Goal: Task Accomplishment & Management: Use online tool/utility

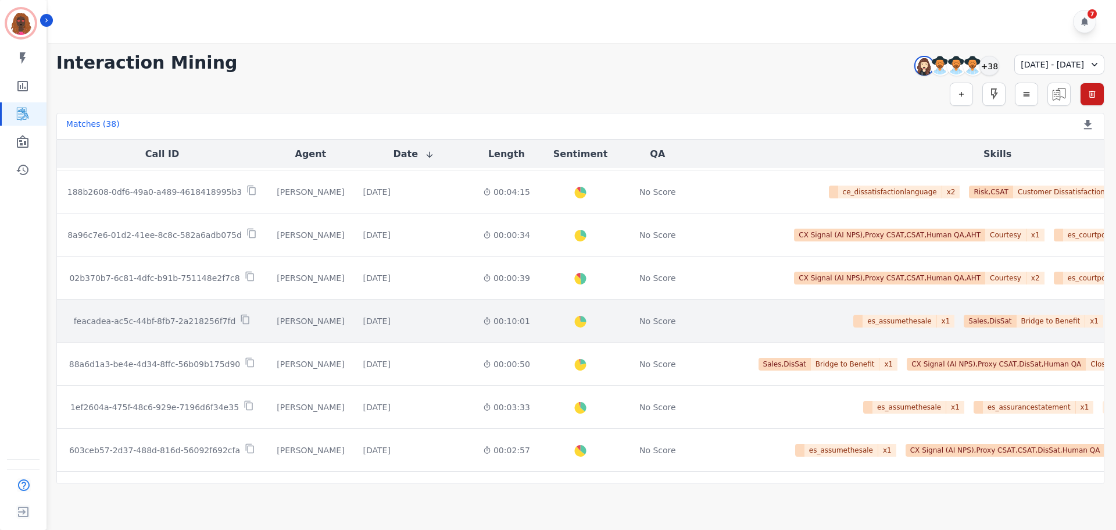
scroll to position [1363, 0]
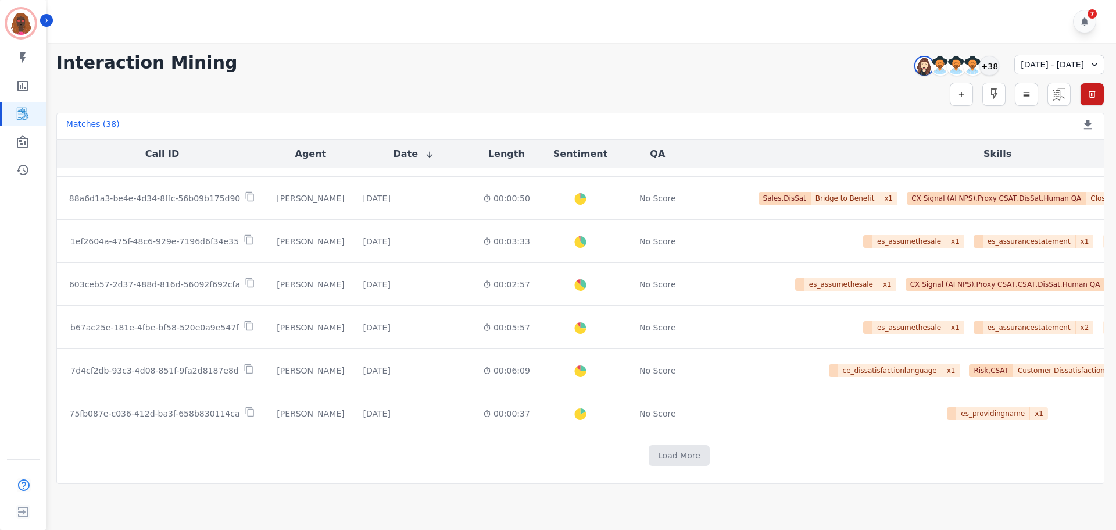
click at [626, 461] on td "Load More" at bounding box center [679, 455] width 1245 height 41
click at [649, 455] on button "Load More" at bounding box center [679, 455] width 61 height 21
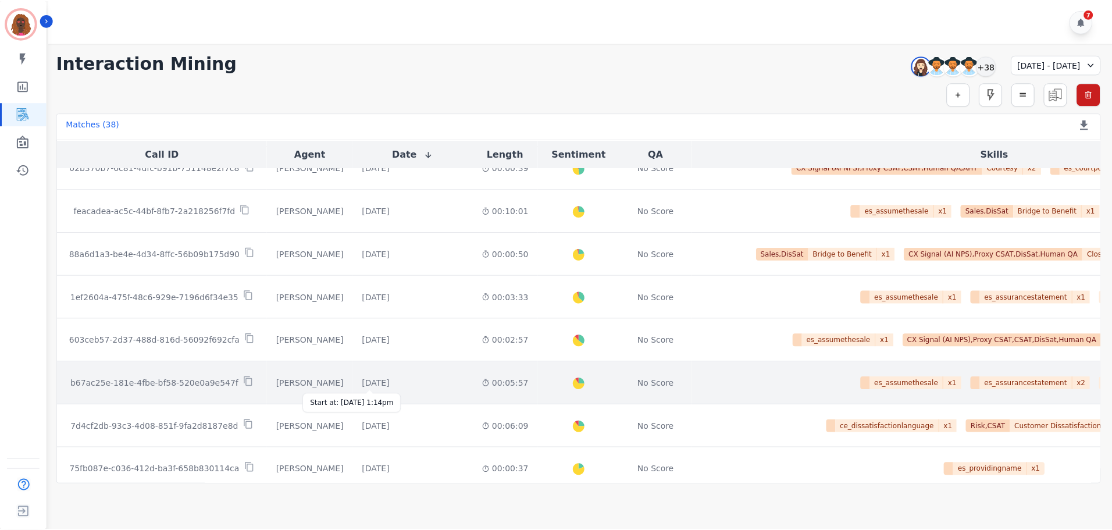
scroll to position [1303, 0]
click at [375, 378] on div "[DATE]" at bounding box center [376, 382] width 27 height 12
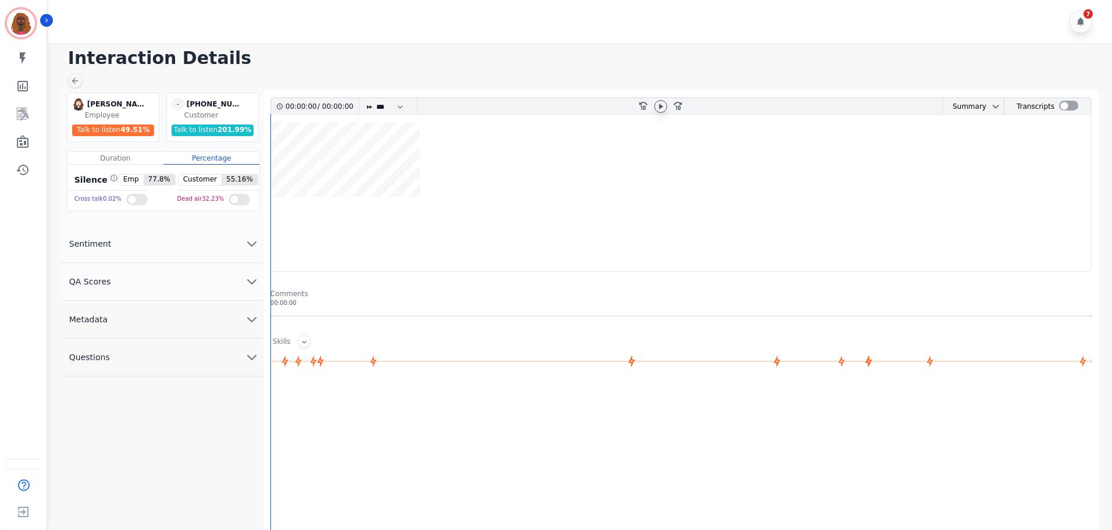
click at [664, 106] on icon at bounding box center [660, 106] width 9 height 9
click at [251, 281] on icon "chevron down" at bounding box center [252, 281] width 14 height 14
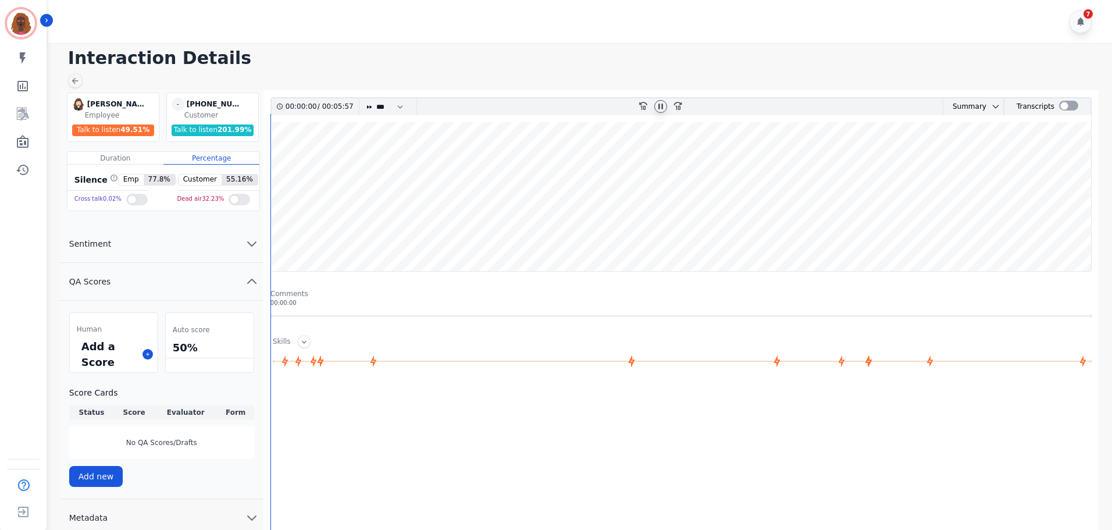
click at [663, 105] on icon at bounding box center [660, 106] width 9 height 9
click at [145, 353] on icon at bounding box center [148, 354] width 6 height 6
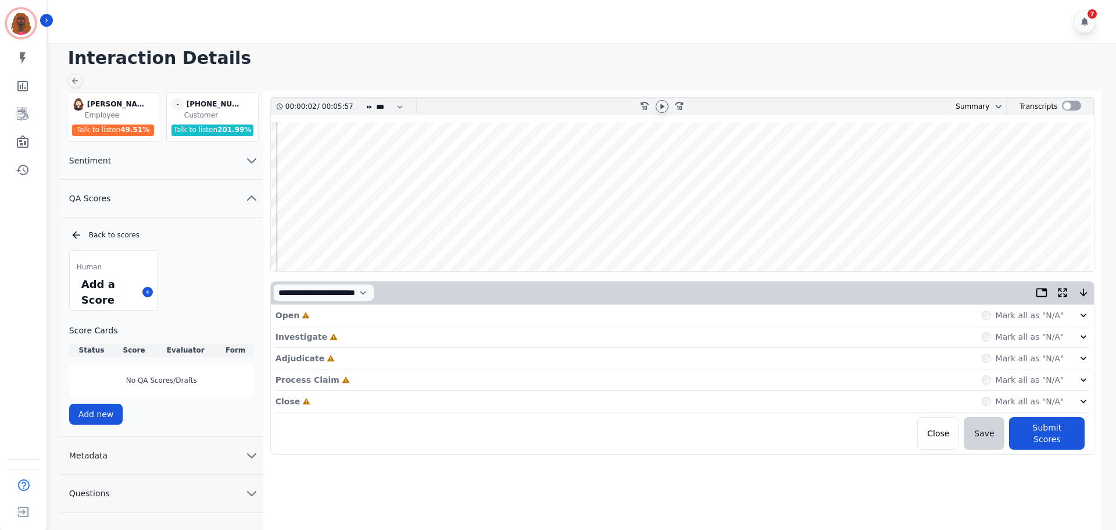
click at [384, 322] on div "Open Incomplete Mark all as "N/A"" at bounding box center [683, 316] width 815 height 22
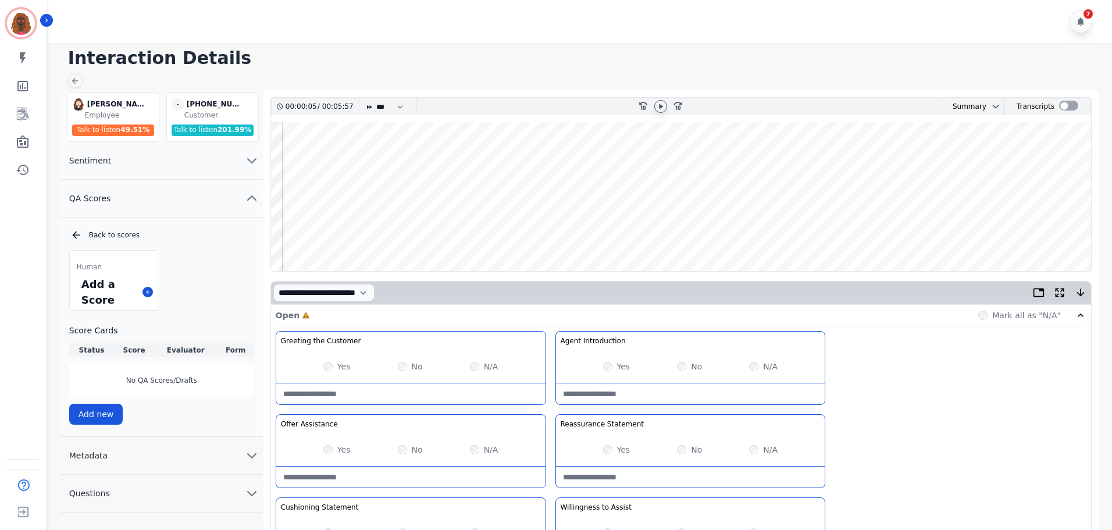
click at [286, 229] on wave at bounding box center [681, 196] width 820 height 149
click at [602, 364] on div "Yes No N/A" at bounding box center [690, 366] width 269 height 33
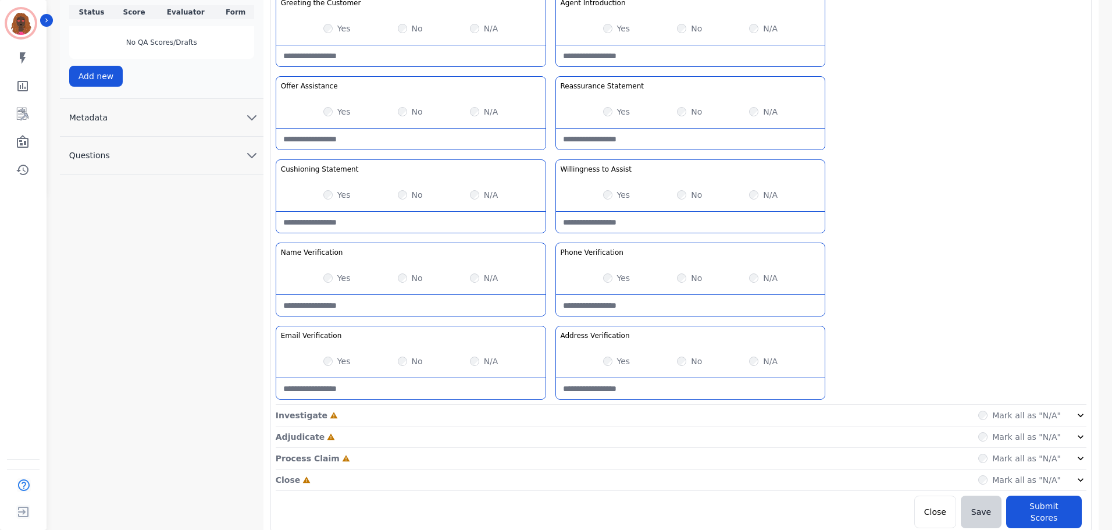
click at [547, 426] on div "Investigate Incomplete Mark all as "N/A"" at bounding box center [681, 437] width 810 height 22
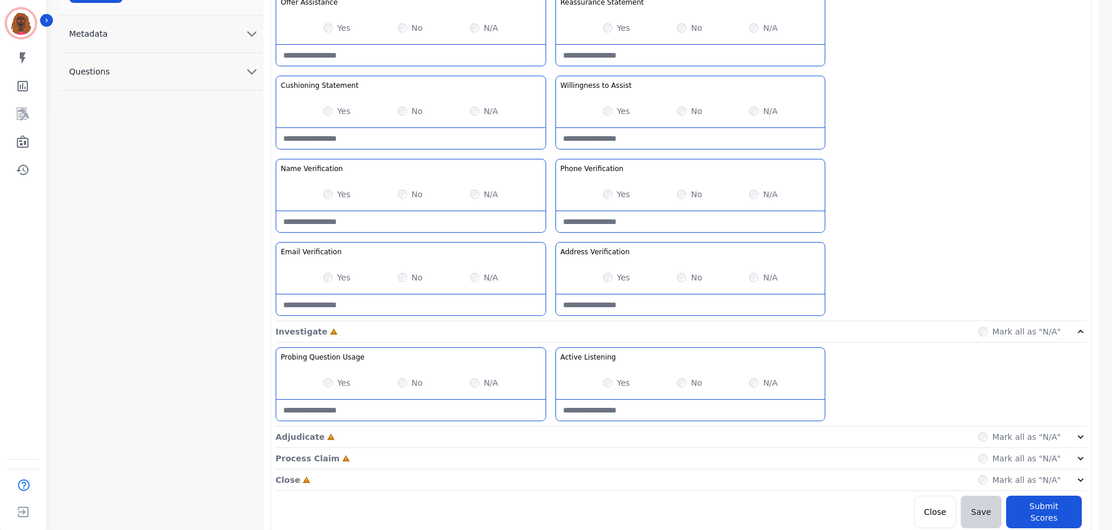
click at [551, 469] on div "Adjudicate Incomplete Mark all as "N/A"" at bounding box center [681, 480] width 810 height 22
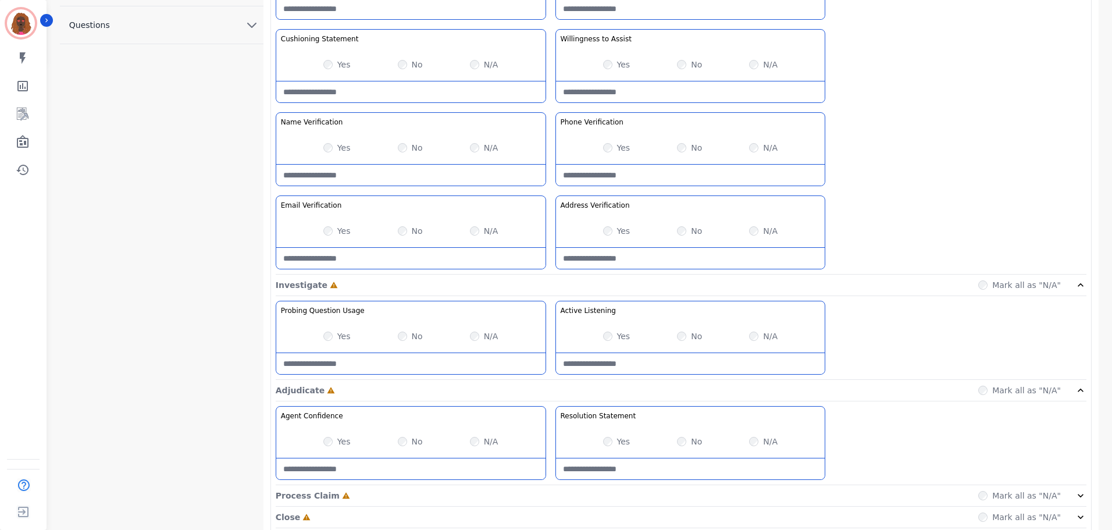
scroll to position [505, 0]
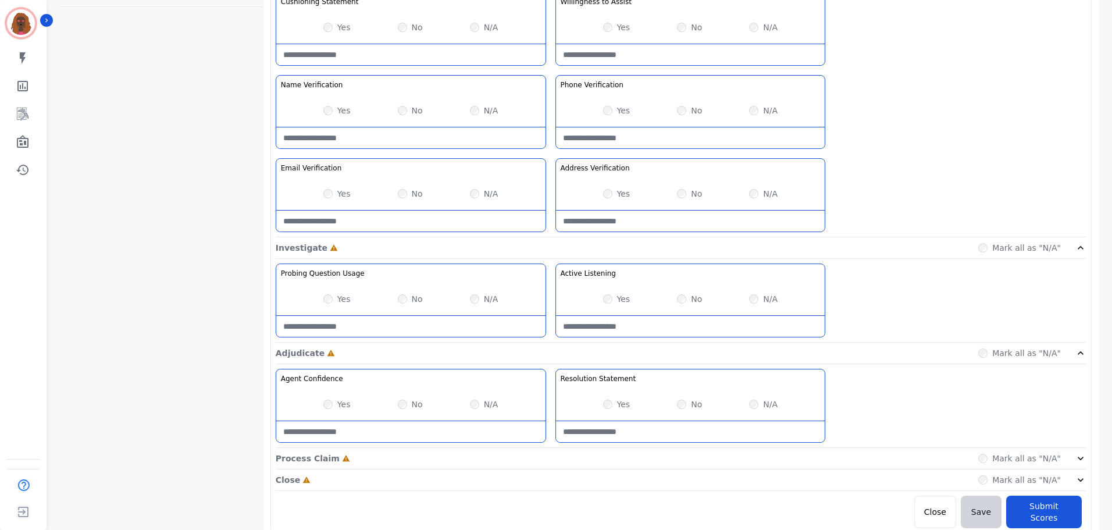
click at [548, 454] on div "Process Claim Incomplete Mark all as "N/A"" at bounding box center [681, 459] width 810 height 22
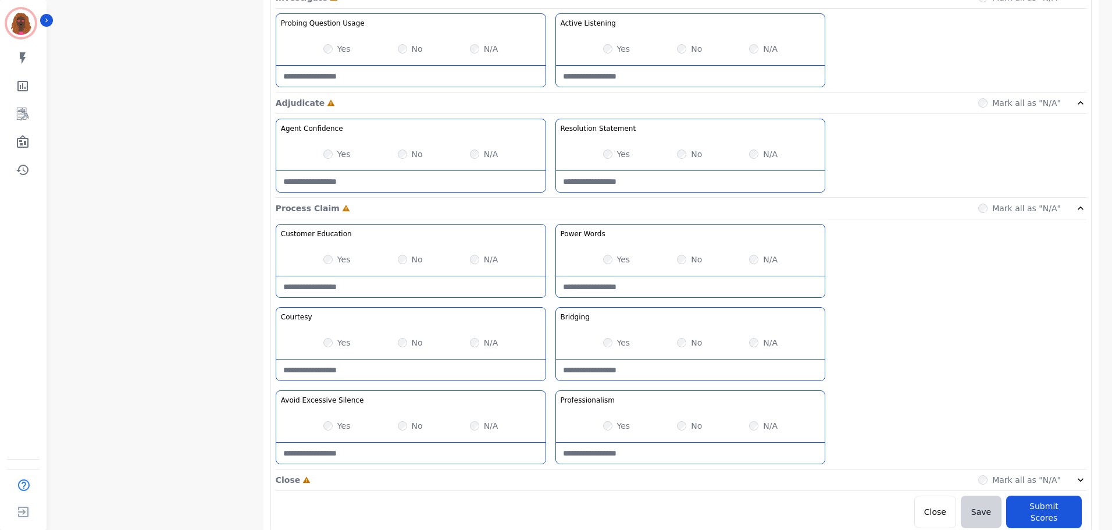
click at [548, 477] on div "Close Incomplete Mark all as "N/A"" at bounding box center [681, 480] width 810 height 22
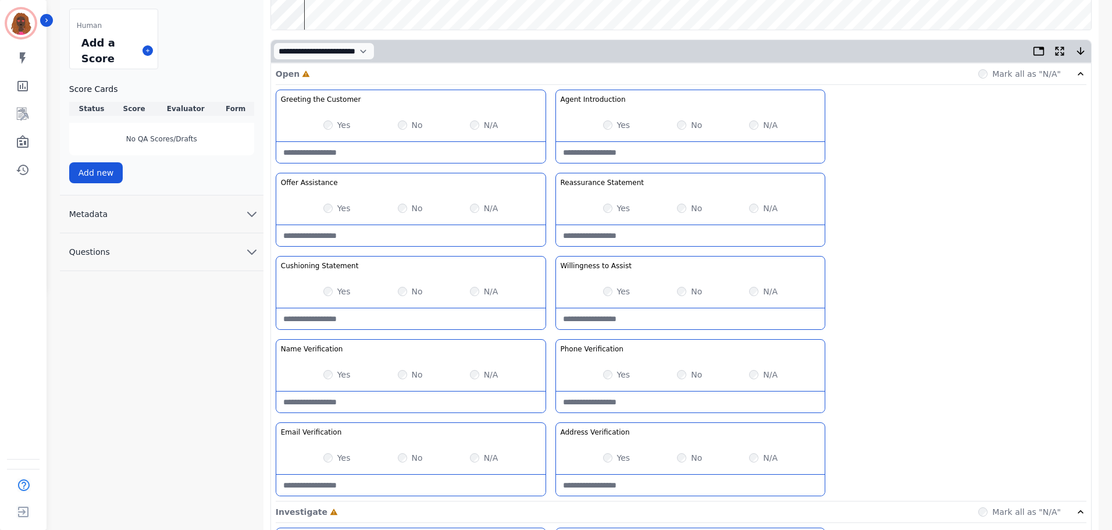
scroll to position [0, 0]
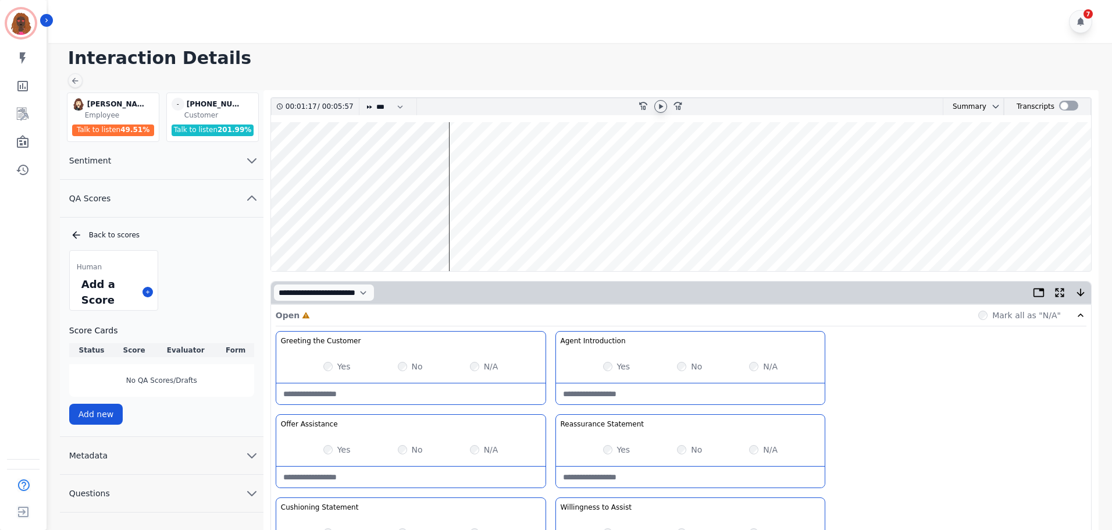
click at [956, 34] on div "7" at bounding box center [581, 21] width 1067 height 43
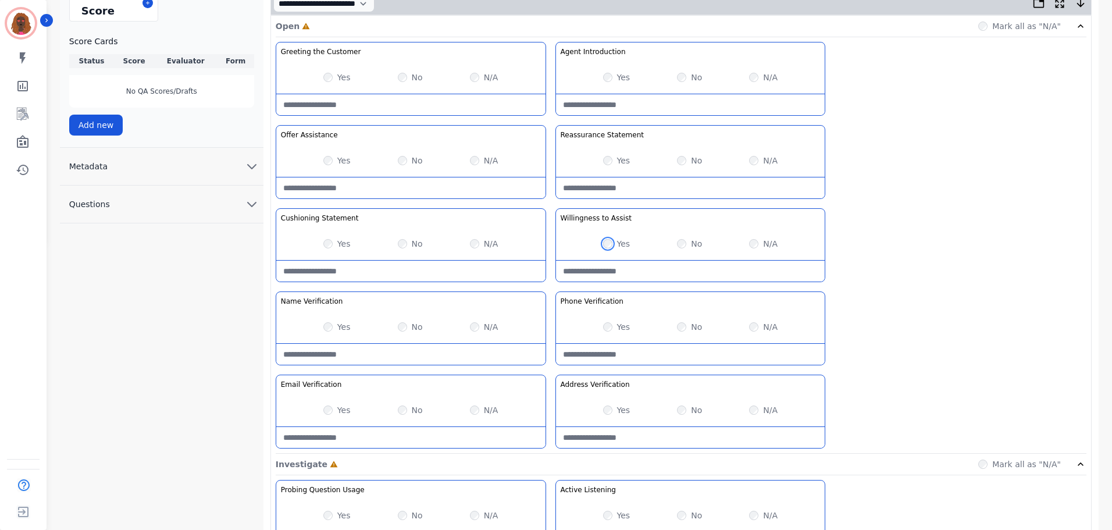
scroll to position [290, 0]
click at [403, 355] on Verification-note at bounding box center [410, 353] width 269 height 21
type Verification-note "**********"
click at [753, 320] on div "N/A" at bounding box center [763, 326] width 28 height 12
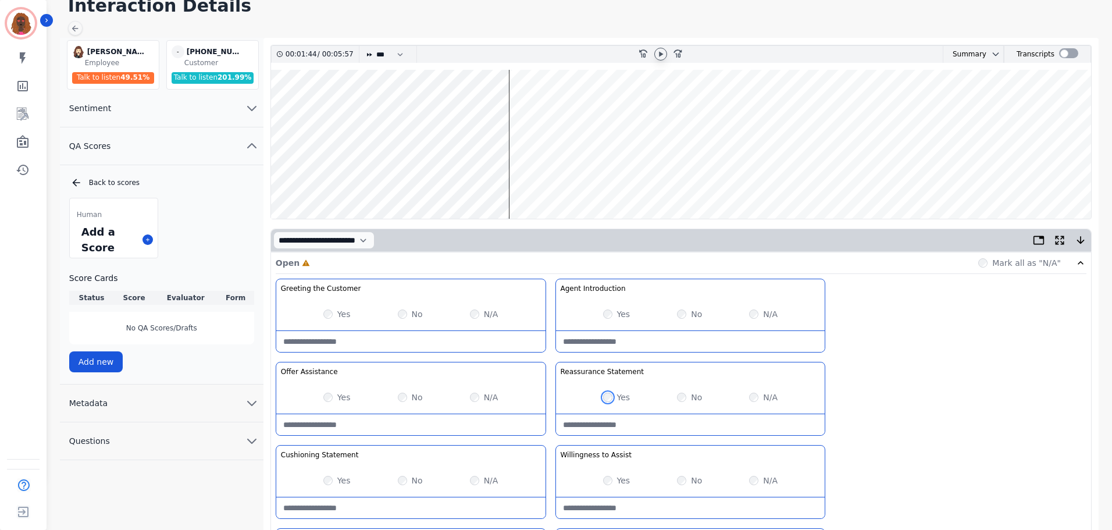
scroll to position [0, 0]
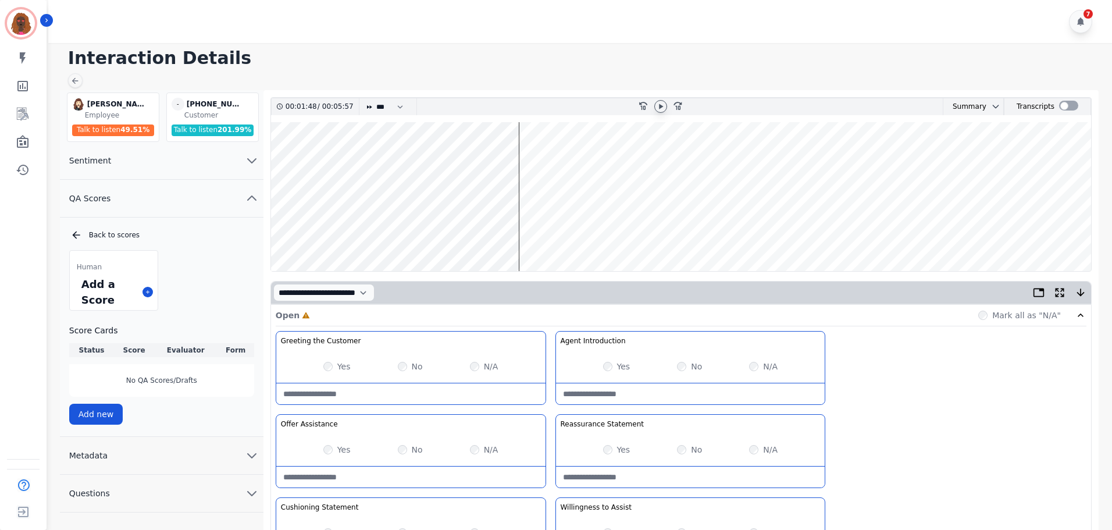
click at [313, 235] on wave at bounding box center [681, 196] width 820 height 149
click at [335, 236] on wave at bounding box center [681, 196] width 820 height 149
click at [402, 231] on wave at bounding box center [681, 196] width 820 height 149
click at [514, 159] on wave at bounding box center [681, 196] width 820 height 149
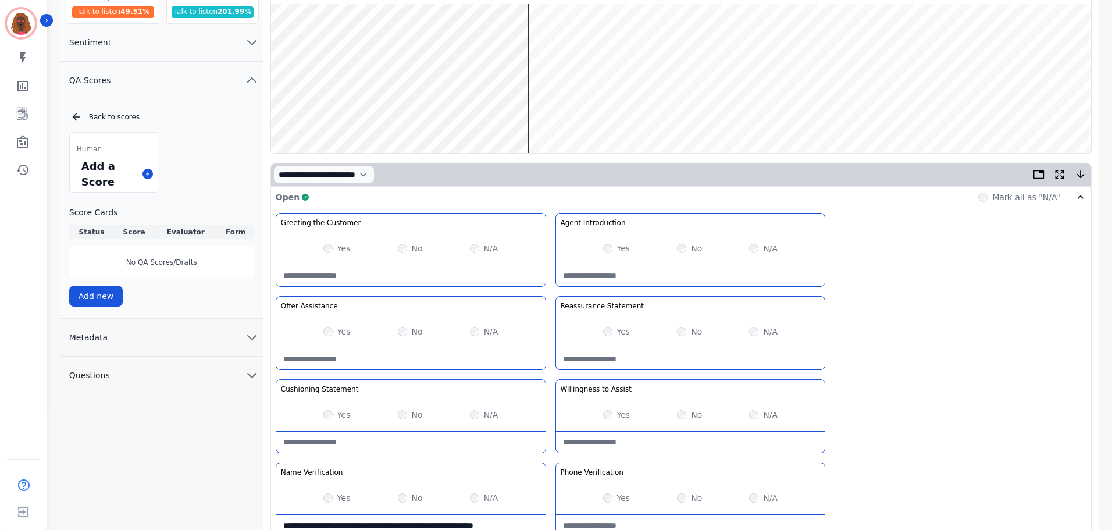
scroll to position [116, 0]
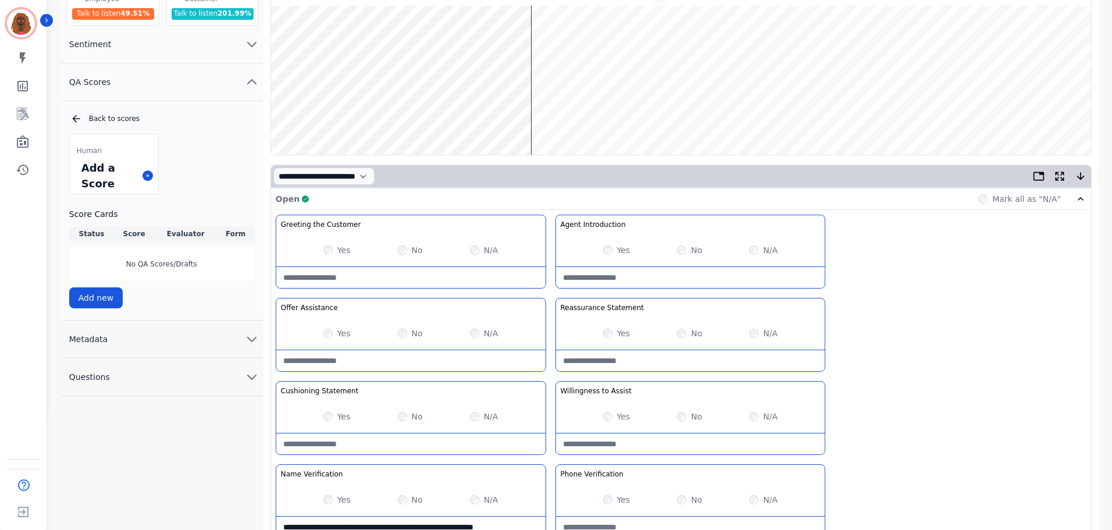
click at [537, 42] on wave at bounding box center [681, 80] width 820 height 149
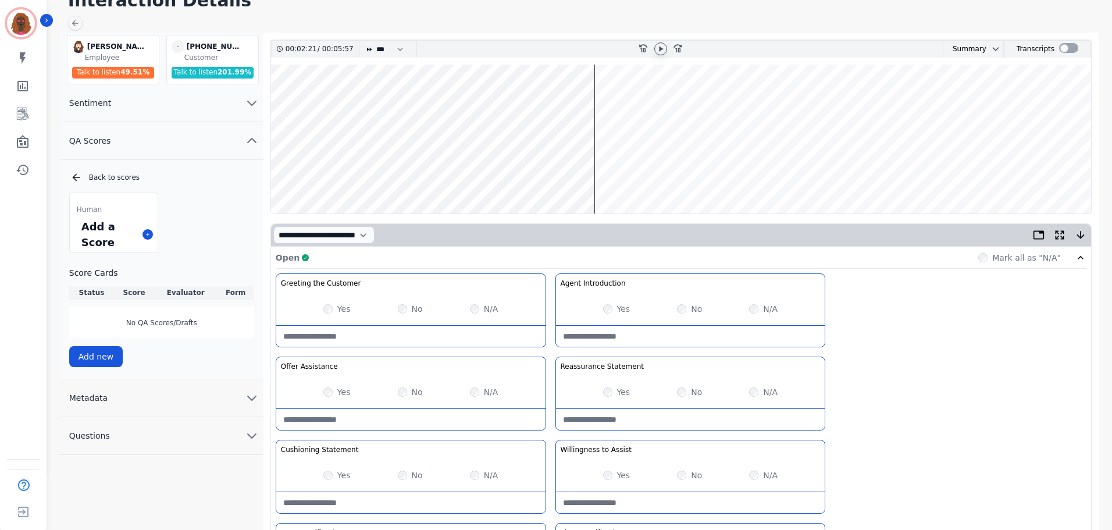
scroll to position [57, 0]
click at [658, 49] on icon at bounding box center [660, 49] width 9 height 9
click at [859, 177] on wave at bounding box center [681, 139] width 820 height 149
click at [656, 49] on icon at bounding box center [660, 49] width 9 height 9
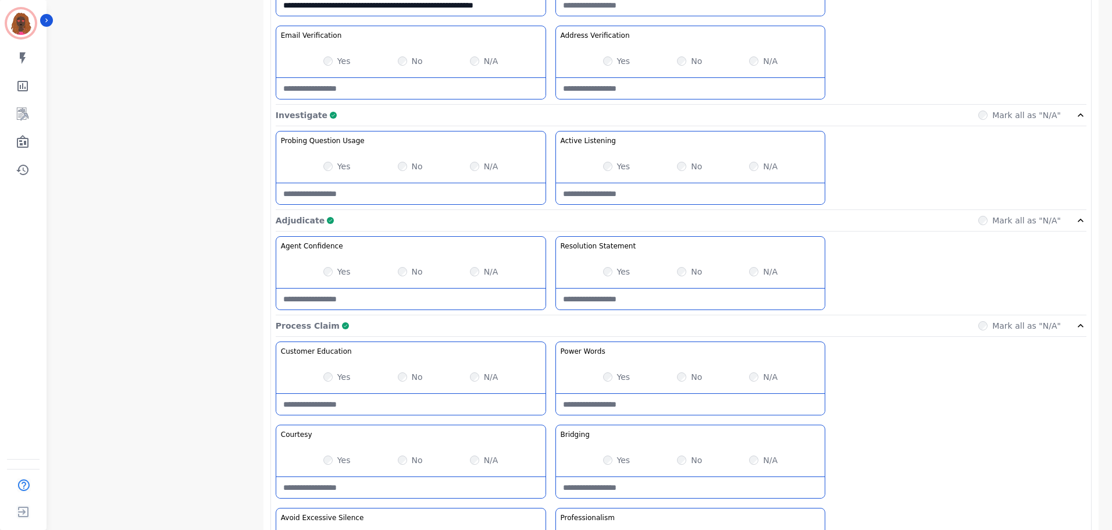
scroll to position [638, 0]
click at [677, 163] on div "No" at bounding box center [689, 166] width 25 height 12
click at [615, 190] on Listening-note at bounding box center [690, 193] width 269 height 21
click at [758, 187] on Listening-note "**********" at bounding box center [690, 193] width 269 height 21
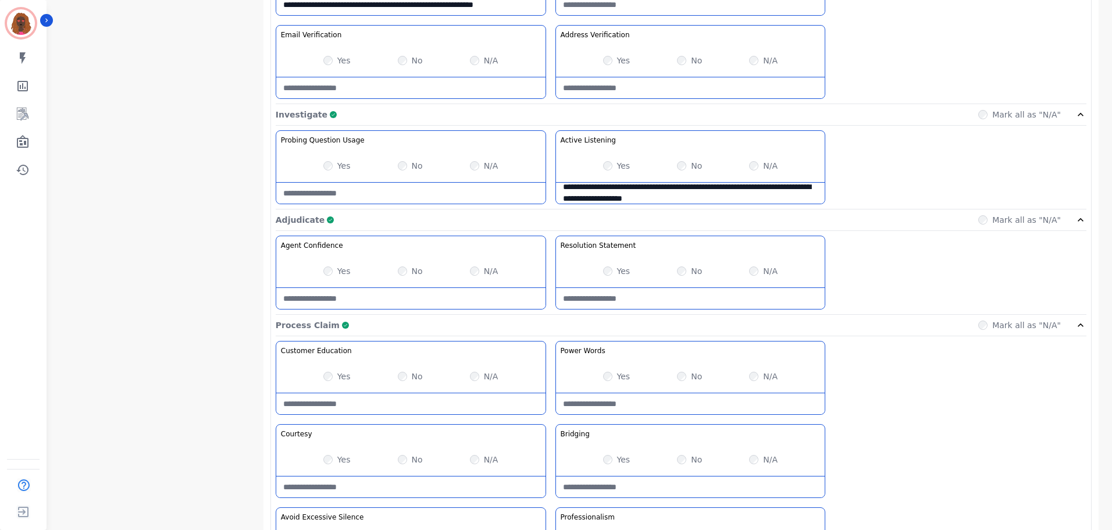
click at [758, 187] on Listening-note "**********" at bounding box center [690, 193] width 269 height 21
click at [763, 189] on Listening-note "**********" at bounding box center [690, 193] width 269 height 21
click at [776, 200] on Listening-note "**********" at bounding box center [690, 193] width 269 height 21
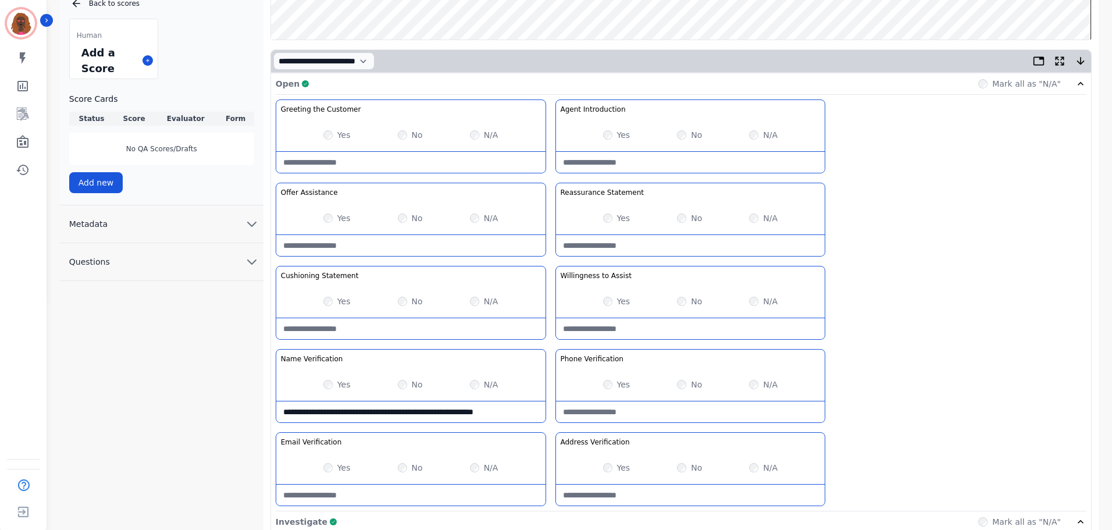
scroll to position [232, 0]
type Listening-note "**********"
click at [225, 224] on button "Metadata" at bounding box center [161, 224] width 203 height 38
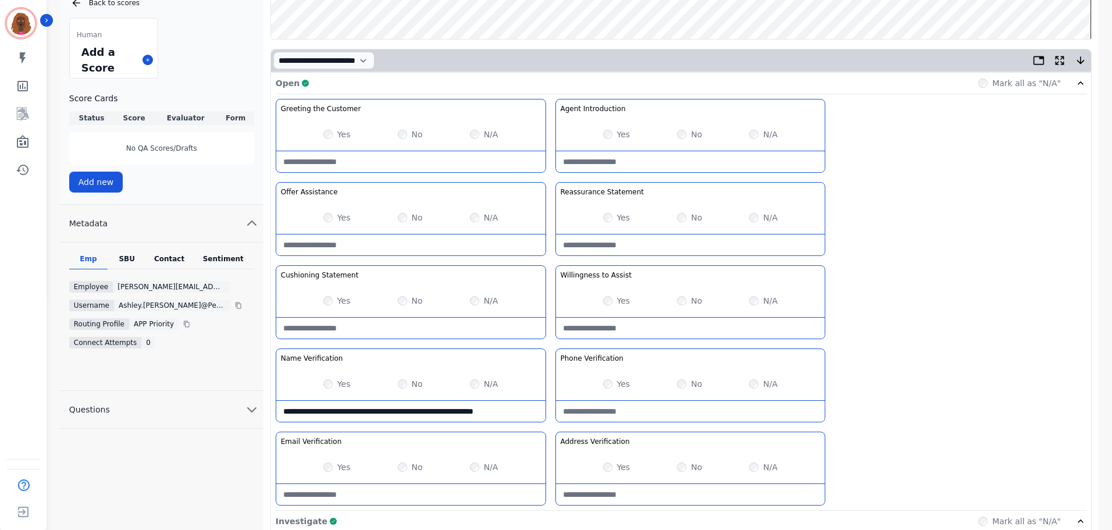
click at [183, 256] on div "Contact" at bounding box center [169, 261] width 47 height 15
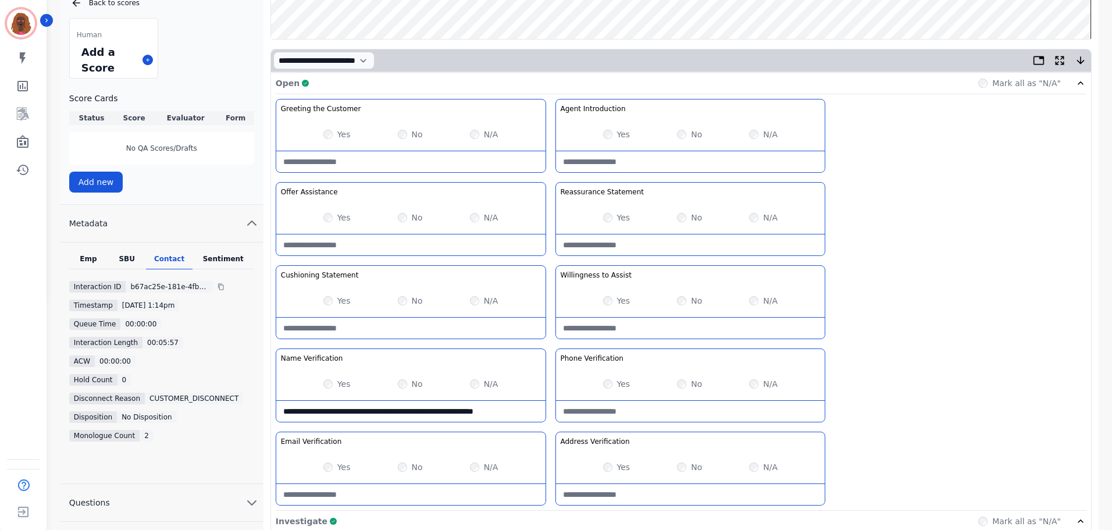
click at [92, 259] on div "Emp" at bounding box center [88, 261] width 38 height 15
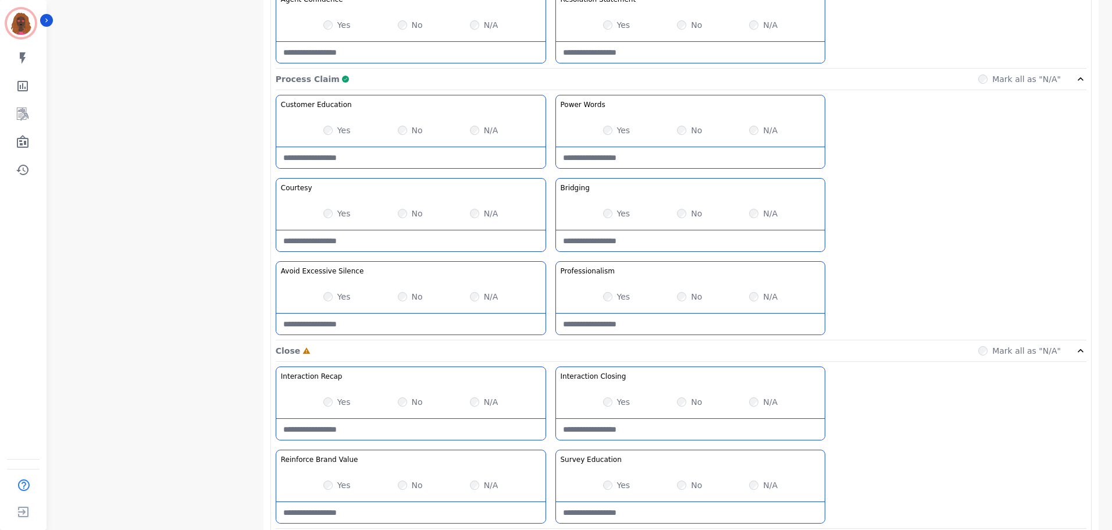
scroll to position [922, 0]
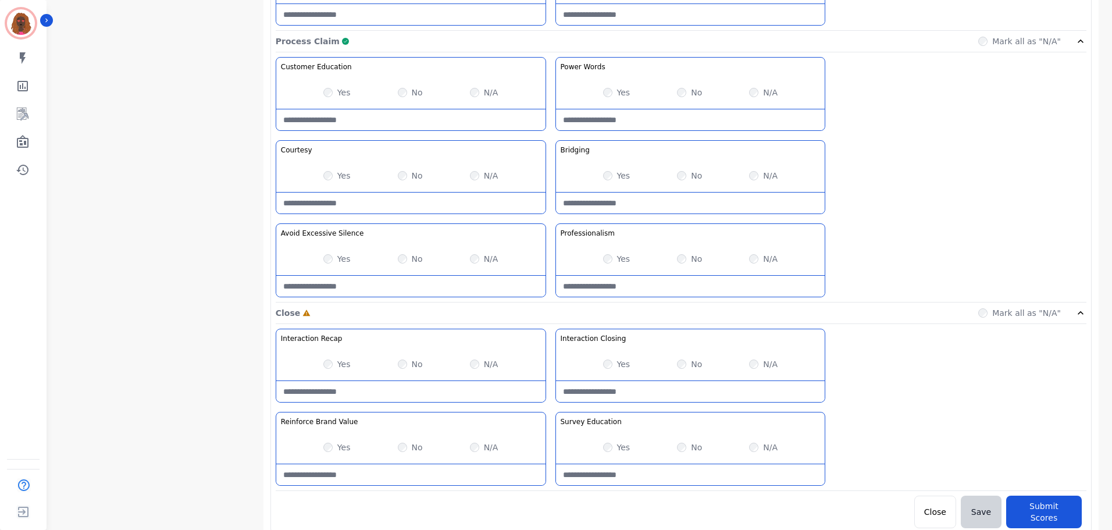
click at [478, 448] on div "N/A" at bounding box center [484, 447] width 28 height 12
click at [467, 447] on div "Yes No N/A" at bounding box center [410, 447] width 269 height 33
click at [1070, 509] on button "Submit Scores" at bounding box center [1044, 511] width 76 height 33
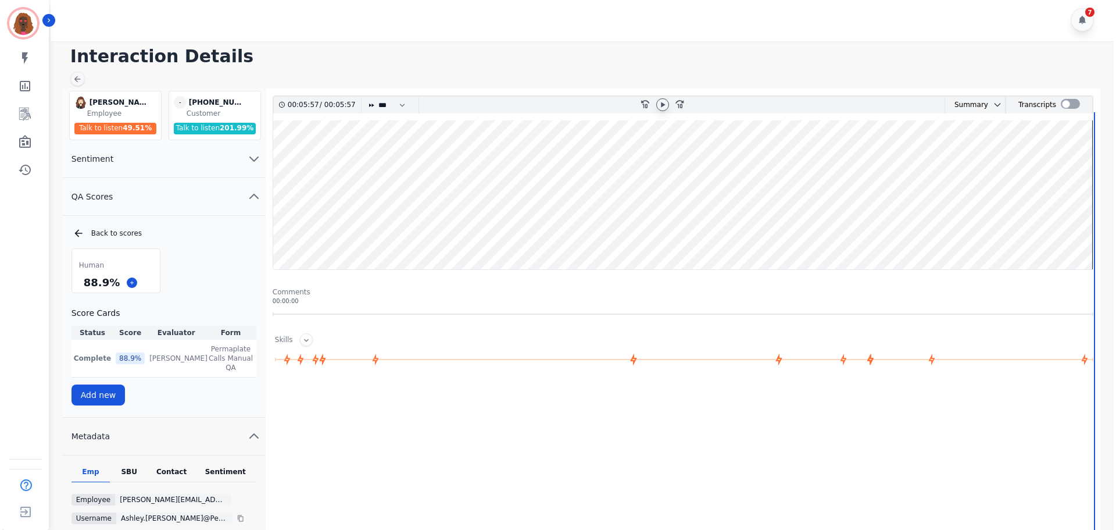
scroll to position [0, 0]
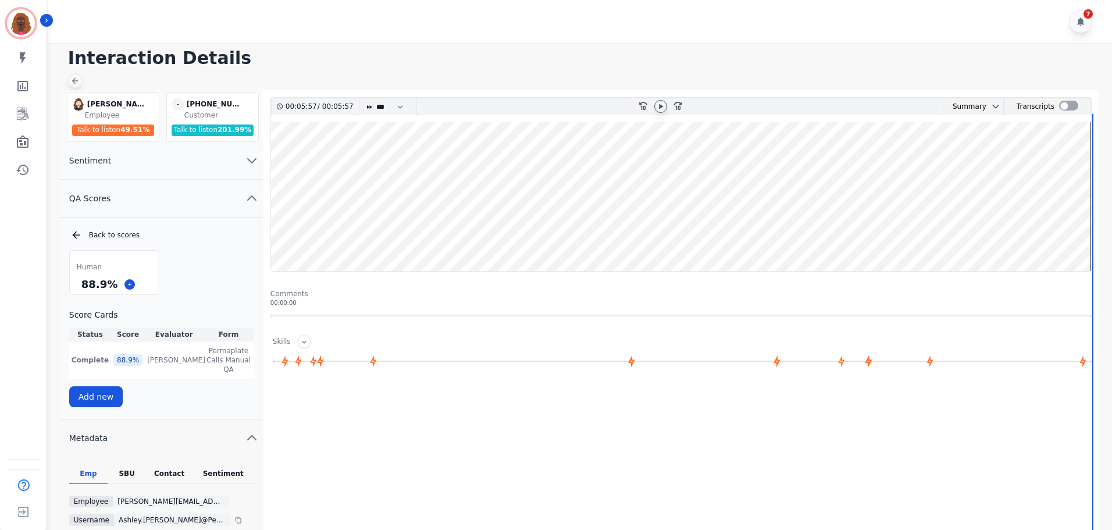
click at [73, 79] on icon at bounding box center [74, 80] width 9 height 9
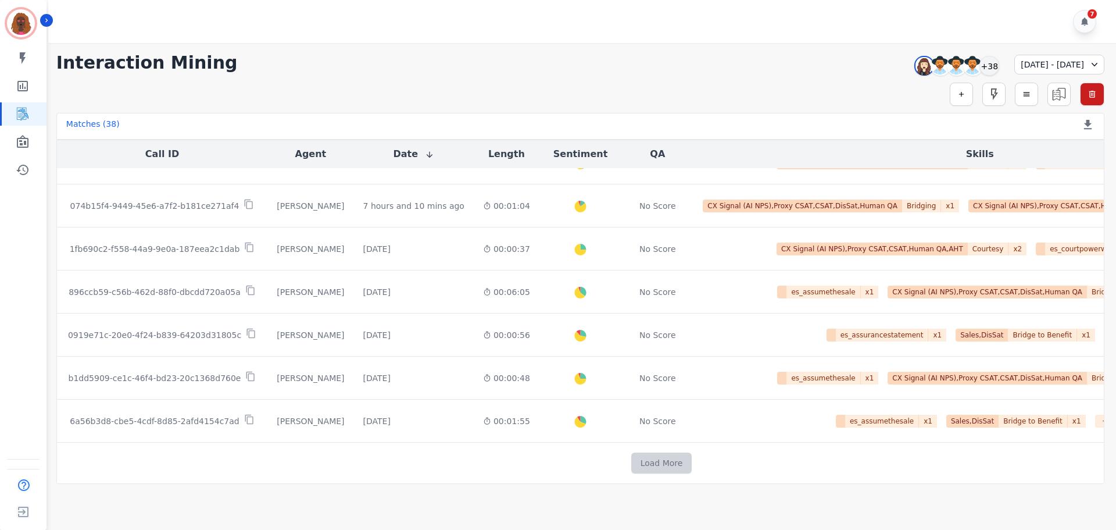
click at [631, 461] on button "Load More" at bounding box center [661, 462] width 61 height 21
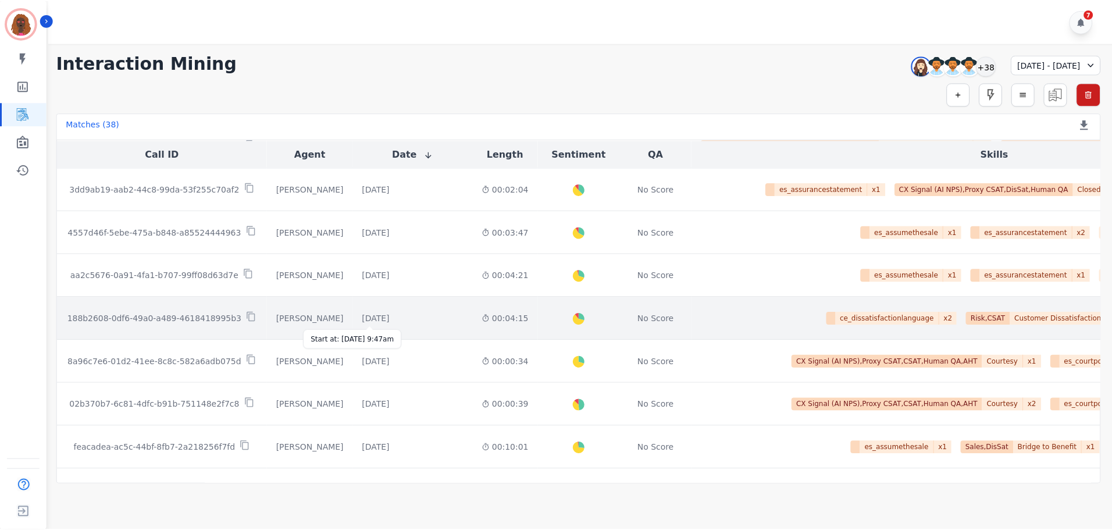
scroll to position [1076, 0]
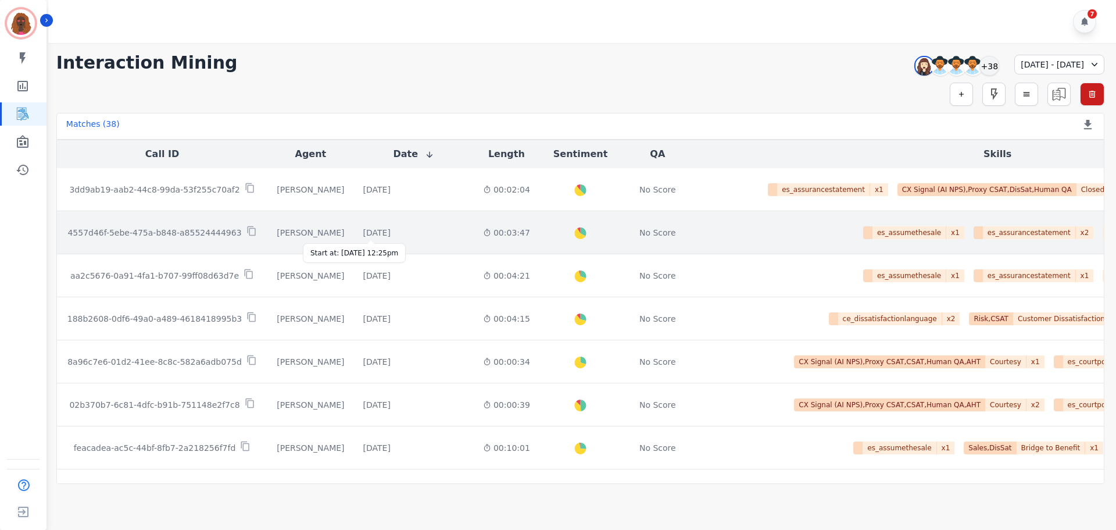
click at [369, 237] on div "[DATE]" at bounding box center [376, 233] width 27 height 12
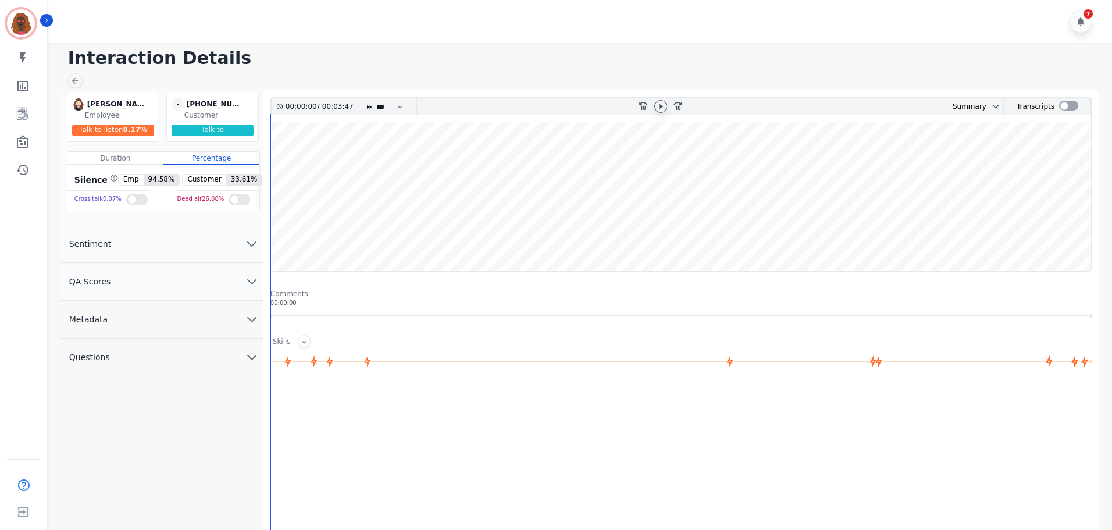
click at [659, 109] on icon at bounding box center [661, 105] width 4 height 5
click at [277, 236] on wave at bounding box center [681, 196] width 820 height 149
click at [235, 277] on button "QA Scores" at bounding box center [161, 282] width 203 height 38
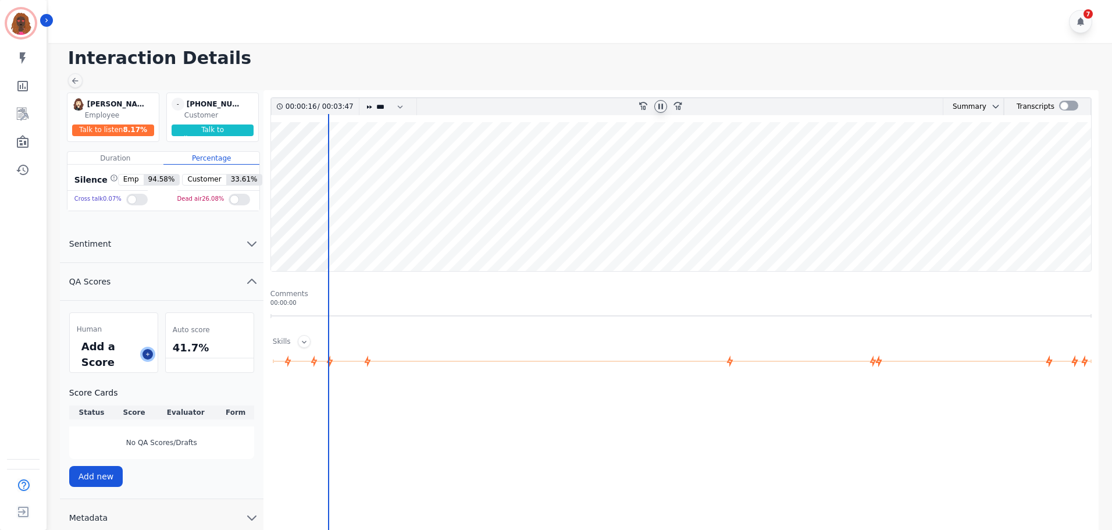
click at [151, 355] on button at bounding box center [147, 354] width 10 height 10
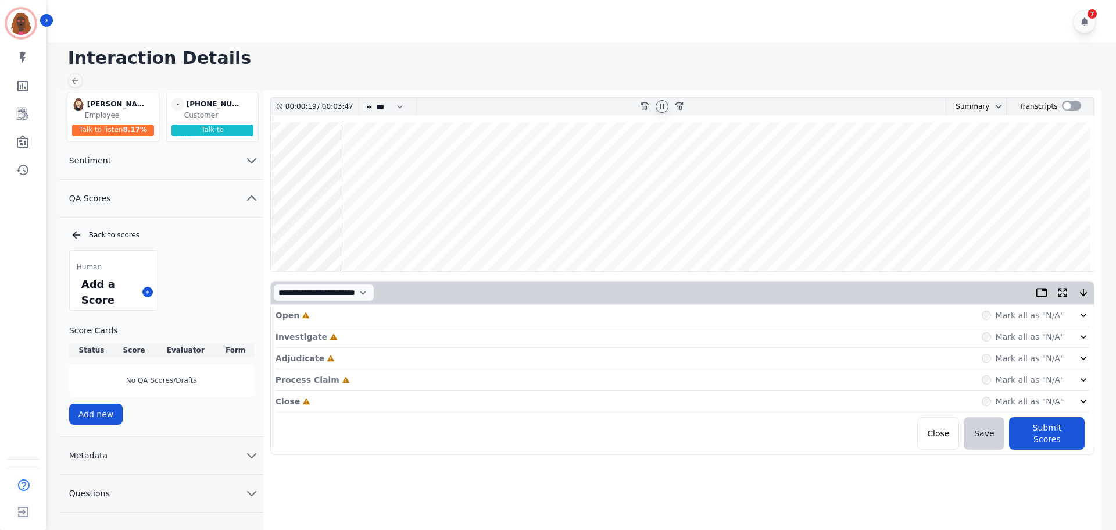
click at [470, 320] on div "Open Incomplete Mark all as "N/A"" at bounding box center [683, 316] width 815 height 22
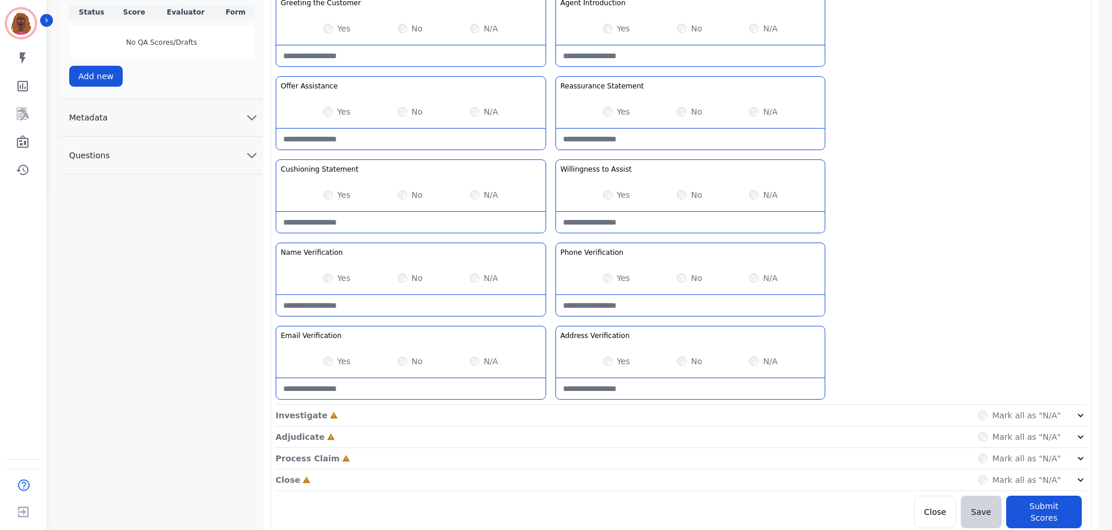
click at [553, 426] on div "Investigate Incomplete Mark all as "N/A"" at bounding box center [681, 437] width 810 height 22
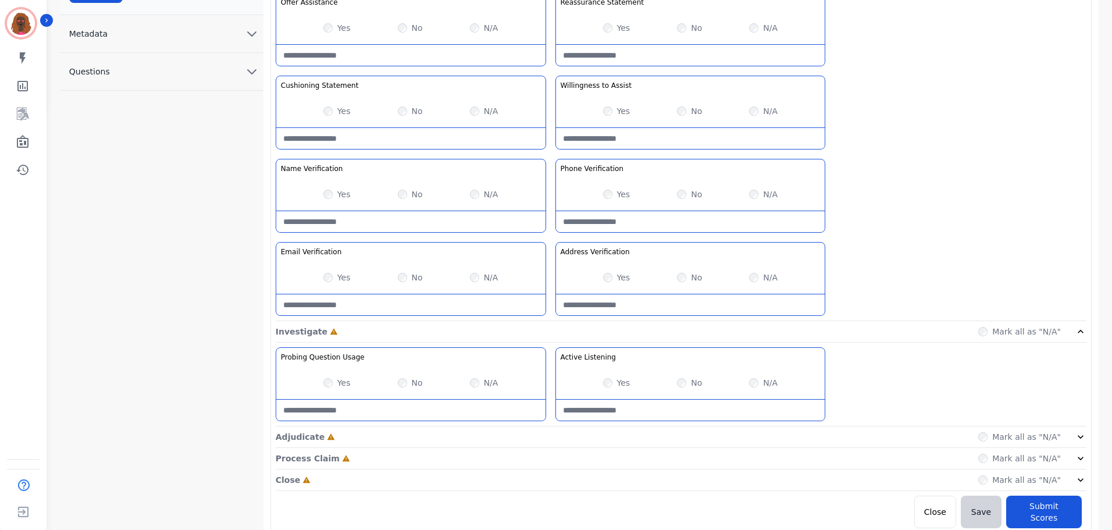
click at [543, 469] on div "Adjudicate Incomplete Mark all as "N/A"" at bounding box center [681, 480] width 810 height 22
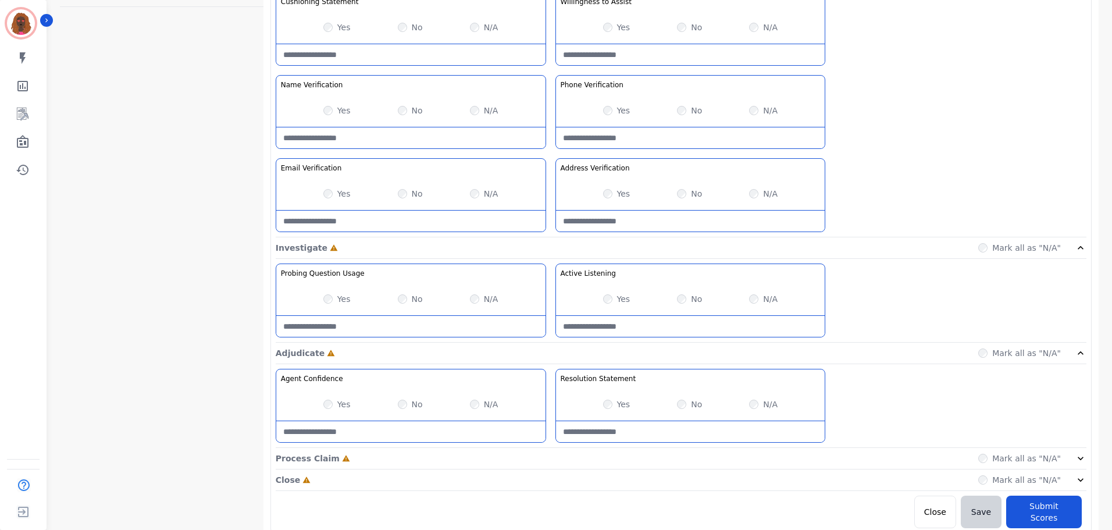
click at [548, 456] on div "Process Claim Incomplete Mark all as "N/A"" at bounding box center [681, 459] width 810 height 22
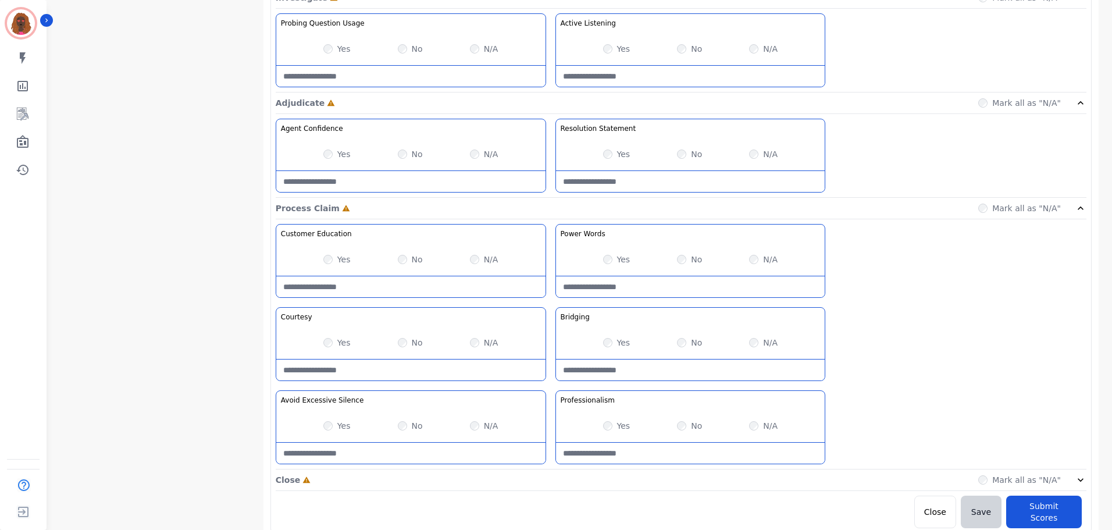
click at [551, 483] on div "Close Incomplete Mark all as "N/A"" at bounding box center [681, 480] width 810 height 22
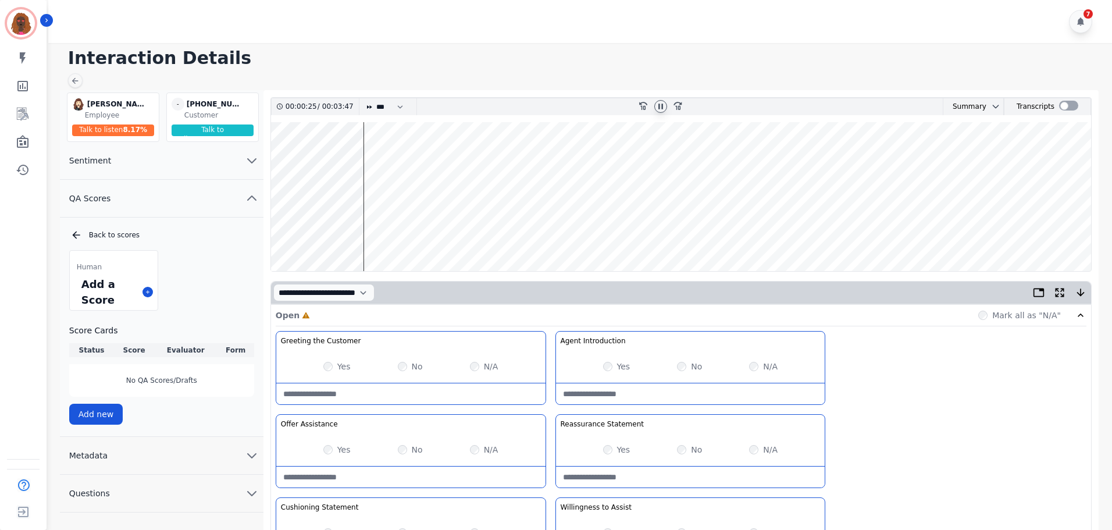
click at [280, 233] on wave at bounding box center [681, 196] width 820 height 149
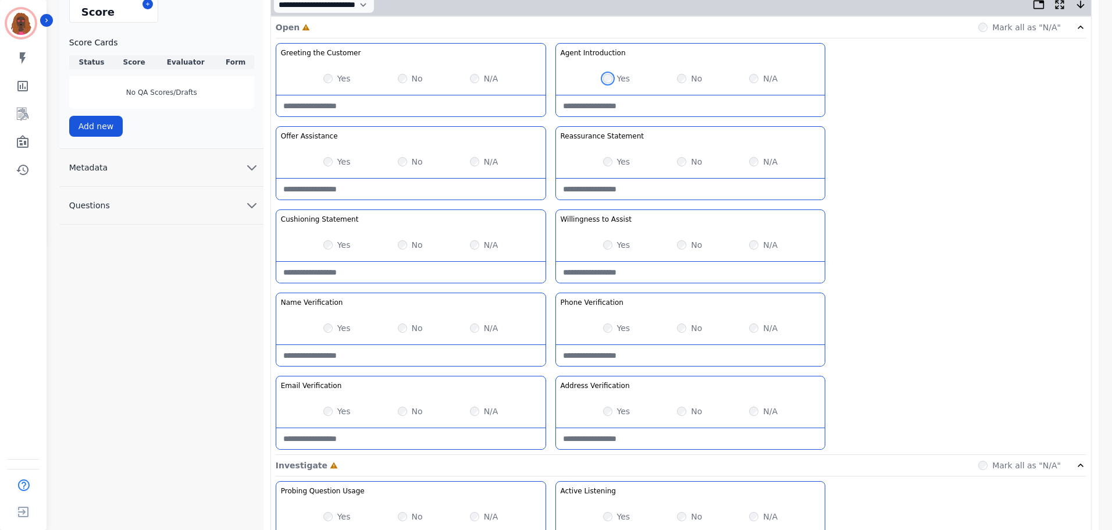
scroll to position [290, 0]
click at [398, 351] on Verification-note at bounding box center [410, 353] width 269 height 21
type Verification-note "**********"
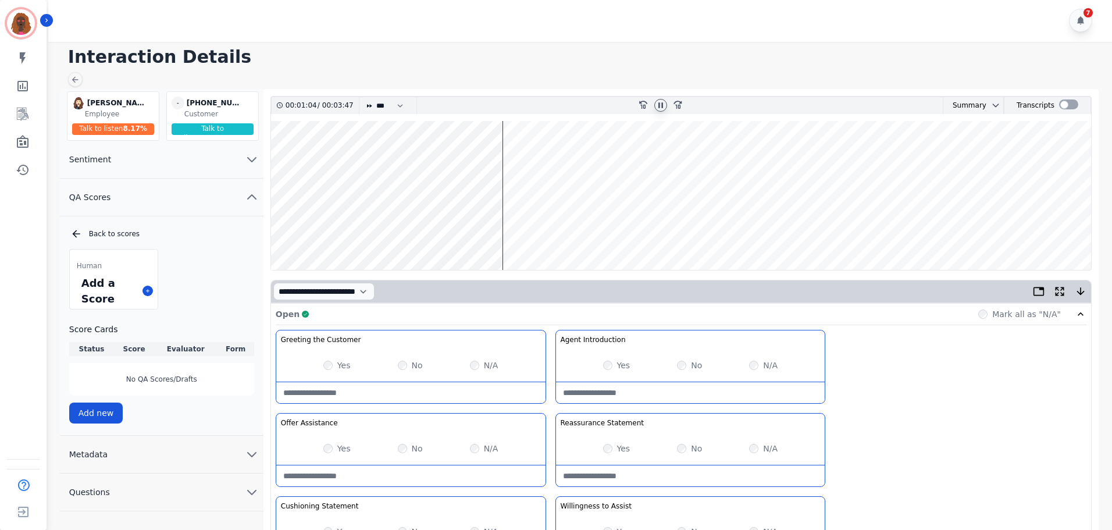
scroll to position [0, 0]
click at [562, 233] on wave at bounding box center [681, 196] width 820 height 149
click at [574, 234] on wave at bounding box center [681, 196] width 820 height 149
click at [591, 233] on wave at bounding box center [681, 196] width 820 height 149
click at [700, 231] on wave at bounding box center [681, 196] width 820 height 149
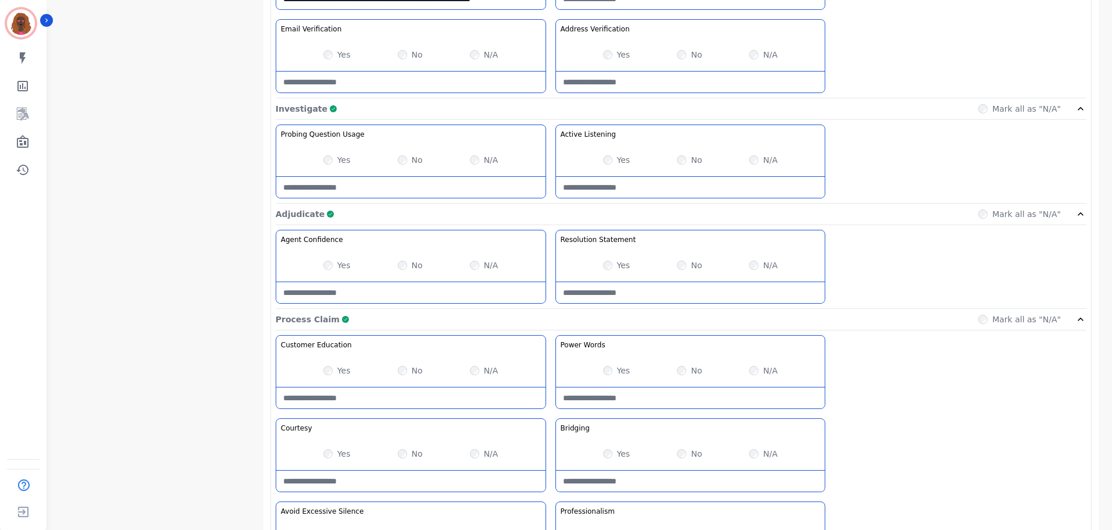
scroll to position [643, 0]
click at [394, 191] on Usage-note at bounding box center [410, 188] width 269 height 21
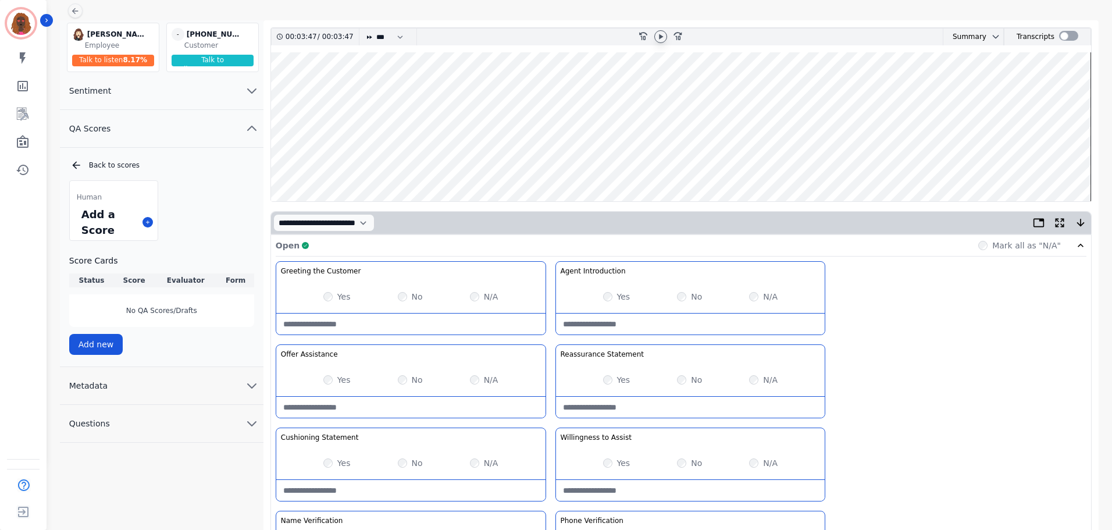
scroll to position [0, 0]
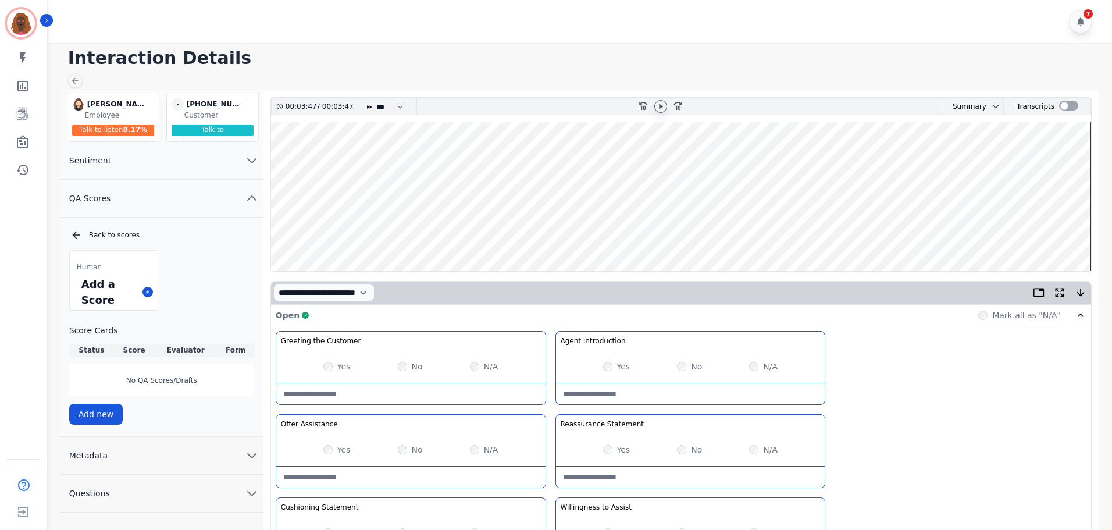
type Usage-note "**********"
click at [715, 160] on wave at bounding box center [681, 196] width 820 height 149
click at [661, 108] on icon at bounding box center [661, 105] width 4 height 5
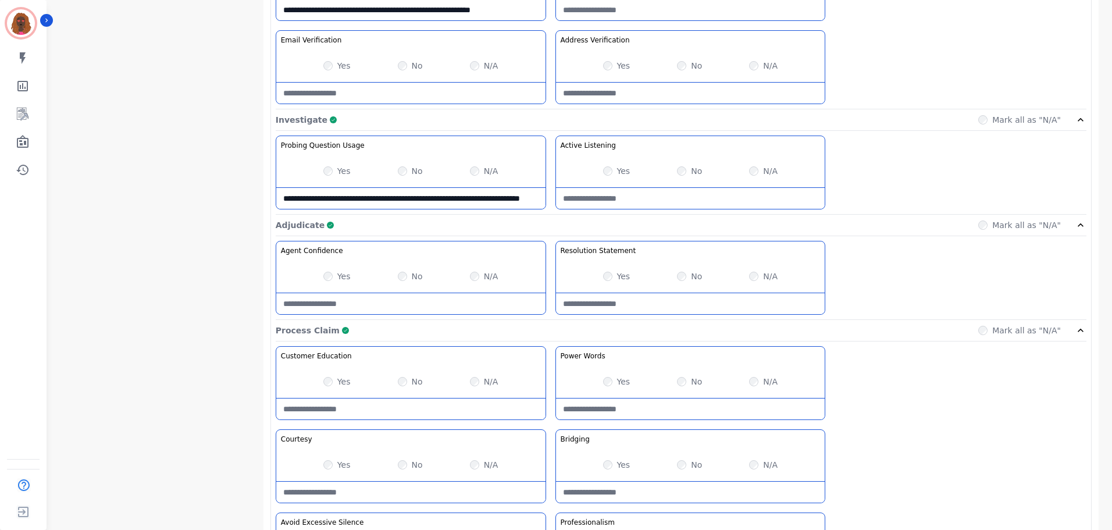
scroll to position [633, 0]
click at [661, 194] on Listening-note at bounding box center [690, 198] width 269 height 21
type Listening-note "**********"
click at [391, 202] on Usage-note "**********" at bounding box center [410, 198] width 269 height 21
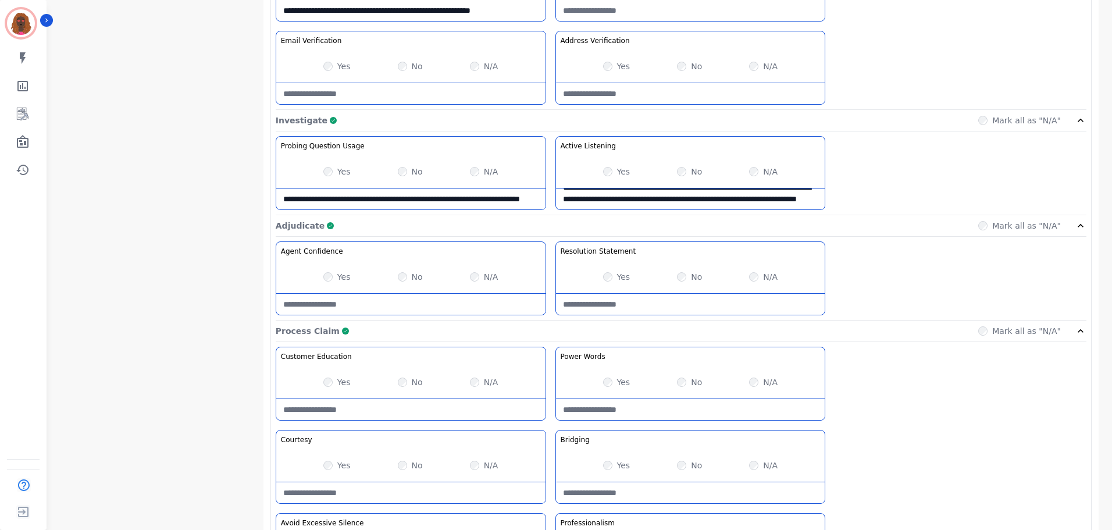
scroll to position [0, 0]
drag, startPoint x: 333, startPoint y: 205, endPoint x: 276, endPoint y: 192, distance: 58.4
click at [276, 192] on Usage-note "**********" at bounding box center [410, 198] width 269 height 21
click at [488, 200] on Usage-note "**********" at bounding box center [410, 198] width 269 height 21
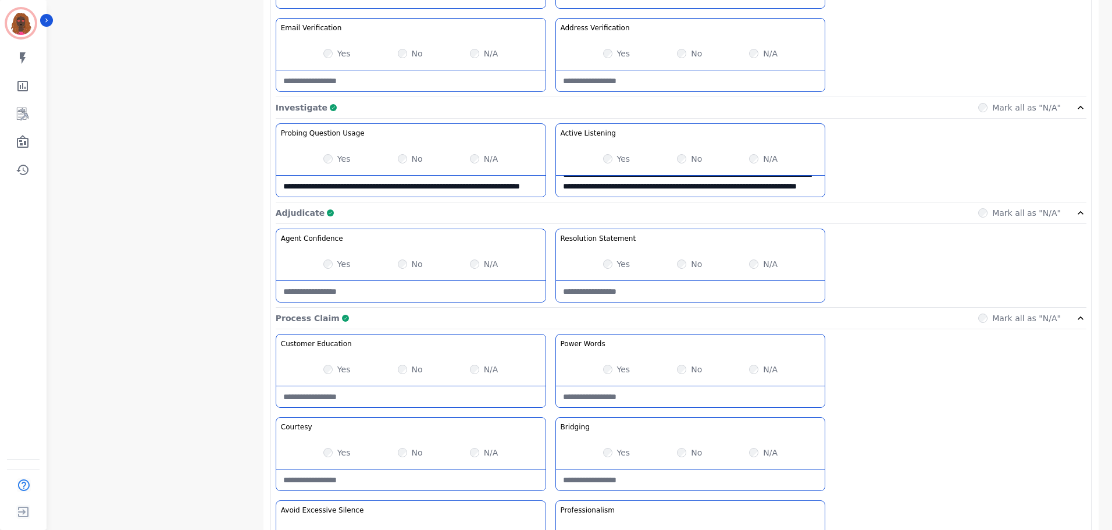
drag, startPoint x: 358, startPoint y: 189, endPoint x: 227, endPoint y: 157, distance: 134.7
click at [227, 157] on div "**********" at bounding box center [582, 154] width 1044 height 1419
type Usage-note "*"
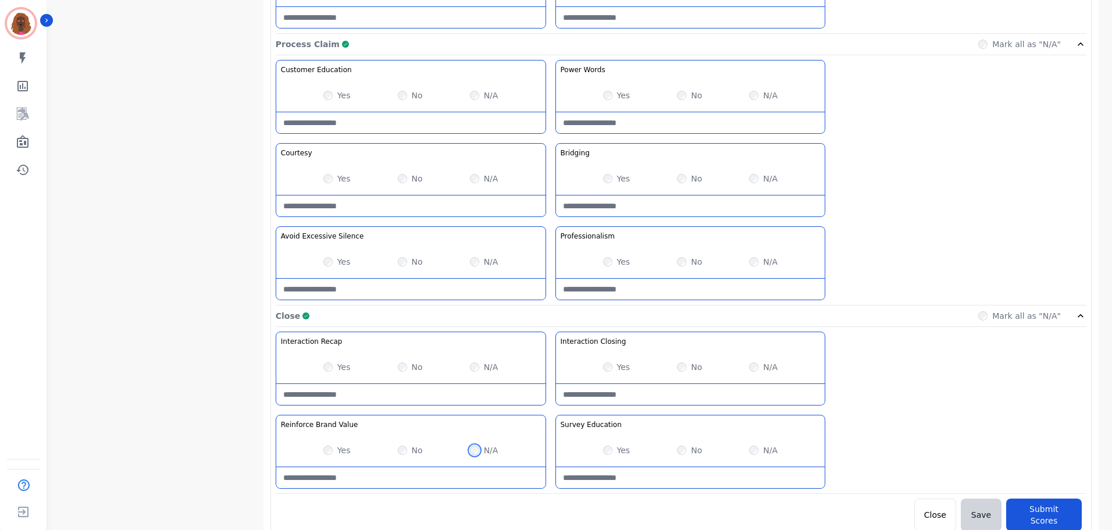
scroll to position [922, 0]
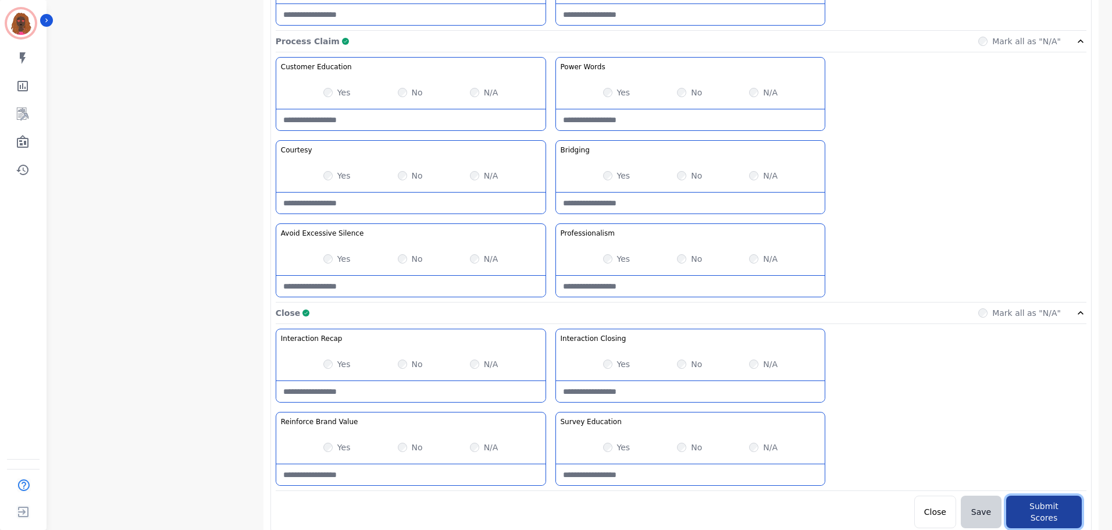
click at [1048, 505] on button "Submit Scores" at bounding box center [1044, 511] width 76 height 33
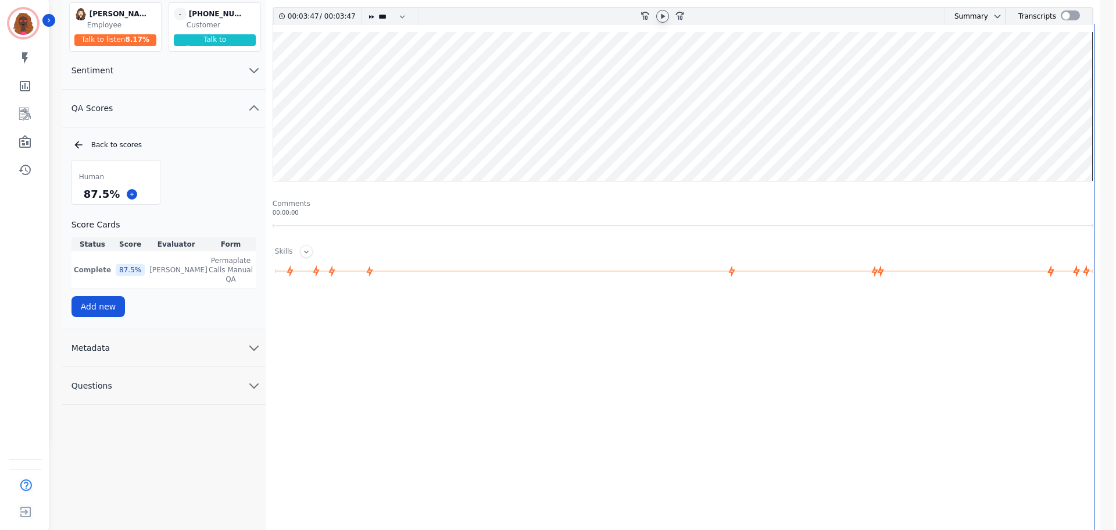
scroll to position [0, 0]
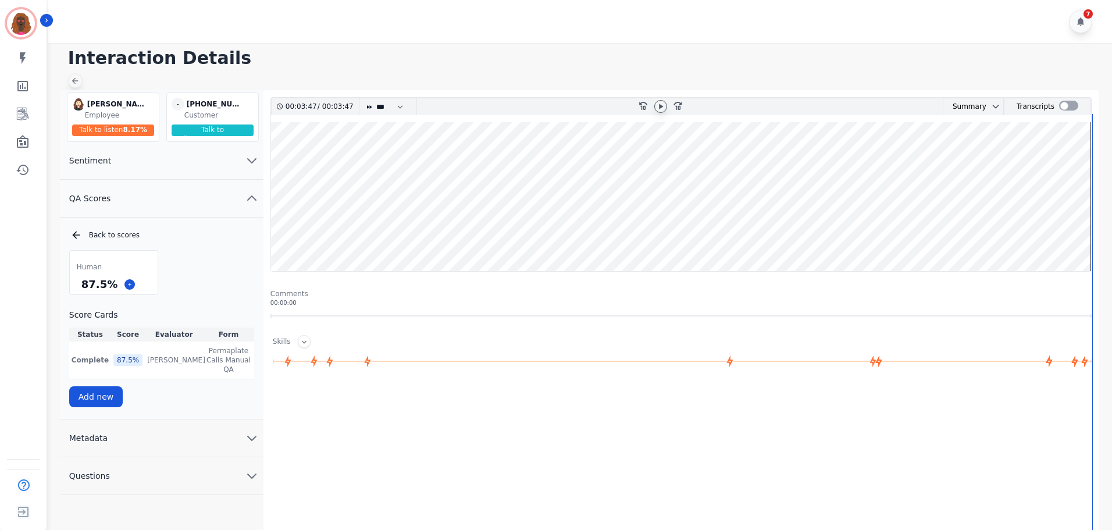
click at [80, 80] on div at bounding box center [75, 80] width 15 height 15
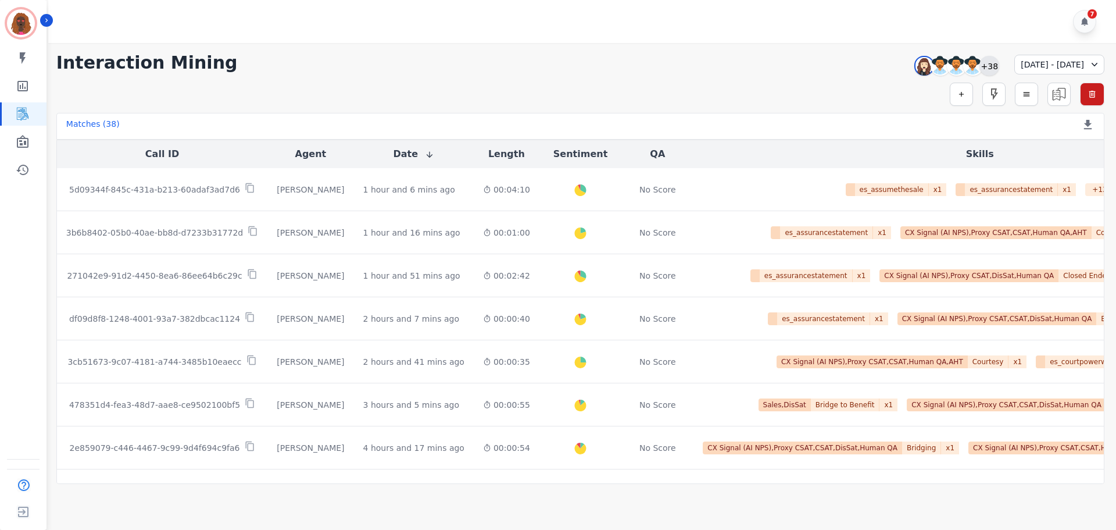
click at [980, 68] on div "+38" at bounding box center [990, 66] width 20 height 20
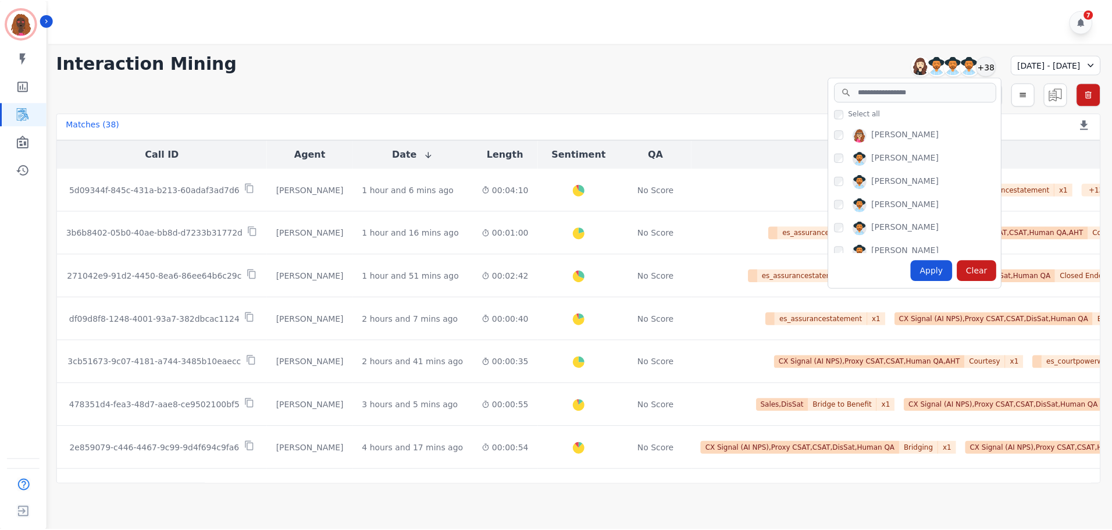
scroll to position [116, 0]
click at [837, 133] on div "[PERSON_NAME]" at bounding box center [920, 136] width 167 height 19
click at [914, 271] on div "Apply" at bounding box center [935, 270] width 42 height 21
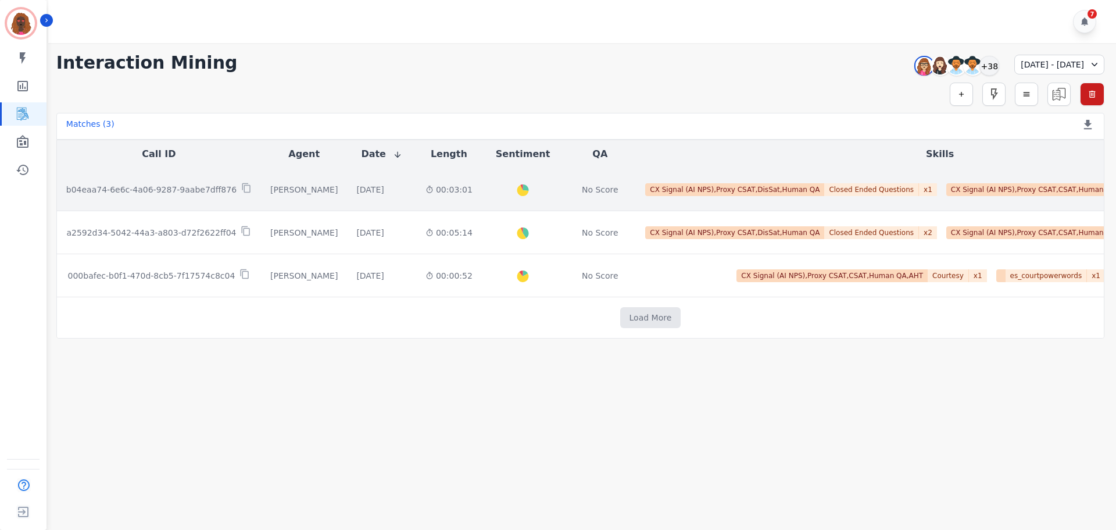
click at [459, 184] on div "00:03:01" at bounding box center [449, 190] width 47 height 12
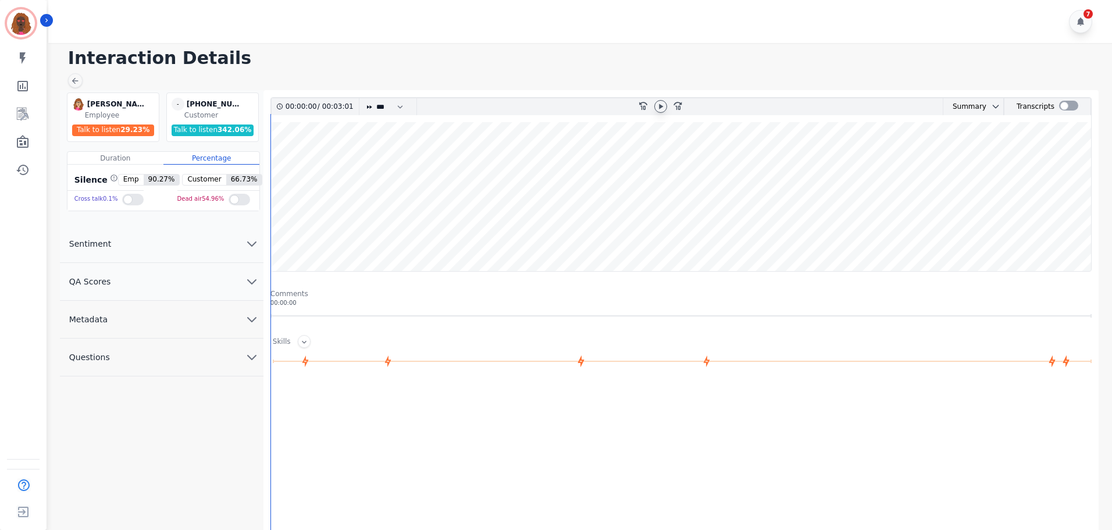
click at [659, 109] on icon at bounding box center [660, 106] width 9 height 9
click at [250, 284] on icon "chevron down" at bounding box center [252, 281] width 14 height 14
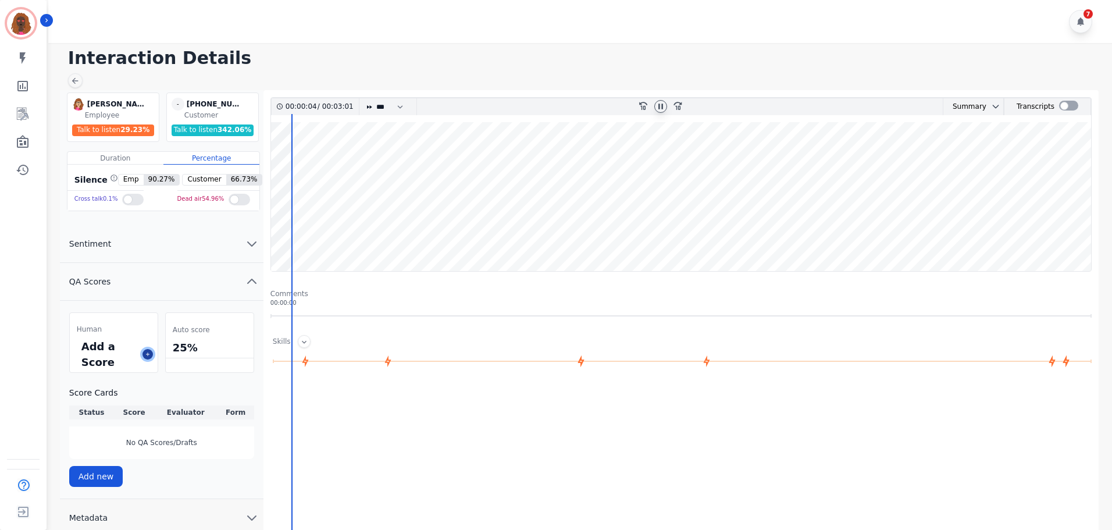
click at [147, 357] on button at bounding box center [147, 354] width 10 height 10
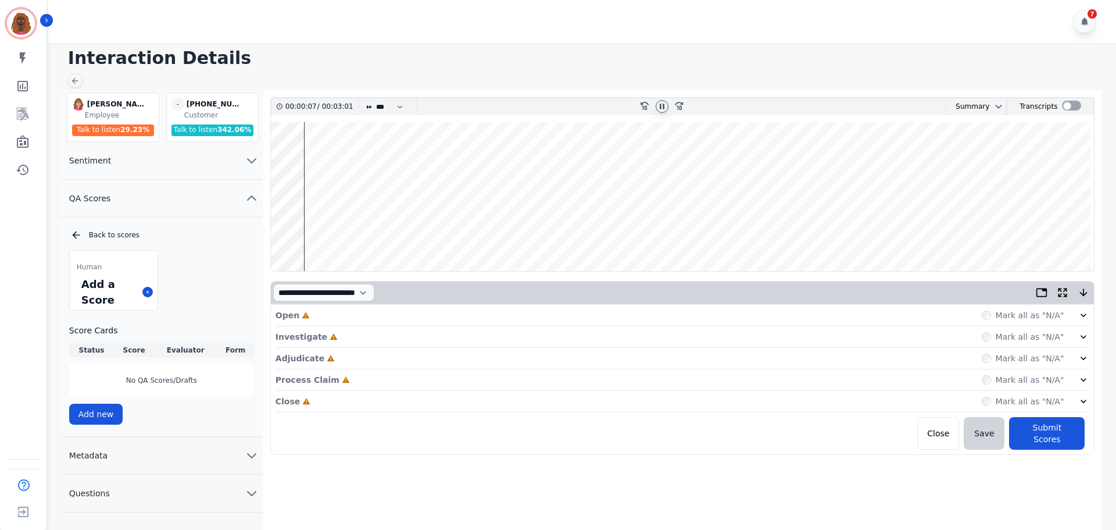
click at [517, 313] on div "Open Incomplete Mark all as "N/A"" at bounding box center [683, 316] width 815 height 22
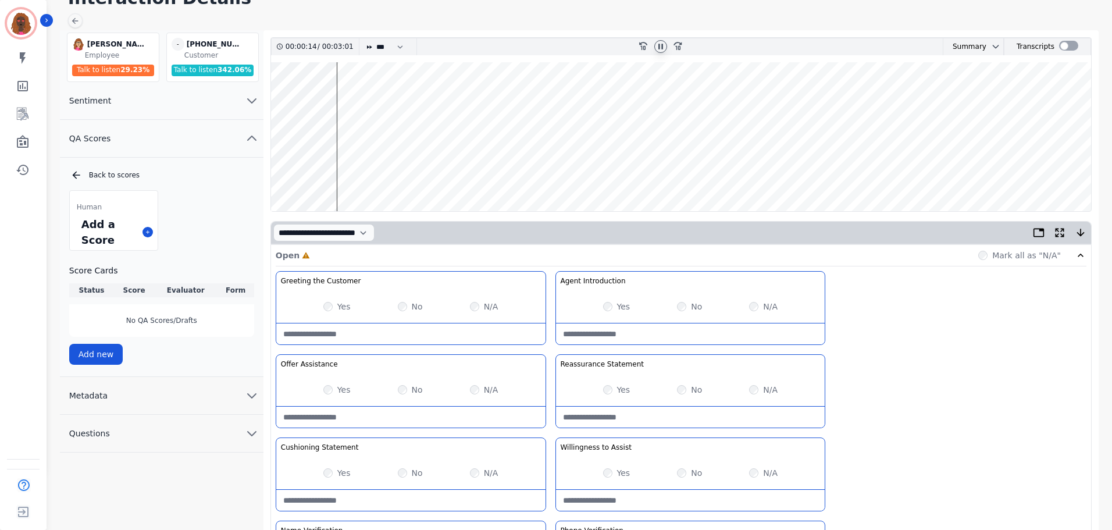
scroll to position [59, 0]
click at [350, 101] on wave at bounding box center [681, 137] width 820 height 149
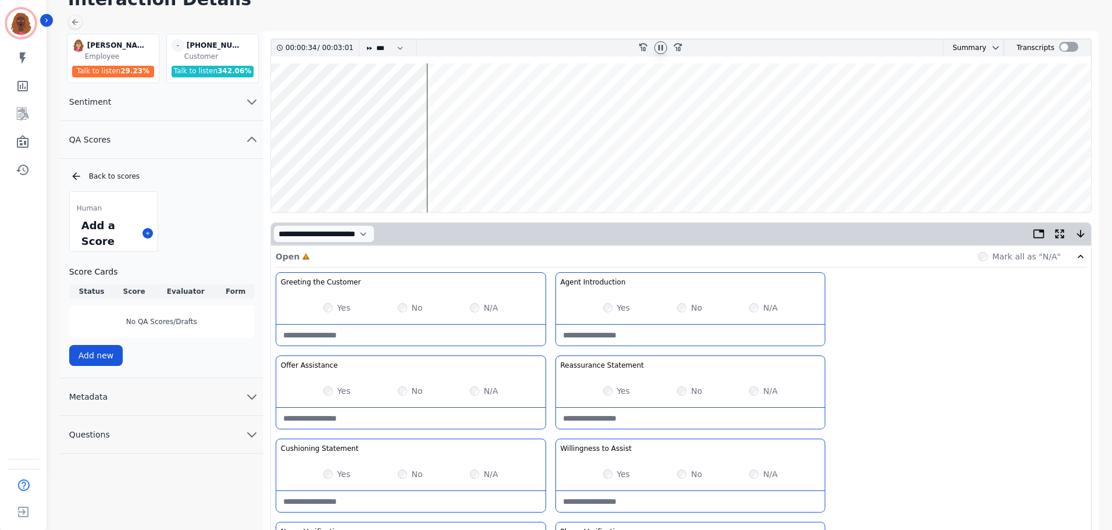
click at [619, 331] on Introduction-note at bounding box center [690, 334] width 269 height 21
type Introduction-note "**********"
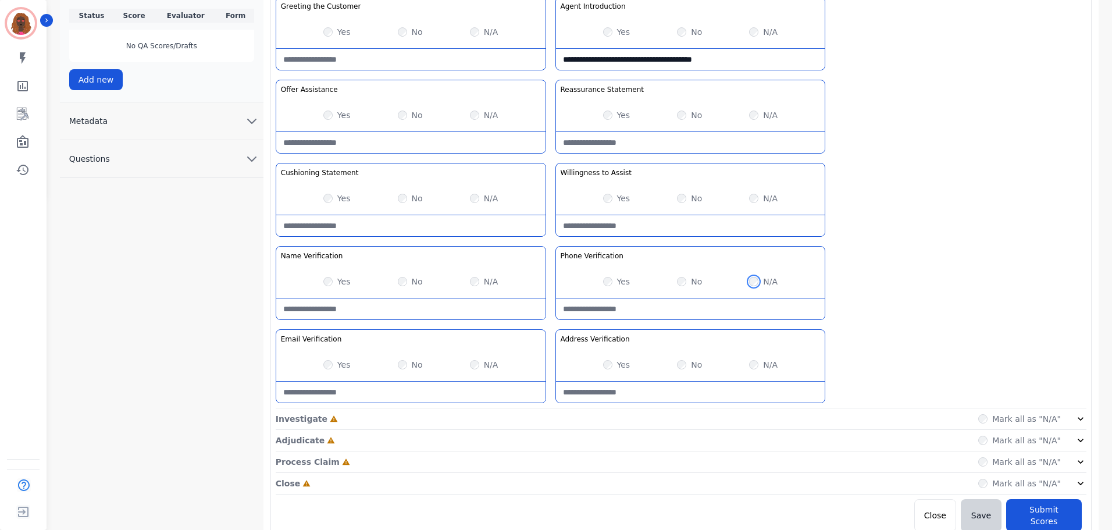
scroll to position [338, 0]
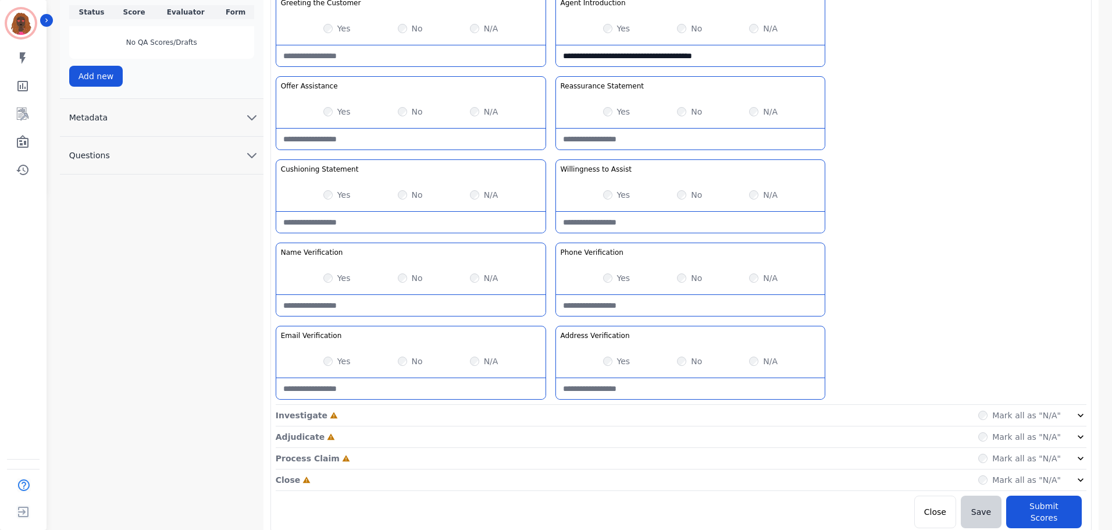
click at [496, 426] on div "Investigate Incomplete Mark all as "N/A"" at bounding box center [681, 437] width 810 height 22
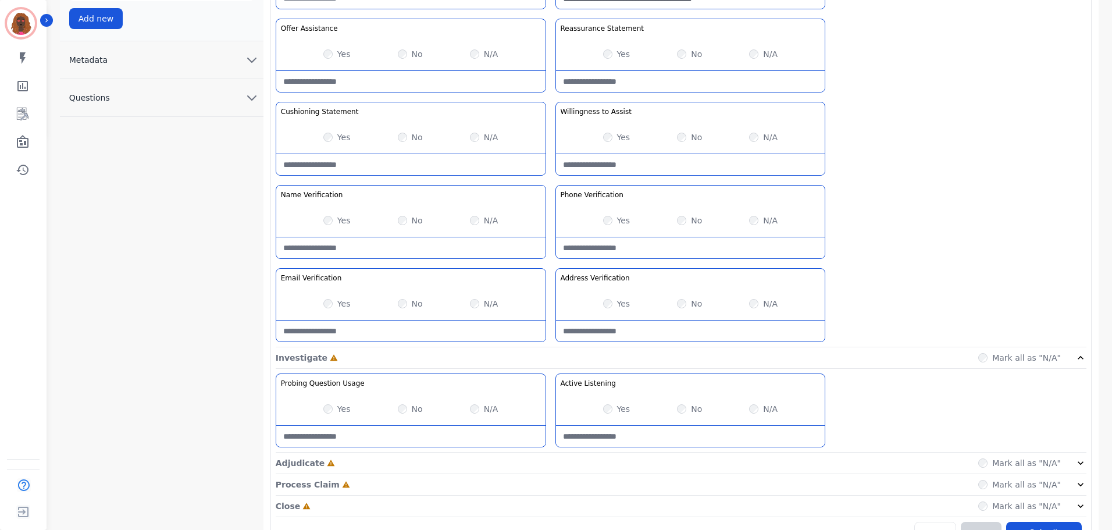
click at [330, 402] on div "Yes No N/A" at bounding box center [410, 408] width 269 height 33
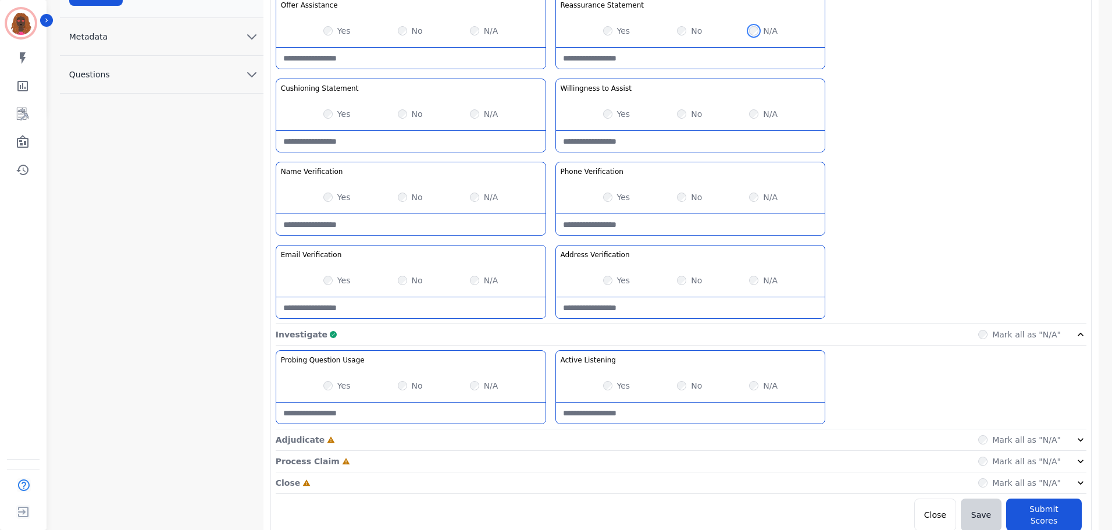
scroll to position [422, 0]
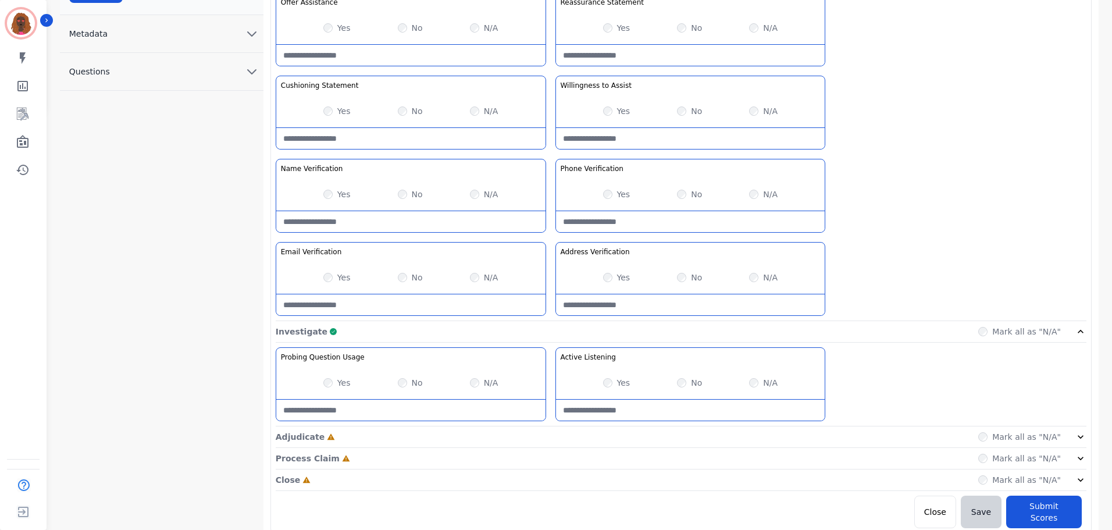
click at [670, 469] on div "Adjudicate Incomplete Mark all as "N/A"" at bounding box center [681, 480] width 810 height 22
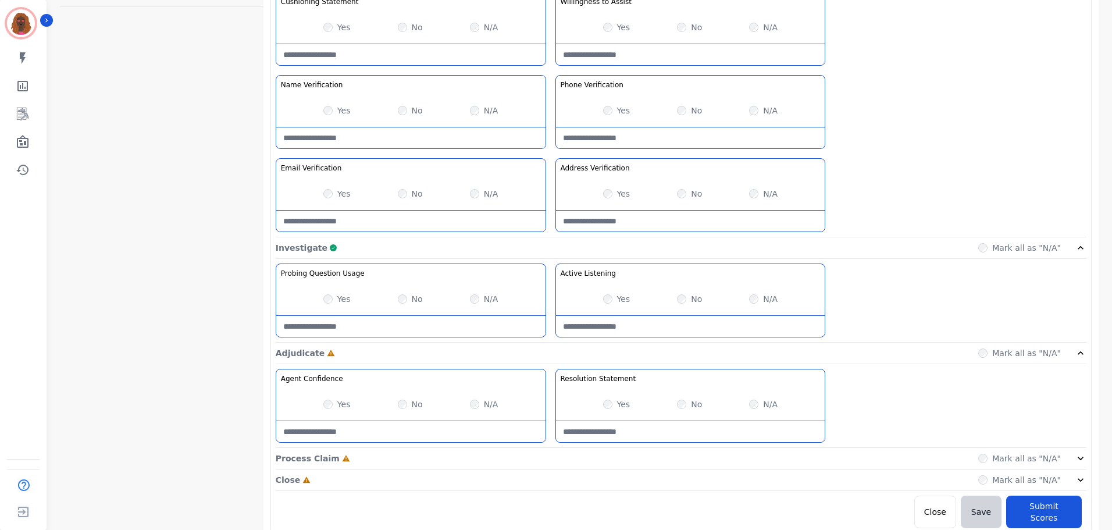
click at [672, 455] on div "Process Claim Incomplete Mark all as "N/A"" at bounding box center [681, 459] width 810 height 22
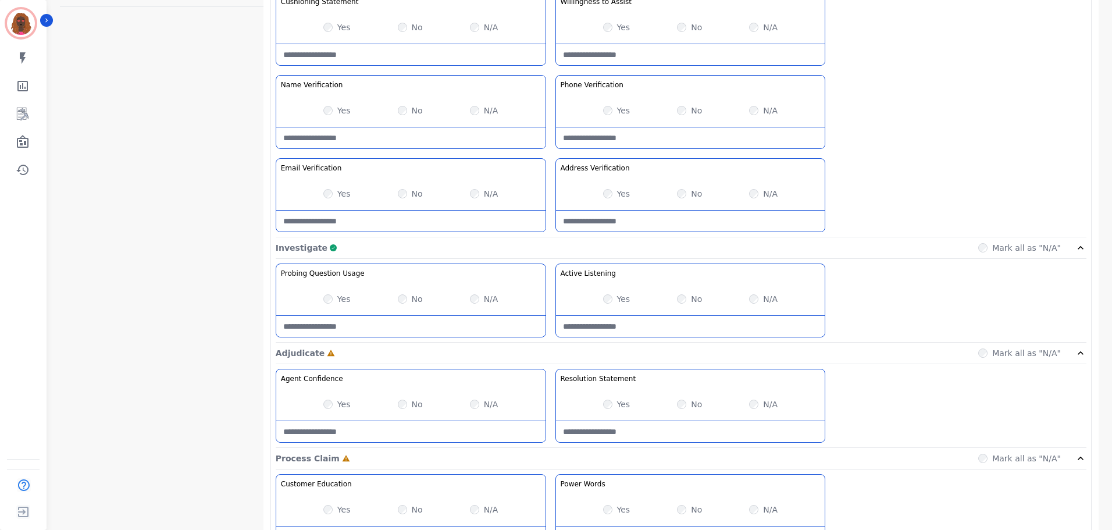
scroll to position [755, 0]
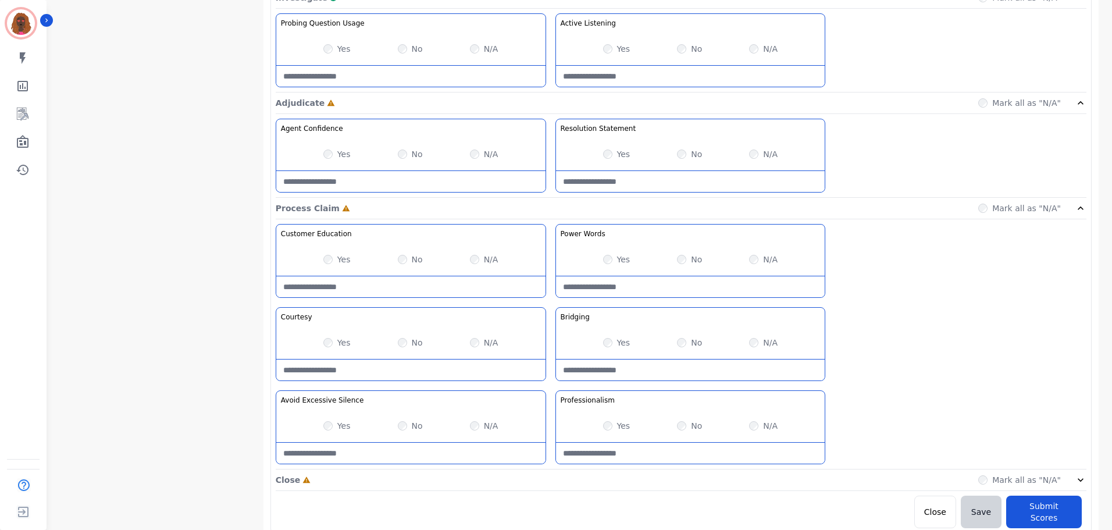
click at [605, 470] on div "Close Incomplete Mark all as "N/A"" at bounding box center [681, 480] width 810 height 22
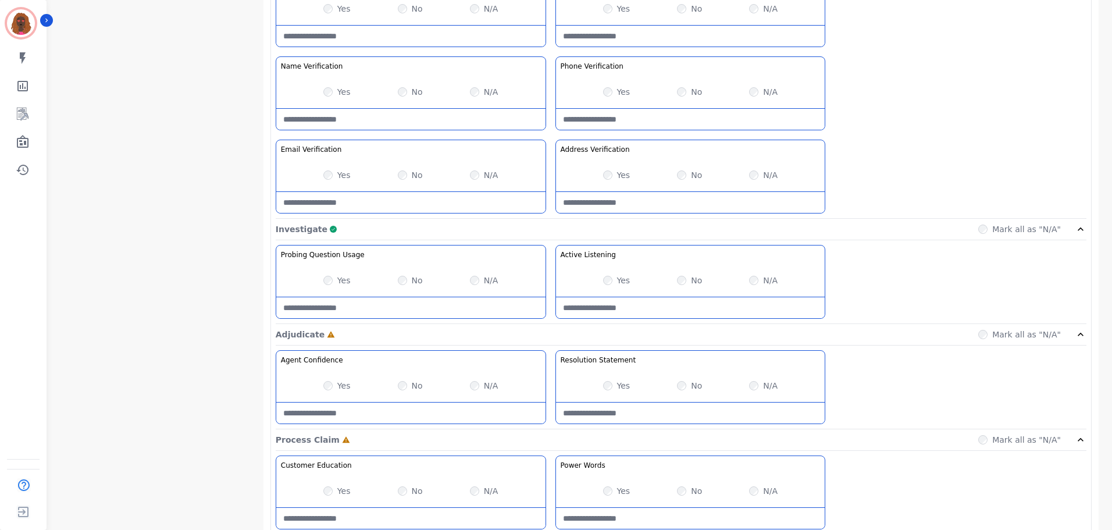
scroll to position [523, 0]
click at [649, 314] on Listening-note at bounding box center [690, 308] width 269 height 21
click at [797, 301] on Listening-note "**********" at bounding box center [690, 308] width 269 height 21
type Listening-note "**********"
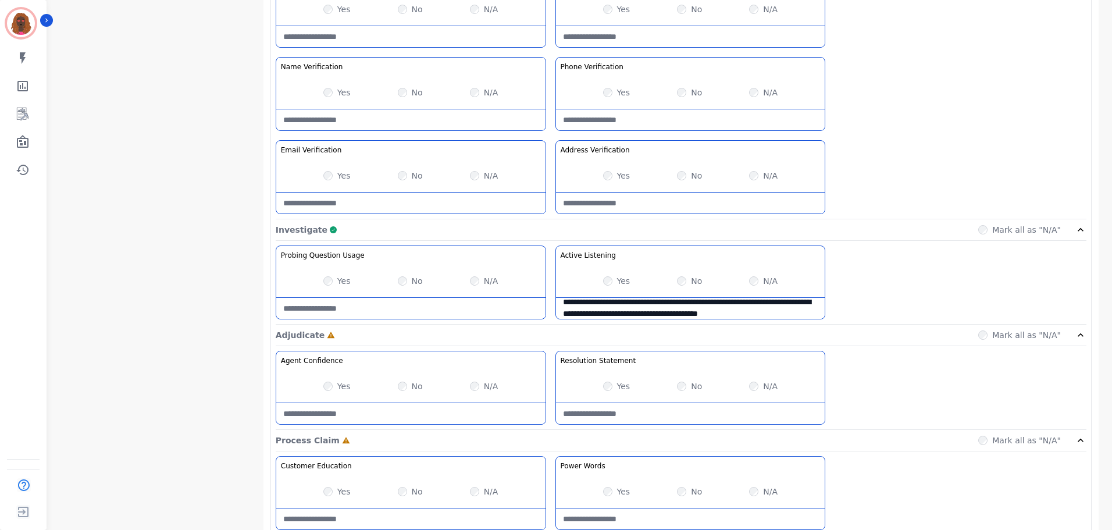
scroll to position [0, 0]
drag, startPoint x: 784, startPoint y: 315, endPoint x: 383, endPoint y: 297, distance: 401.6
click at [383, 297] on div "**********" at bounding box center [681, 284] width 810 height 79
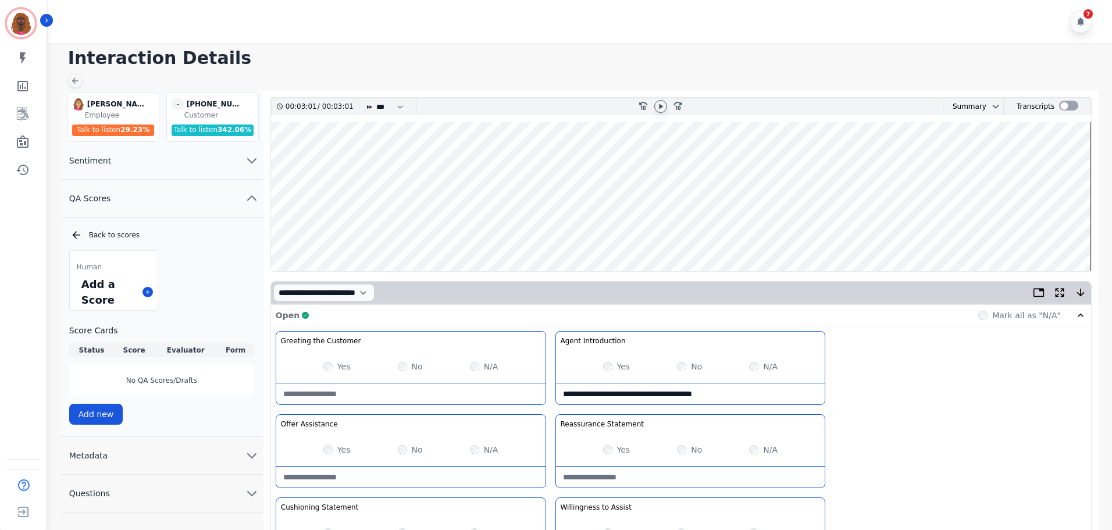
click at [660, 108] on icon at bounding box center [661, 105] width 4 height 5
click at [701, 232] on wave at bounding box center [681, 196] width 820 height 149
click at [520, 233] on wave at bounding box center [681, 196] width 820 height 149
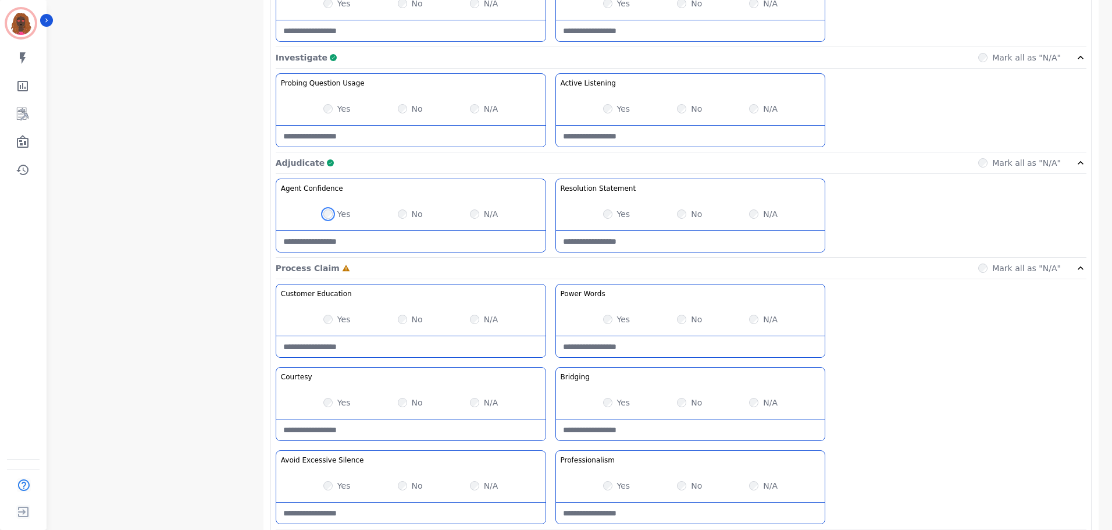
scroll to position [697, 0]
click at [321, 317] on div "Yes No N/A" at bounding box center [410, 318] width 269 height 33
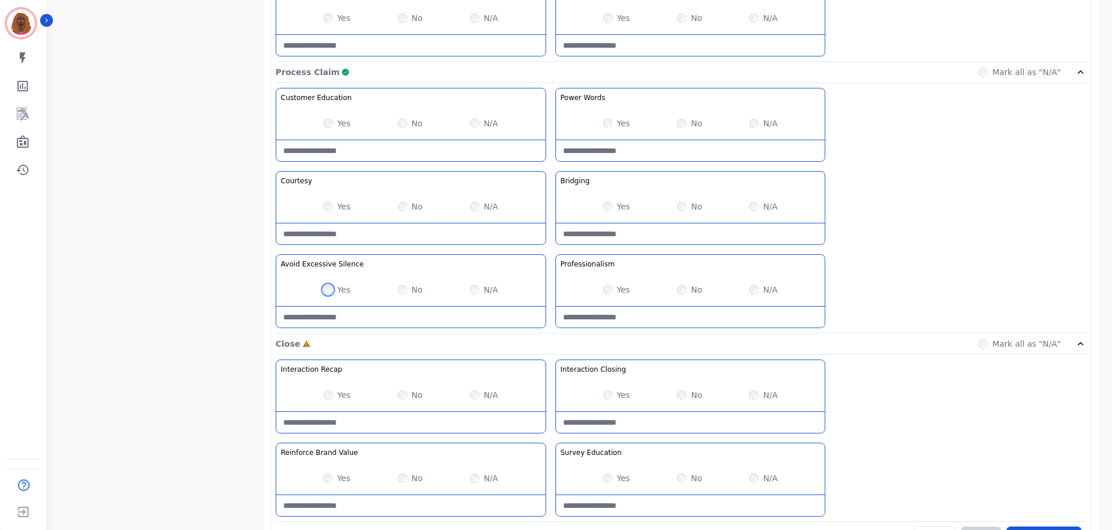
scroll to position [922, 0]
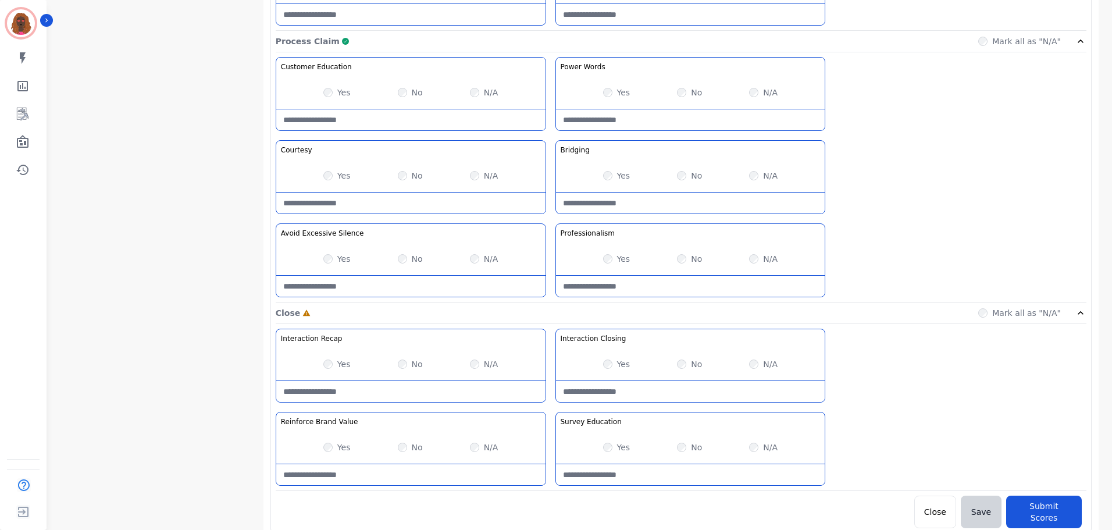
click at [614, 362] on div "Yes" at bounding box center [616, 364] width 27 height 12
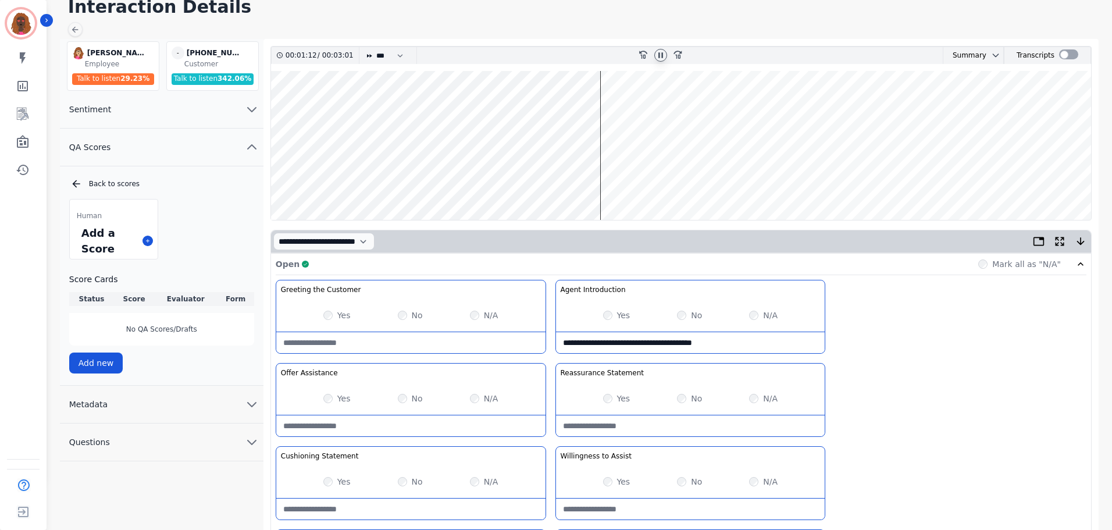
click at [1043, 180] on wave at bounding box center [681, 145] width 820 height 149
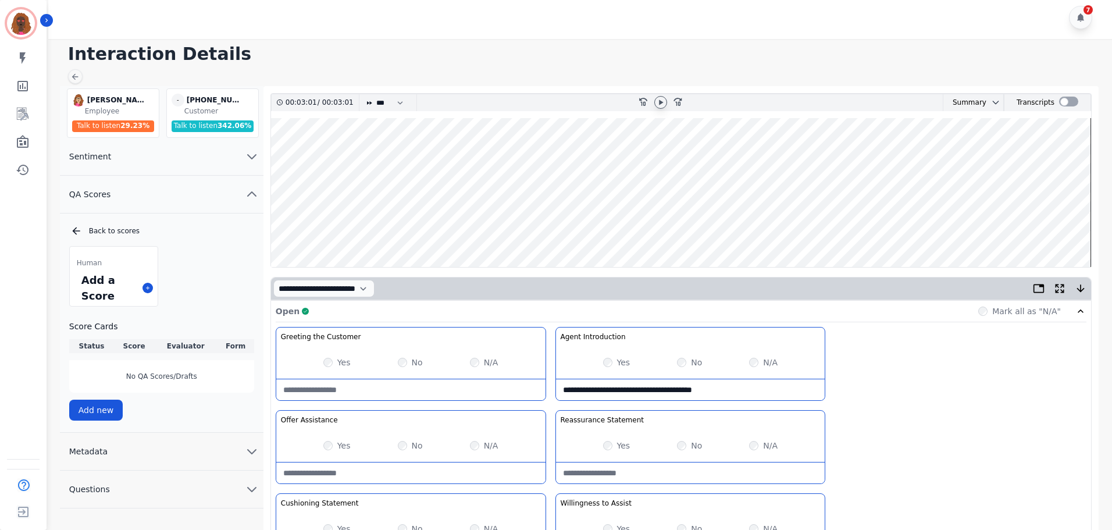
scroll to position [0, 0]
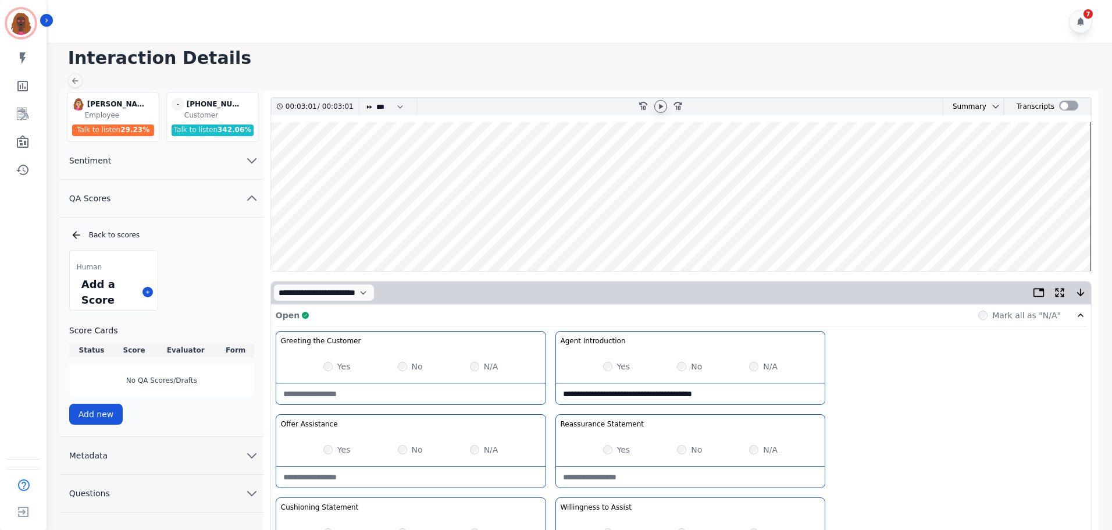
click at [660, 108] on icon at bounding box center [661, 105] width 4 height 5
click at [608, 158] on wave at bounding box center [681, 196] width 820 height 149
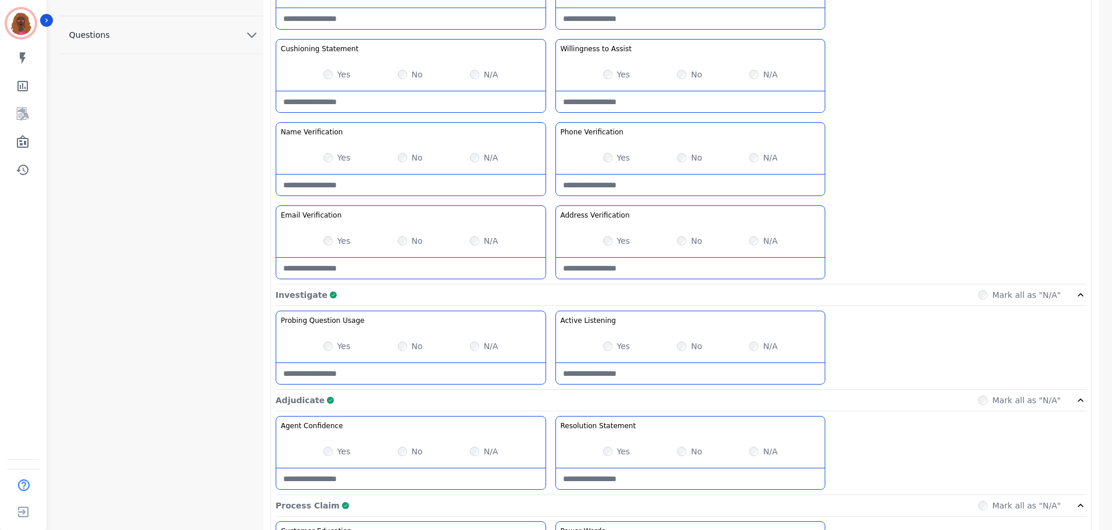
scroll to position [458, 0]
click at [645, 370] on Listening-note at bounding box center [690, 373] width 269 height 21
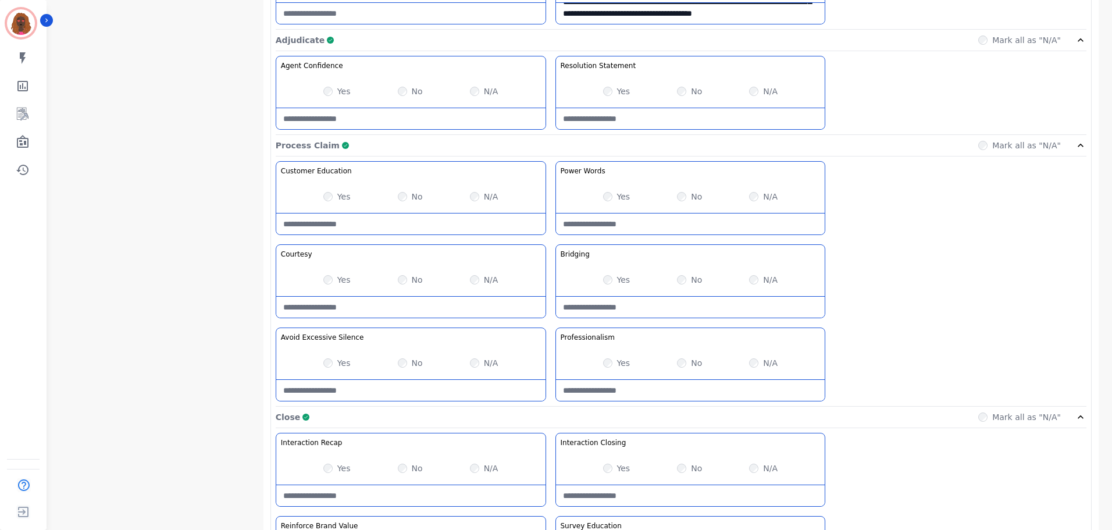
scroll to position [922, 0]
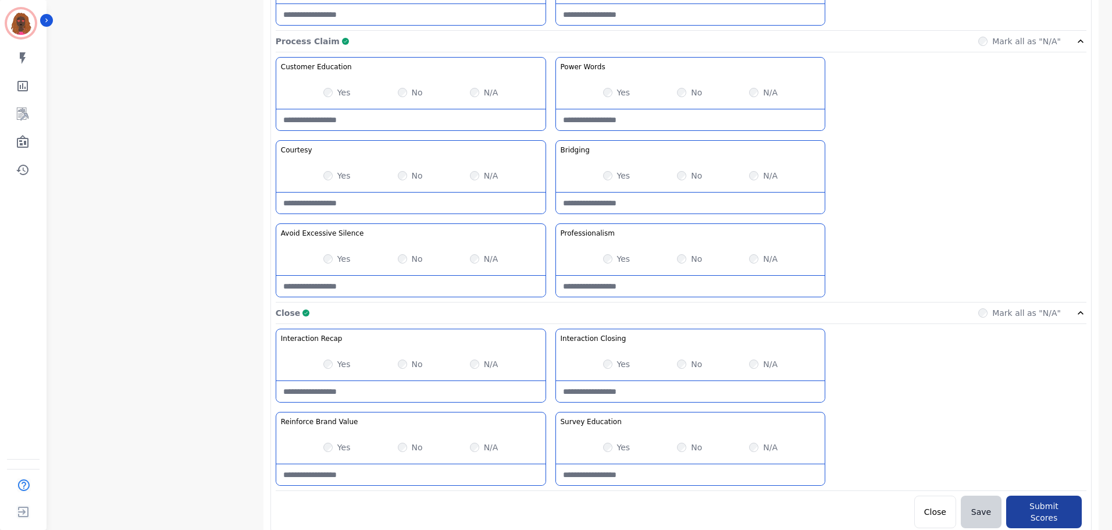
type Listening-note "**********"
click at [1042, 498] on button "Submit Scores" at bounding box center [1044, 511] width 76 height 33
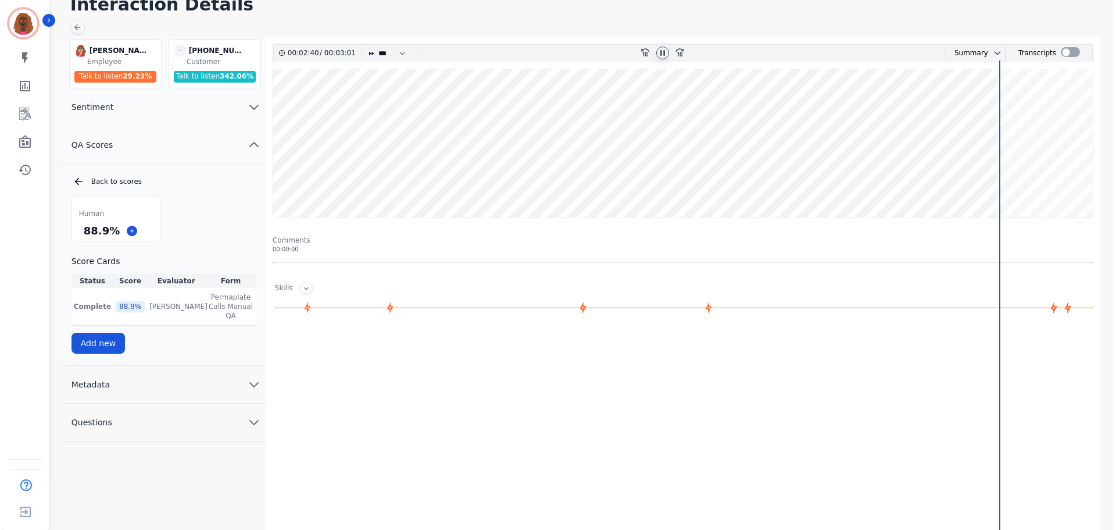
scroll to position [0, 0]
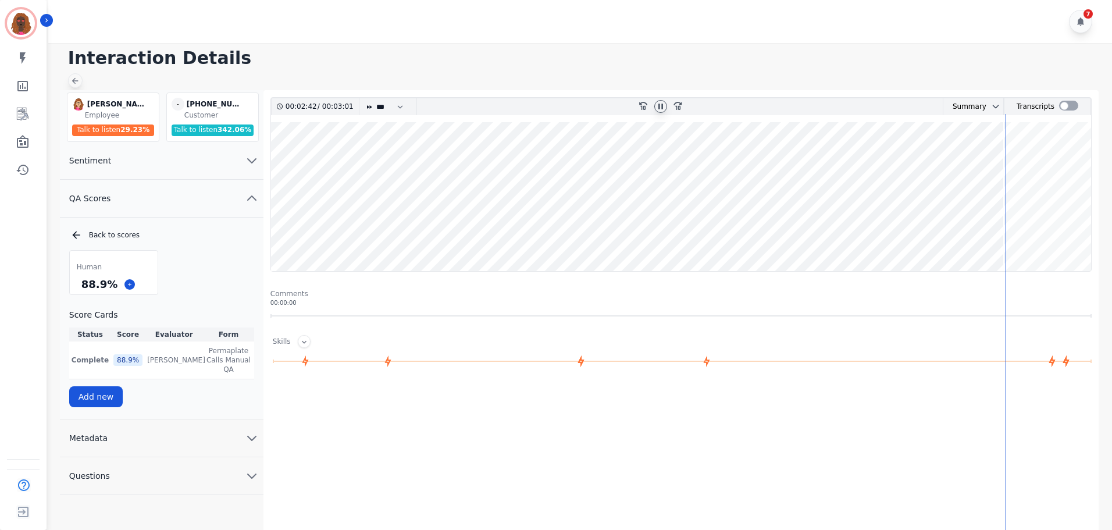
click at [78, 83] on icon at bounding box center [74, 80] width 9 height 9
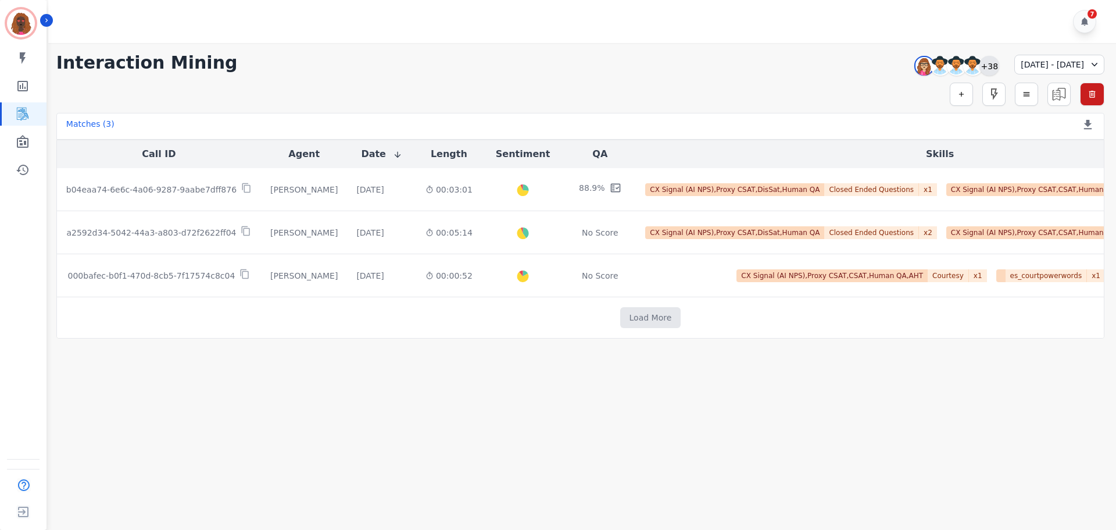
click at [980, 60] on div "+38" at bounding box center [990, 66] width 20 height 20
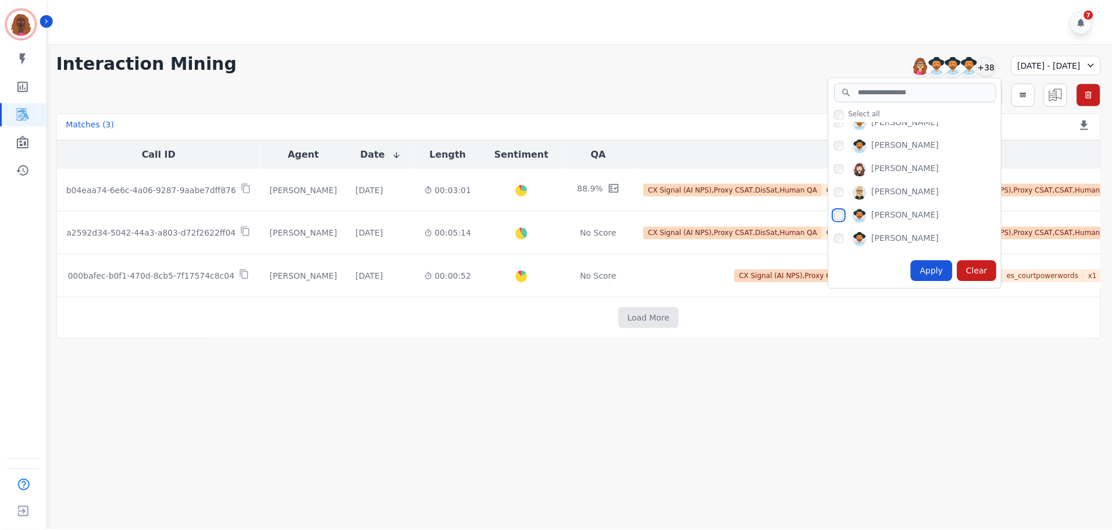
scroll to position [58, 0]
click at [914, 271] on div "Apply" at bounding box center [935, 270] width 42 height 21
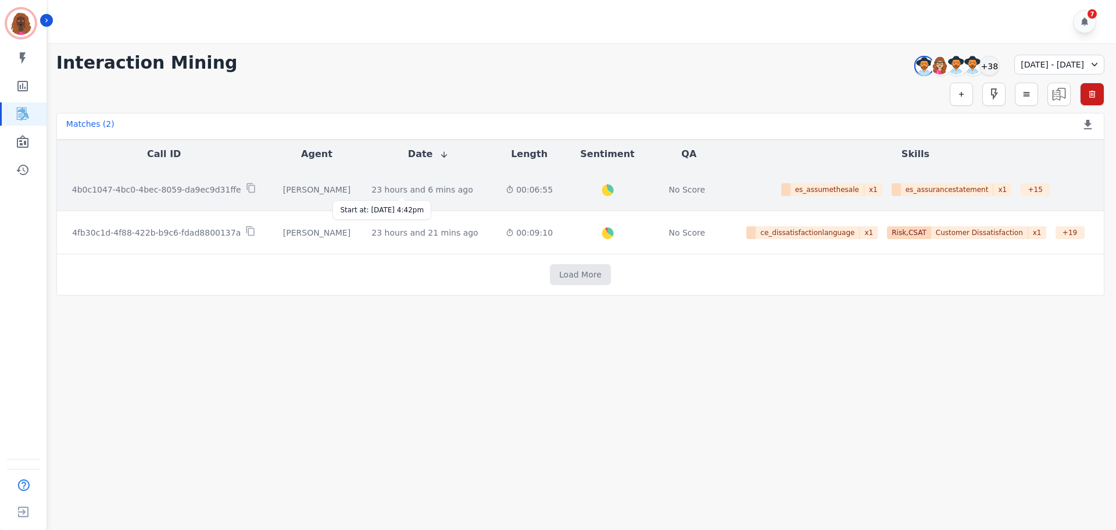
click at [398, 187] on div "23 hours and 6 mins ago" at bounding box center [422, 190] width 101 height 12
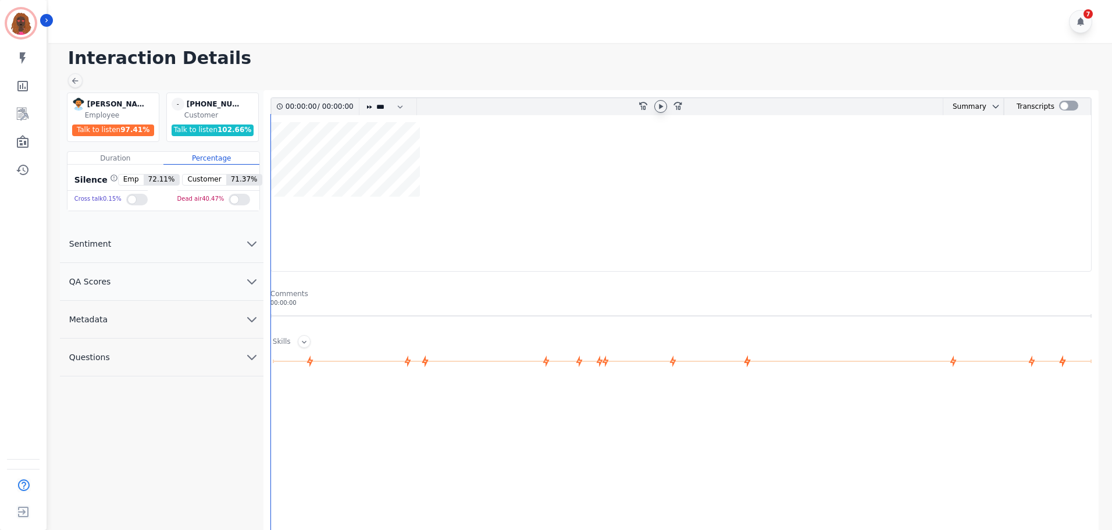
click at [663, 108] on icon at bounding box center [660, 106] width 9 height 9
click at [252, 283] on icon "chevron down" at bounding box center [252, 282] width 8 height 4
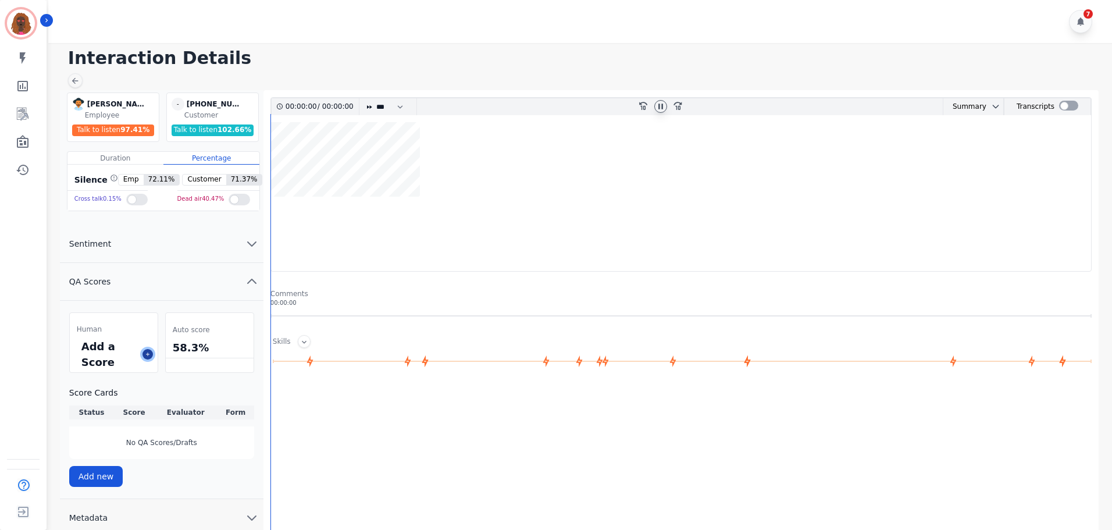
click at [149, 355] on icon at bounding box center [148, 354] width 6 height 6
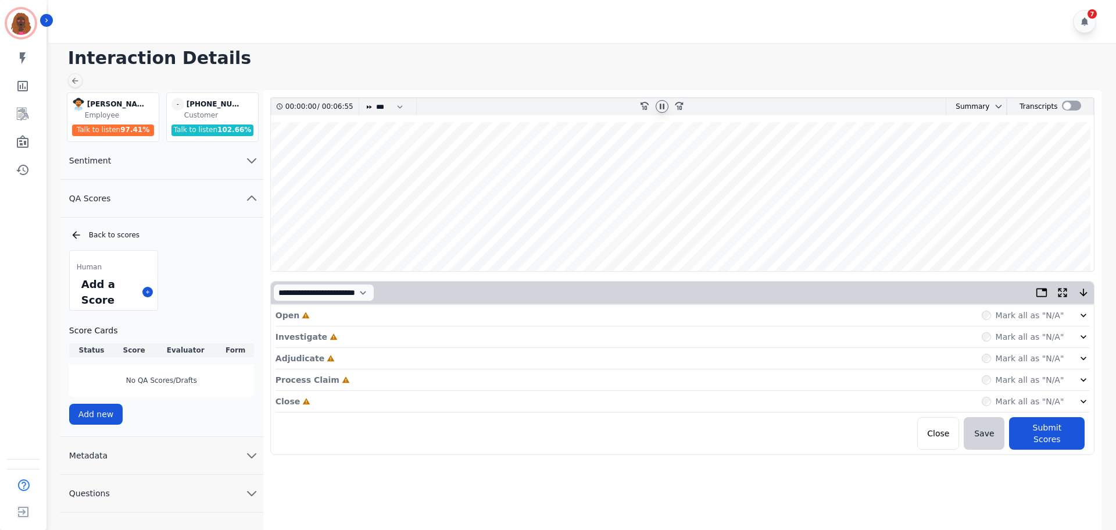
click at [663, 108] on icon at bounding box center [662, 105] width 5 height 5
click at [294, 234] on wave at bounding box center [683, 196] width 824 height 149
click at [354, 311] on div "Open Incomplete Mark all as "N/A"" at bounding box center [683, 316] width 815 height 22
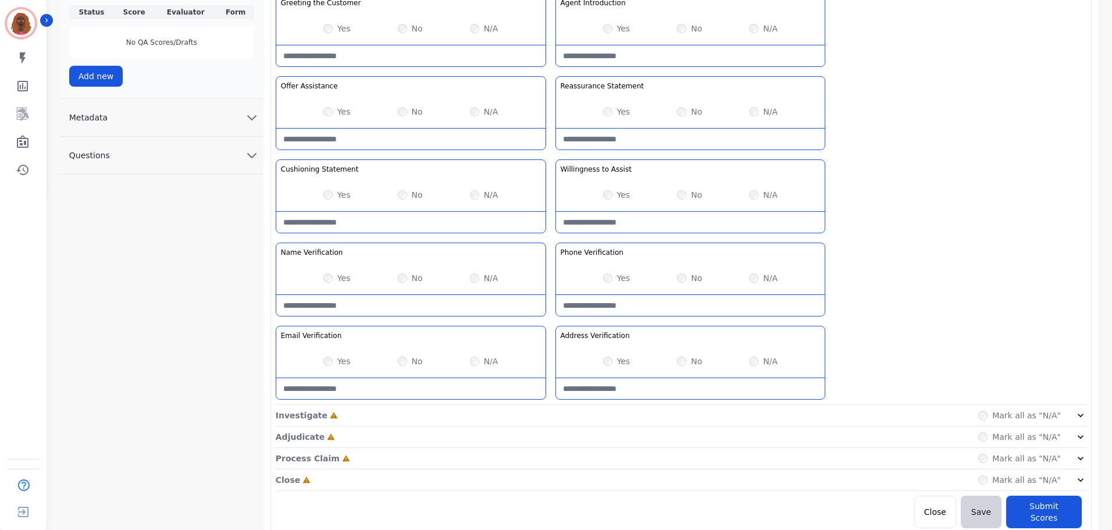
click at [547, 426] on div "Investigate Incomplete Mark all as "N/A"" at bounding box center [681, 437] width 810 height 22
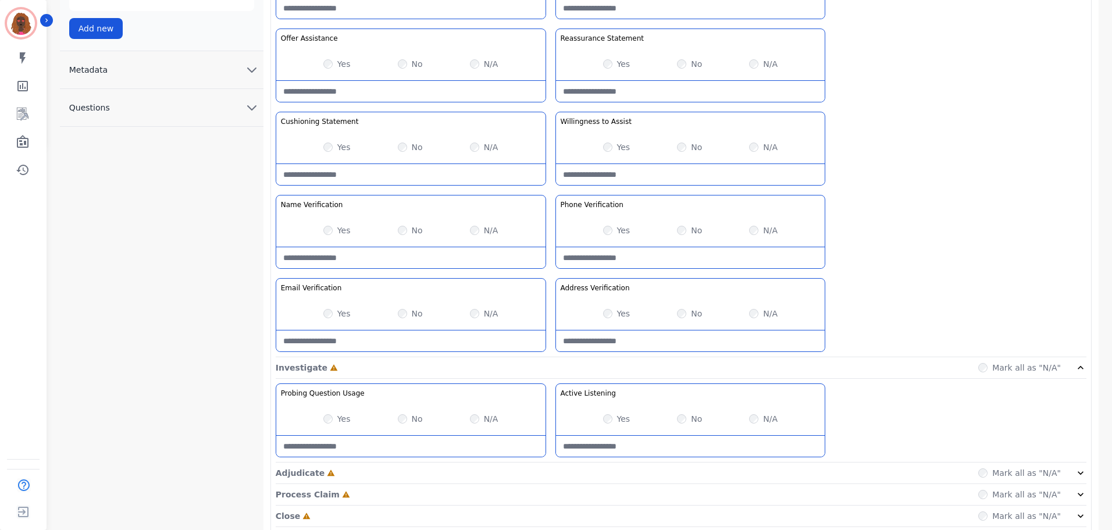
scroll to position [422, 0]
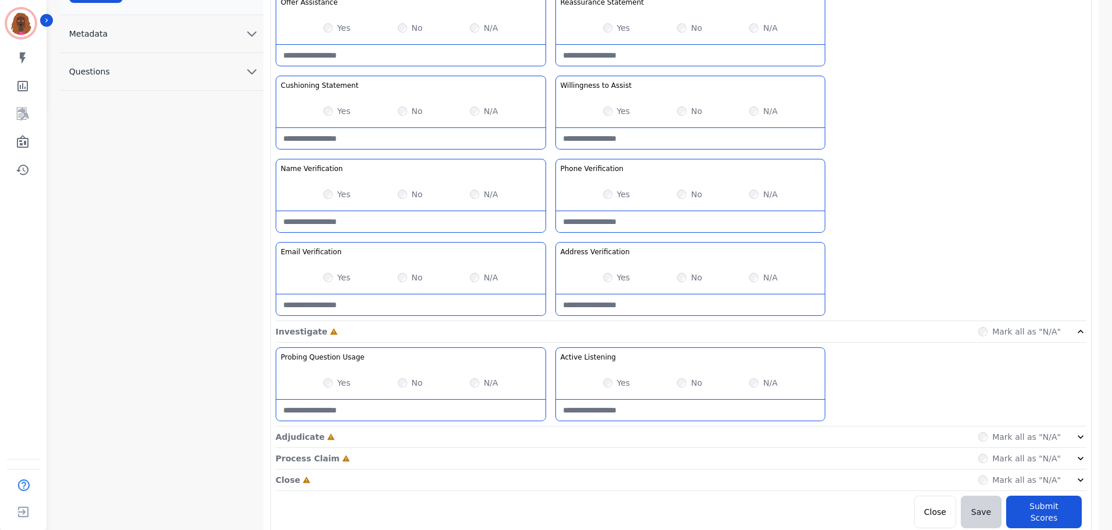
click at [542, 469] on div "Adjudicate Incomplete Mark all as "N/A"" at bounding box center [681, 480] width 810 height 22
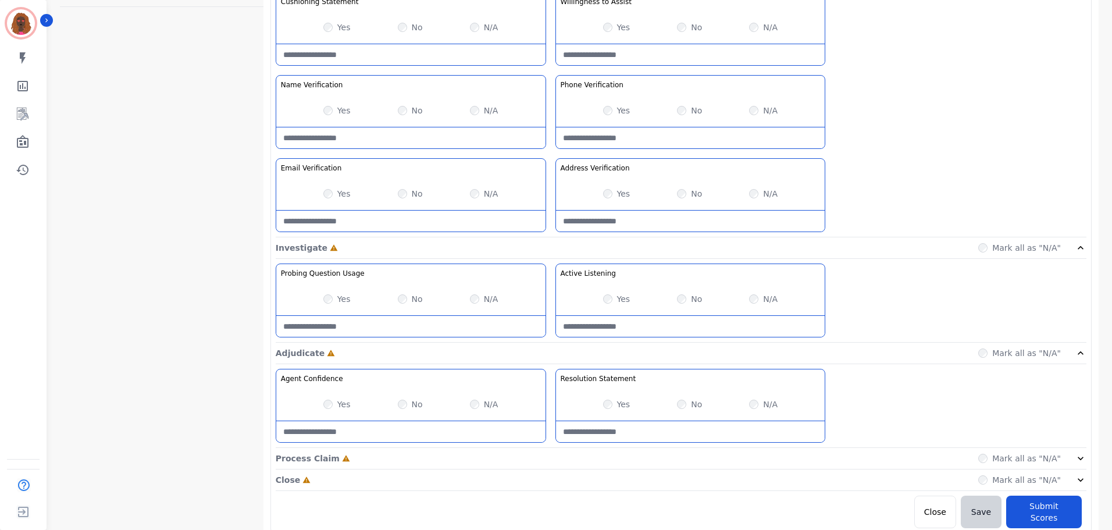
click at [547, 456] on div "Process Claim Incomplete Mark all as "N/A"" at bounding box center [681, 459] width 810 height 22
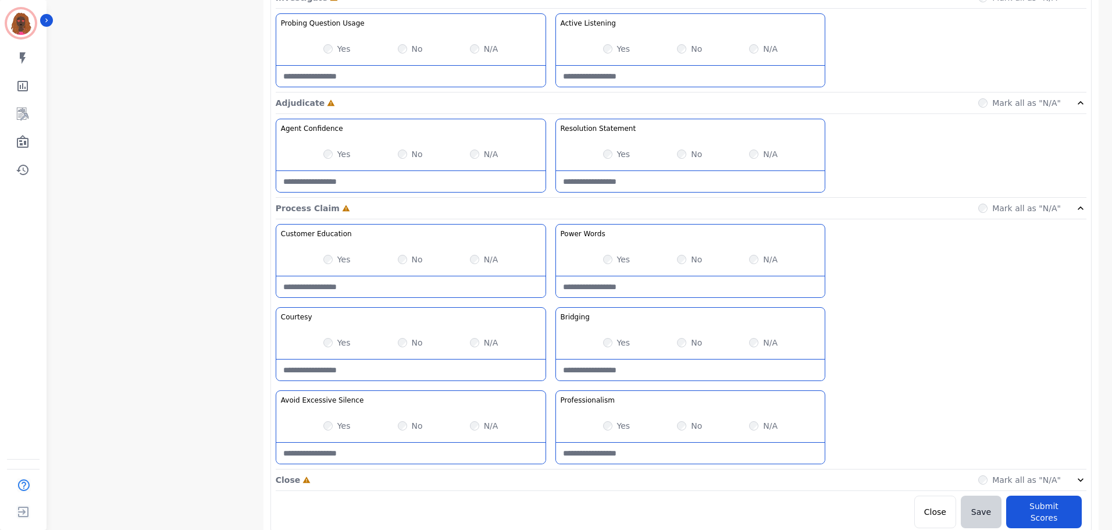
click at [549, 485] on div "Close Incomplete Mark all as "N/A"" at bounding box center [681, 480] width 810 height 22
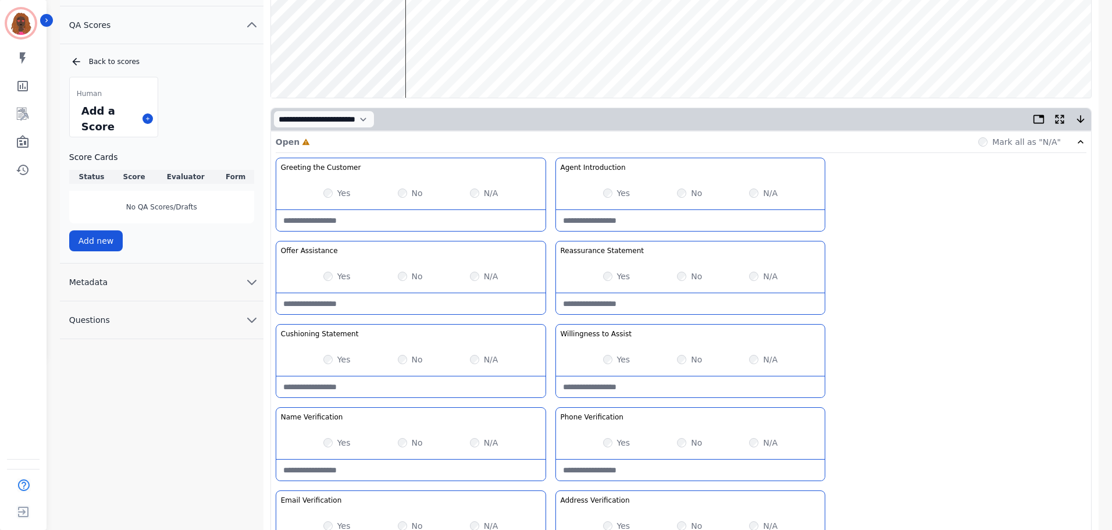
scroll to position [174, 0]
click at [479, 360] on div "N/A" at bounding box center [484, 359] width 28 height 12
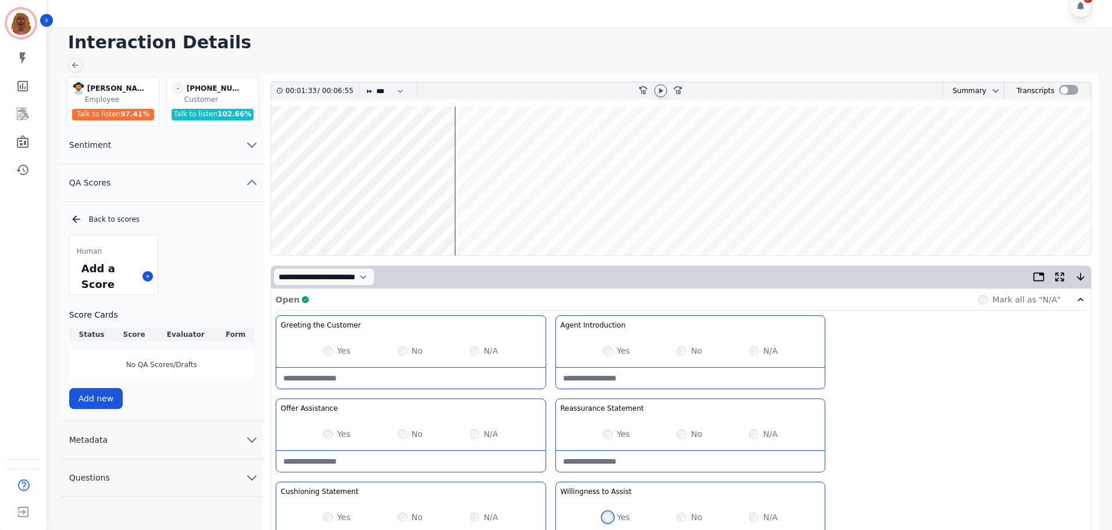
scroll to position [0, 0]
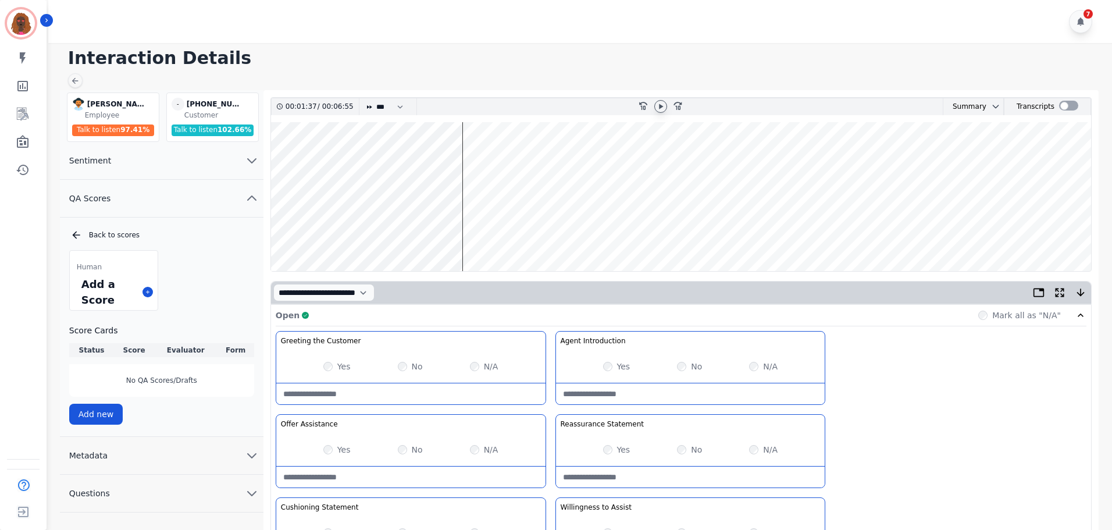
click at [484, 234] on wave at bounding box center [681, 196] width 820 height 149
click at [513, 232] on wave at bounding box center [681, 196] width 820 height 149
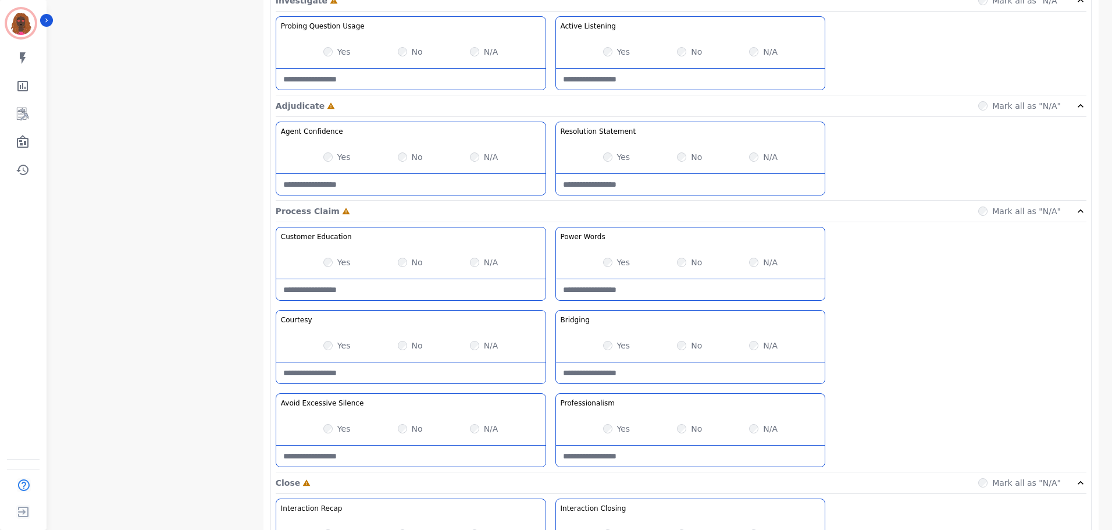
click at [652, 377] on Claim-Bridging-note at bounding box center [690, 372] width 269 height 21
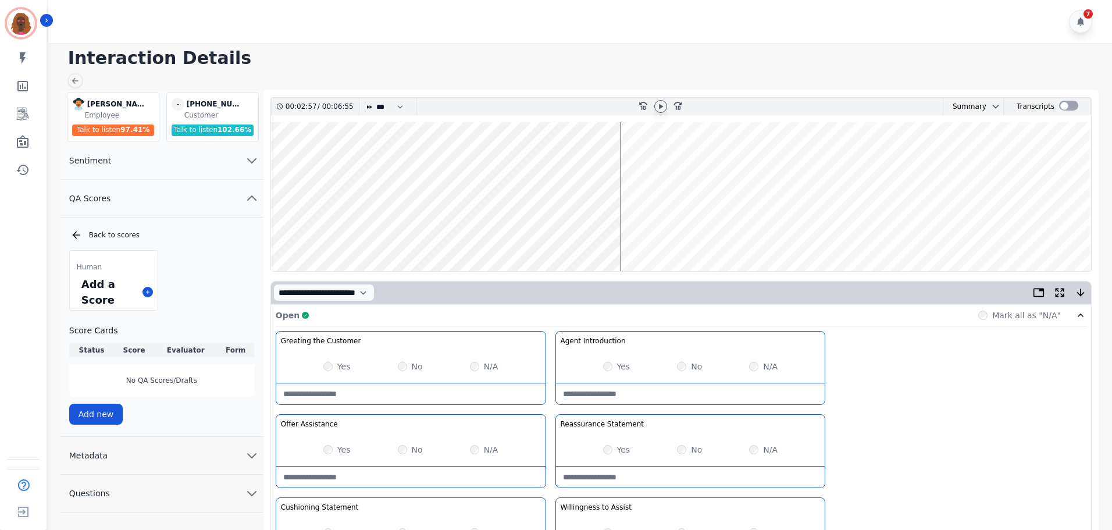
type Claim-Bridging-note "**********"
click at [656, 105] on icon at bounding box center [660, 106] width 9 height 9
click at [662, 104] on icon at bounding box center [660, 105] width 5 height 5
click at [705, 161] on wave at bounding box center [681, 196] width 820 height 149
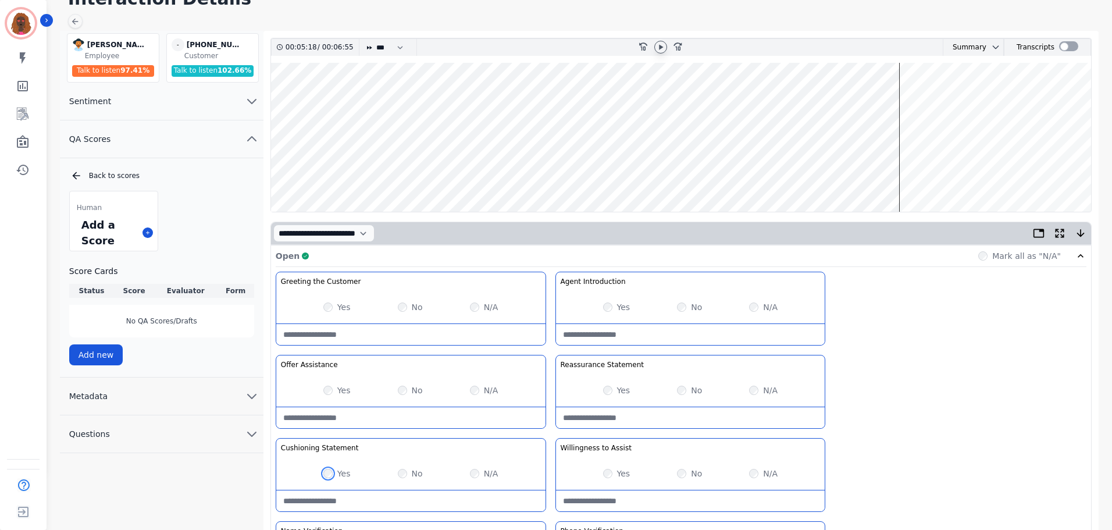
scroll to position [59, 0]
click at [923, 174] on wave at bounding box center [681, 137] width 820 height 149
click at [948, 99] on wave at bounding box center [681, 137] width 820 height 149
click at [944, 179] on wave at bounding box center [681, 137] width 820 height 149
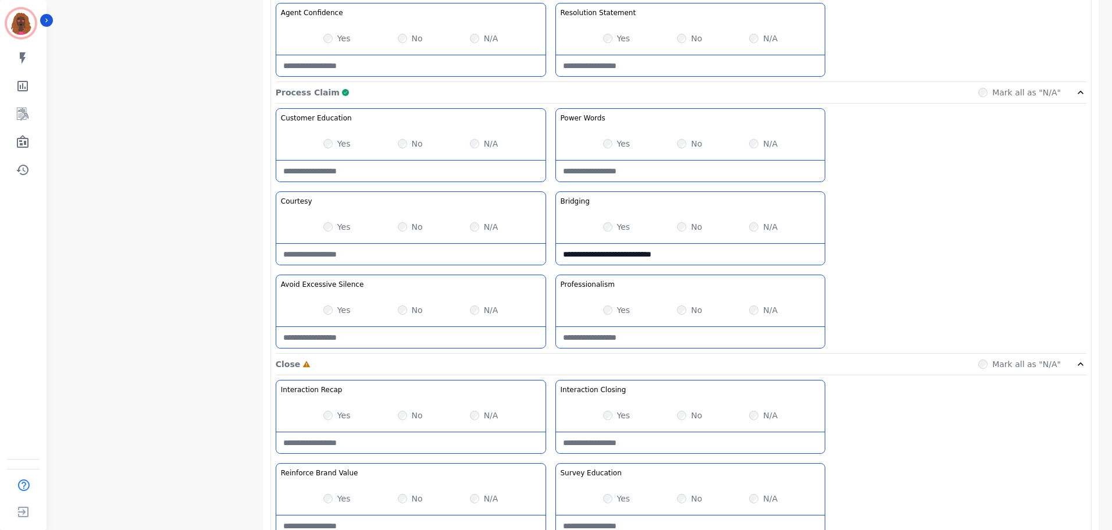
scroll to position [872, 0]
click at [378, 177] on Education-note at bounding box center [410, 170] width 269 height 21
click at [345, 164] on Education-note "**********" at bounding box center [410, 170] width 269 height 21
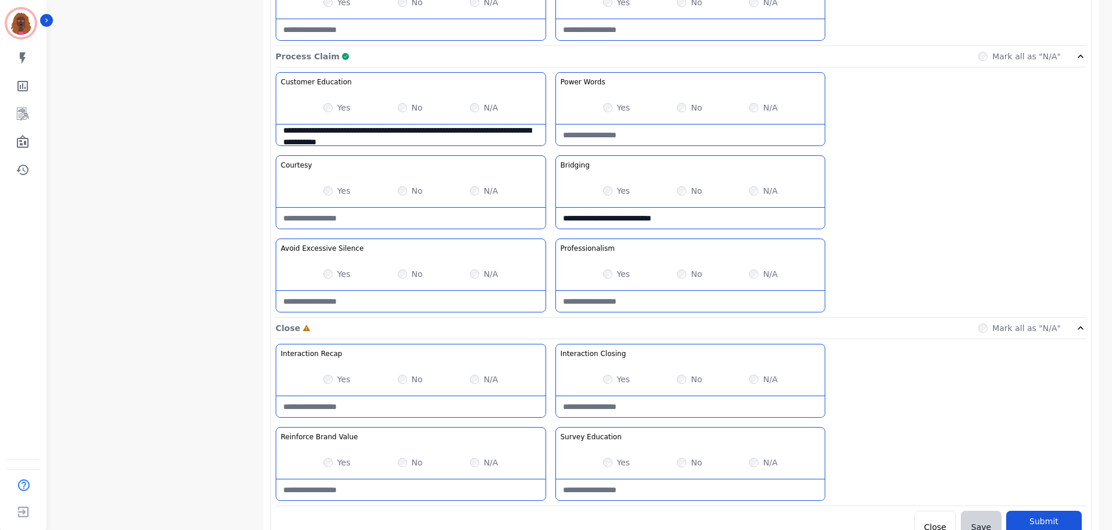
scroll to position [922, 0]
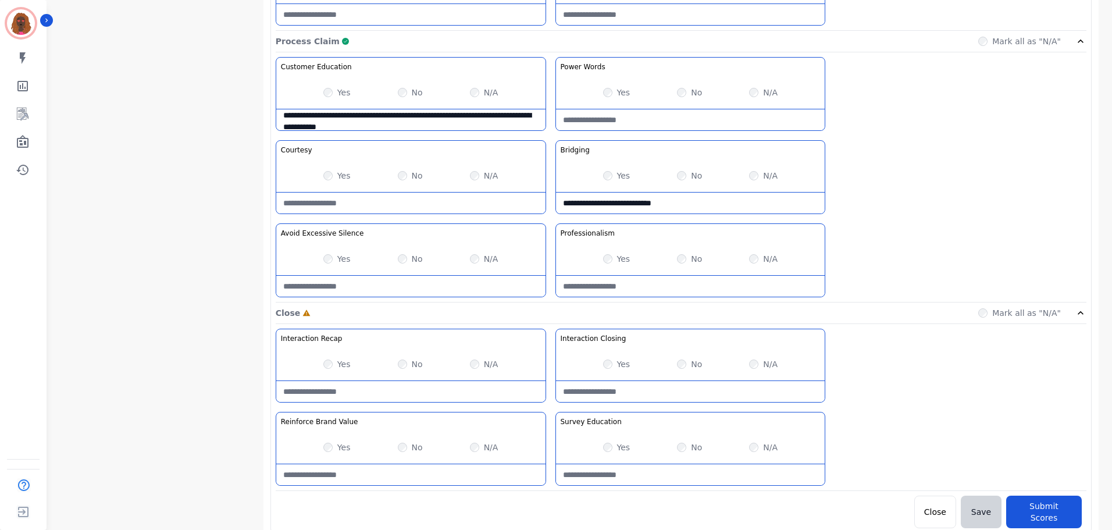
type Education-note "**********"
click at [611, 351] on div "Yes No N/A" at bounding box center [690, 364] width 269 height 33
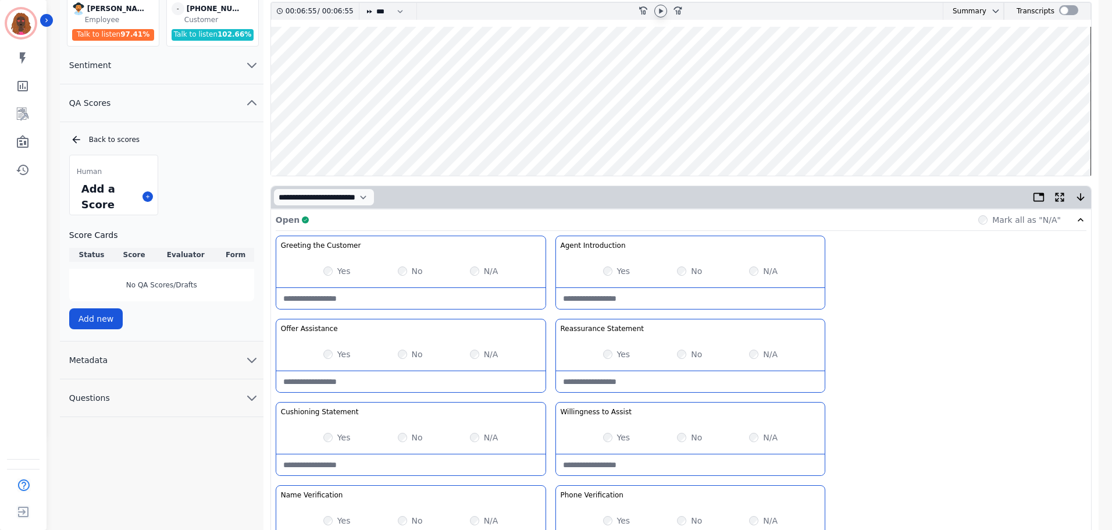
scroll to position [0, 0]
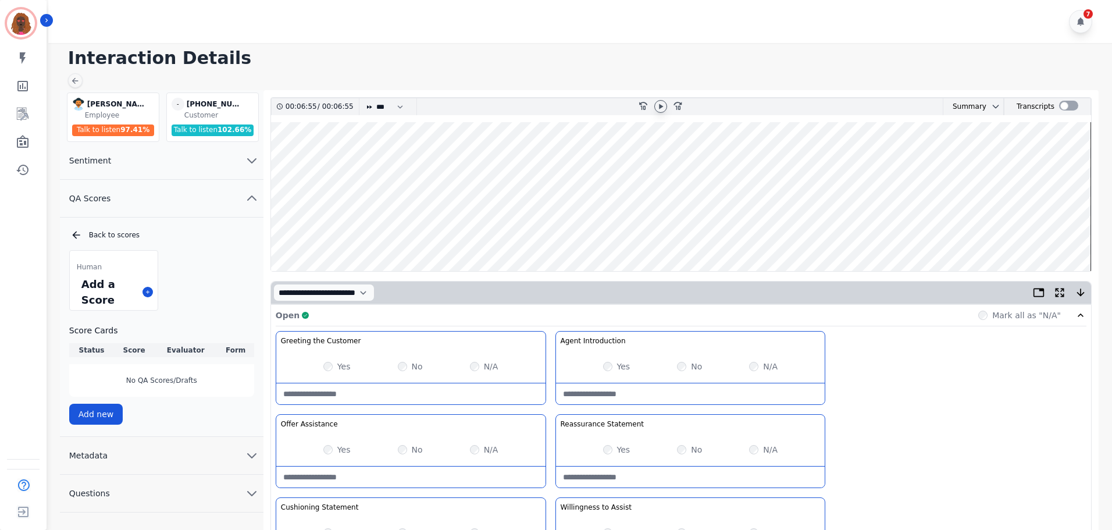
click at [1077, 231] on wave at bounding box center [681, 196] width 820 height 149
click at [658, 104] on icon at bounding box center [660, 106] width 9 height 9
click at [1054, 232] on wave at bounding box center [681, 196] width 820 height 149
click at [1053, 230] on wave at bounding box center [681, 196] width 820 height 149
click at [814, 231] on wave at bounding box center [681, 196] width 820 height 149
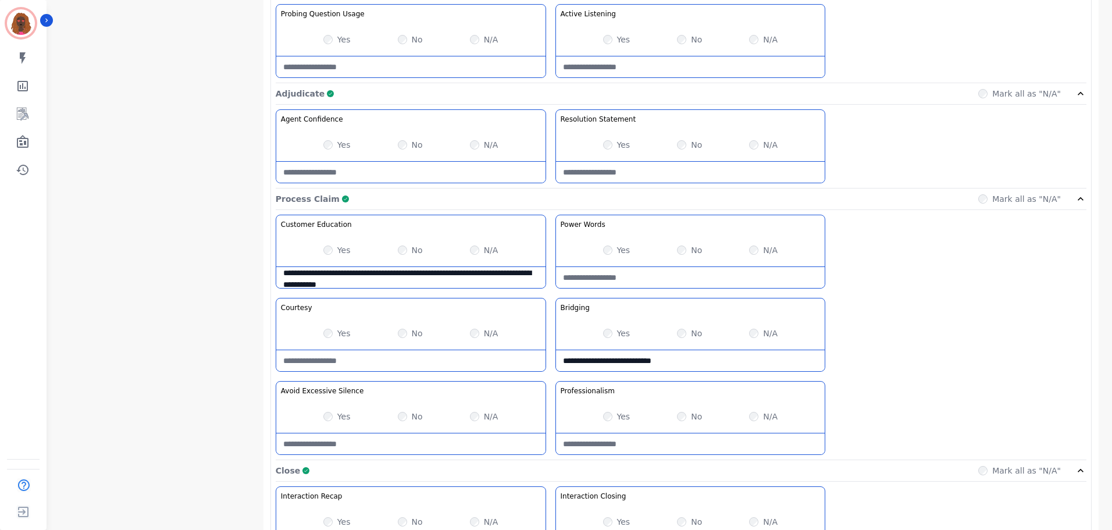
scroll to position [922, 0]
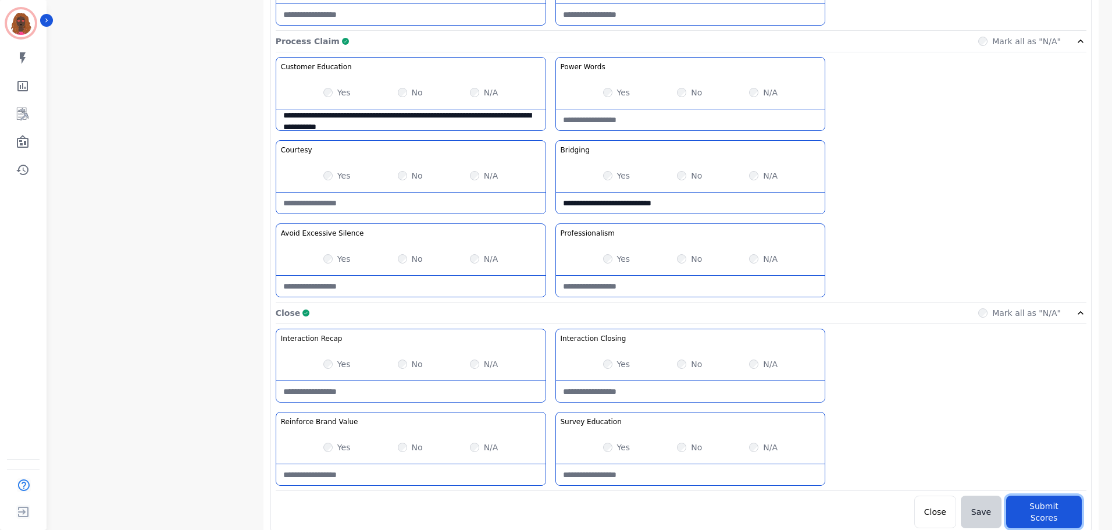
drag, startPoint x: 1042, startPoint y: 498, endPoint x: 1081, endPoint y: 478, distance: 44.2
click at [1042, 498] on button "Submit Scores" at bounding box center [1044, 511] width 76 height 33
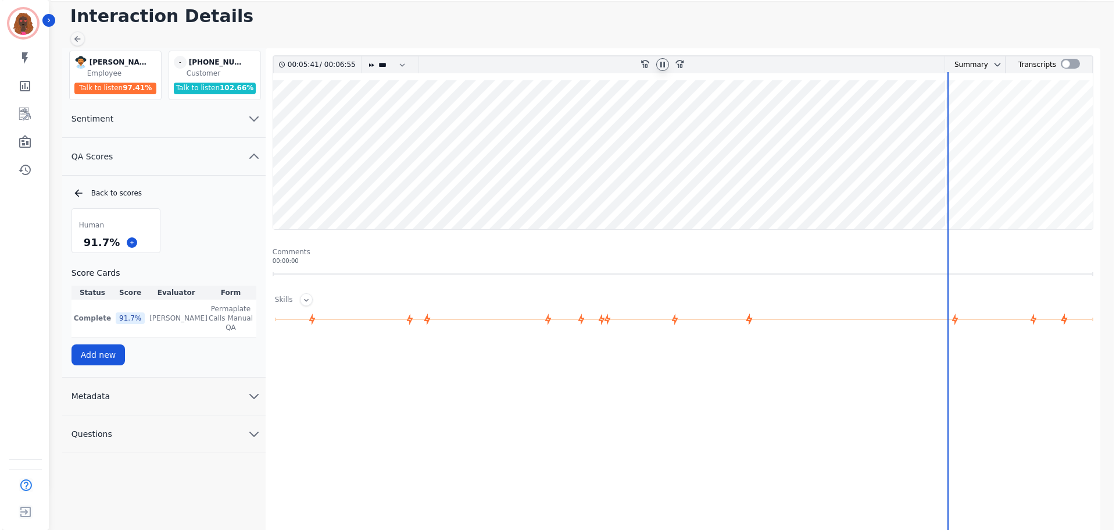
scroll to position [0, 0]
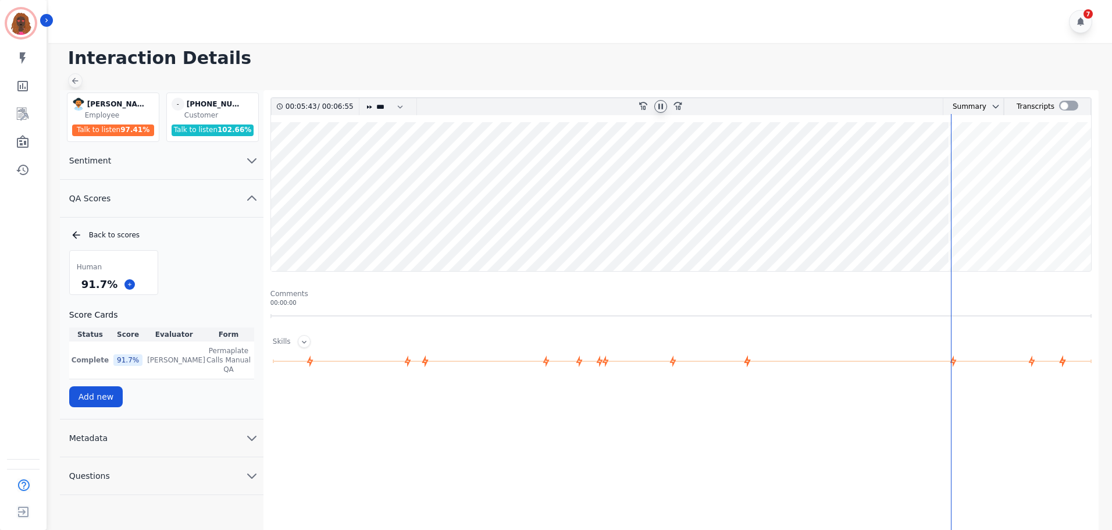
click at [79, 81] on div at bounding box center [75, 80] width 15 height 15
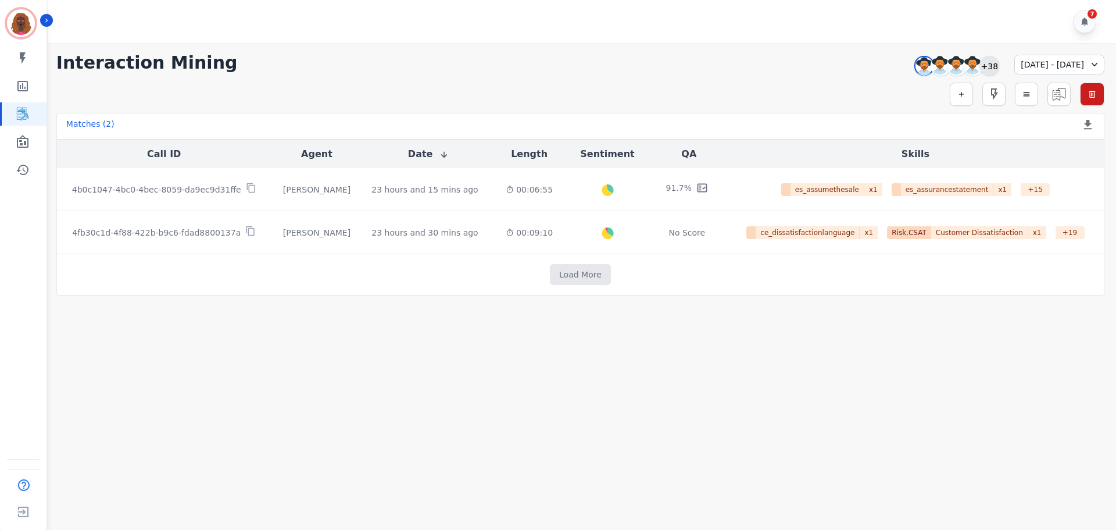
click at [980, 67] on div "+38" at bounding box center [990, 66] width 20 height 20
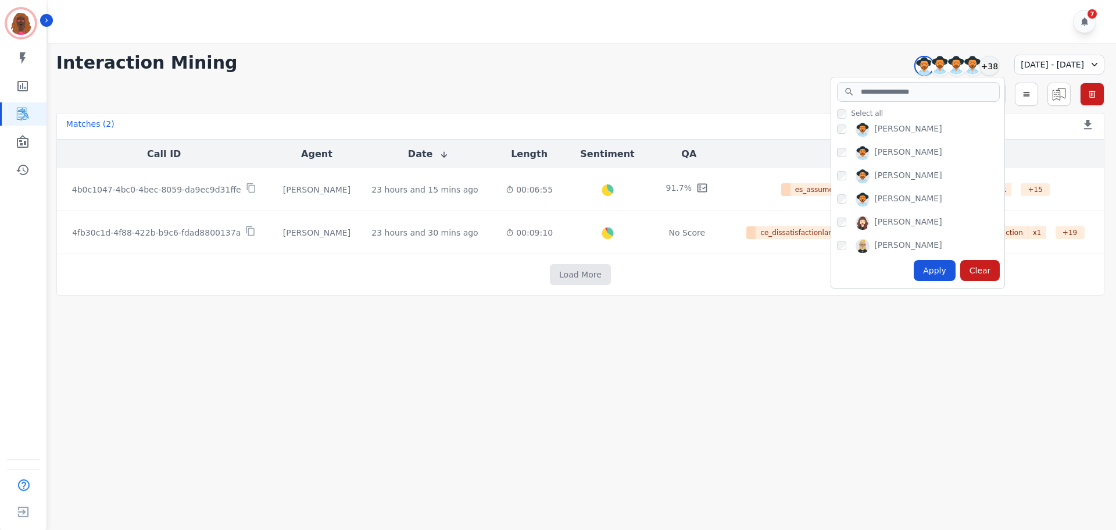
scroll to position [4, 0]
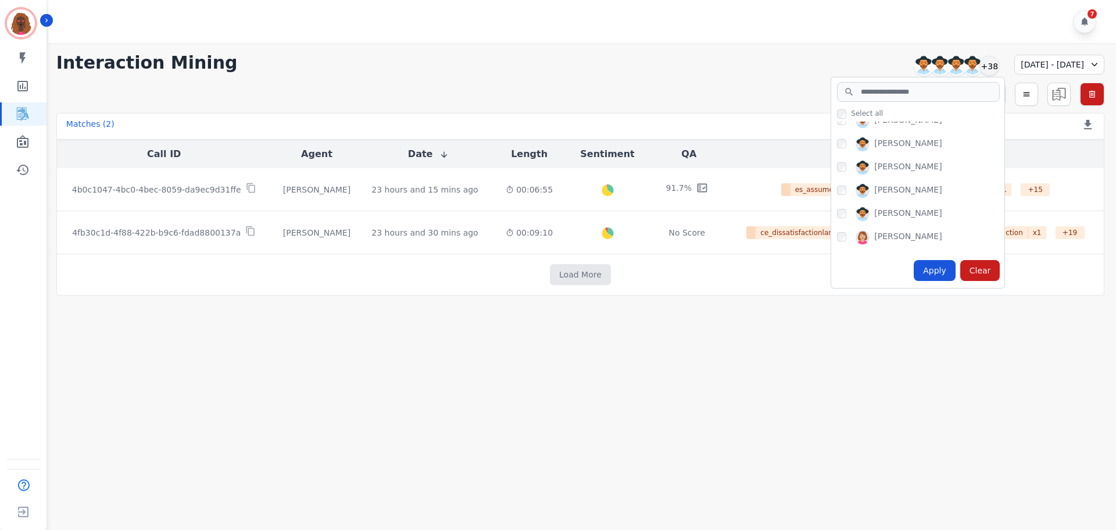
click at [837, 127] on div "[PERSON_NAME]" at bounding box center [920, 123] width 167 height 19
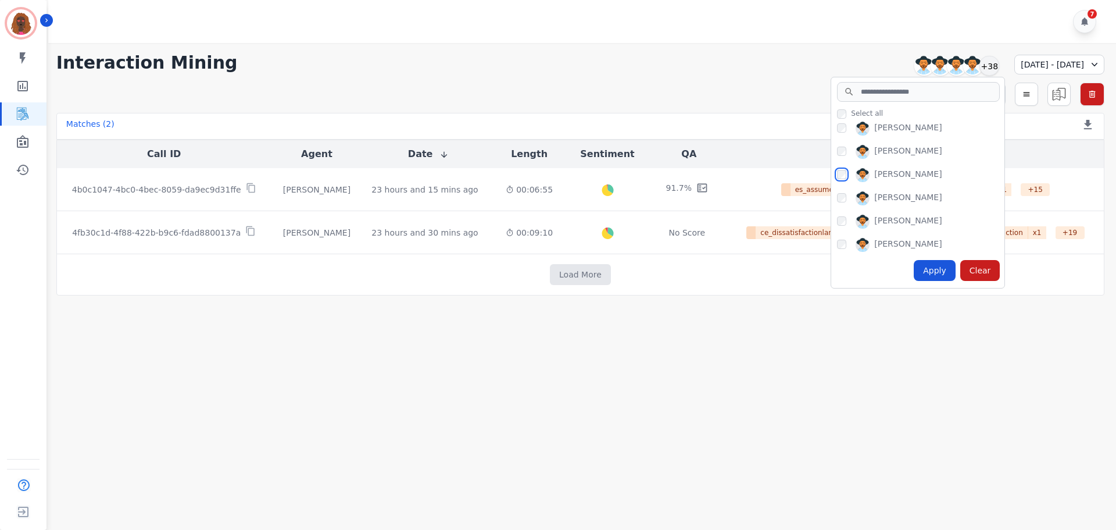
scroll to position [237, 0]
click at [890, 273] on div "Apply Clear" at bounding box center [917, 270] width 173 height 35
click at [914, 269] on div "Apply" at bounding box center [935, 270] width 42 height 21
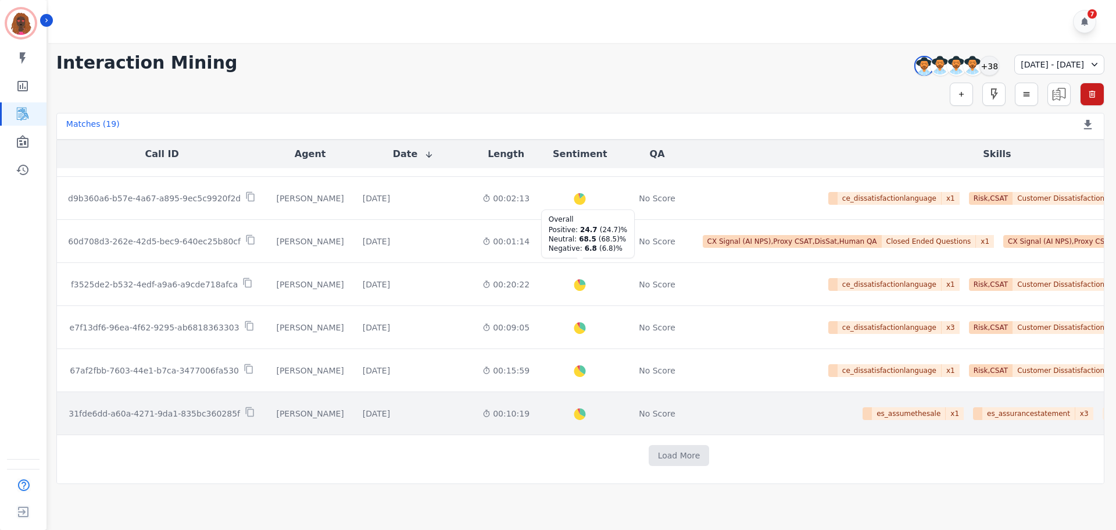
scroll to position [548, 0]
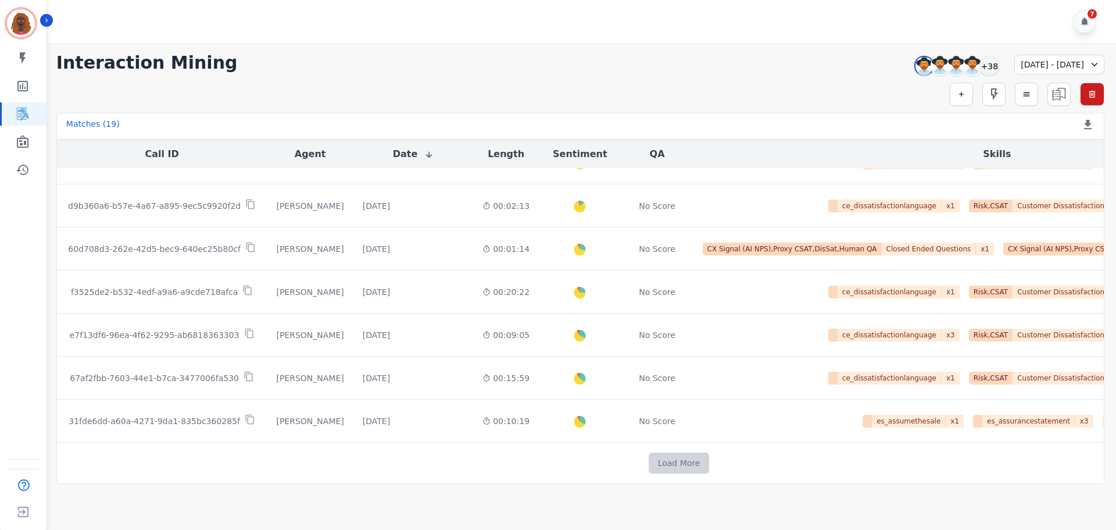
click at [649, 456] on button "Load More" at bounding box center [679, 462] width 61 height 21
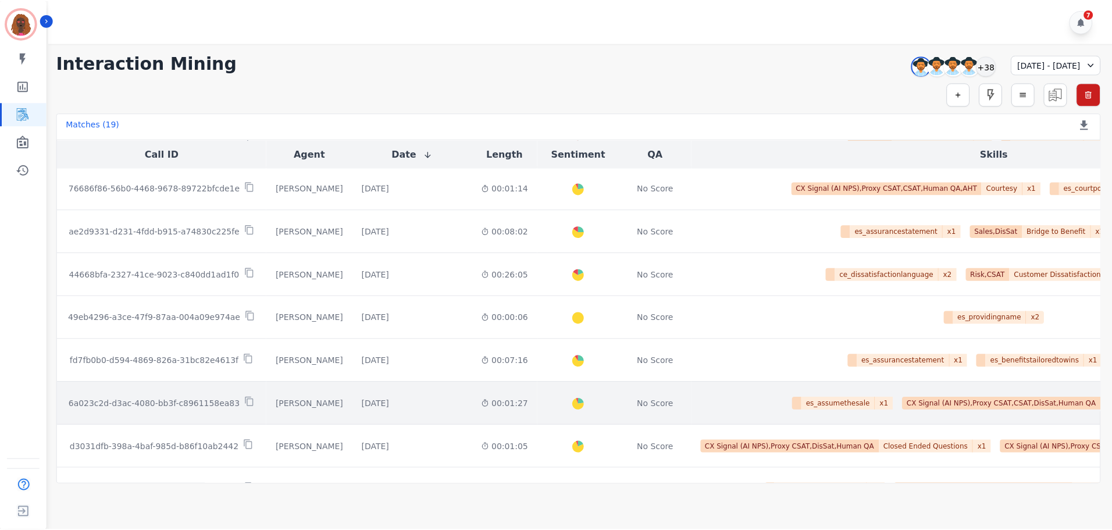
scroll to position [174, 0]
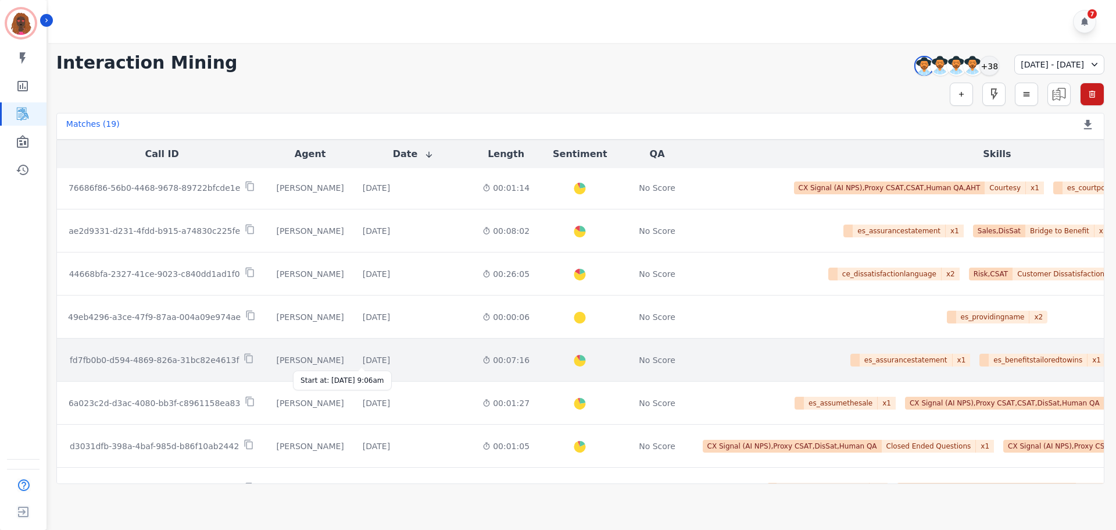
click at [372, 357] on div "[DATE]" at bounding box center [376, 360] width 27 height 12
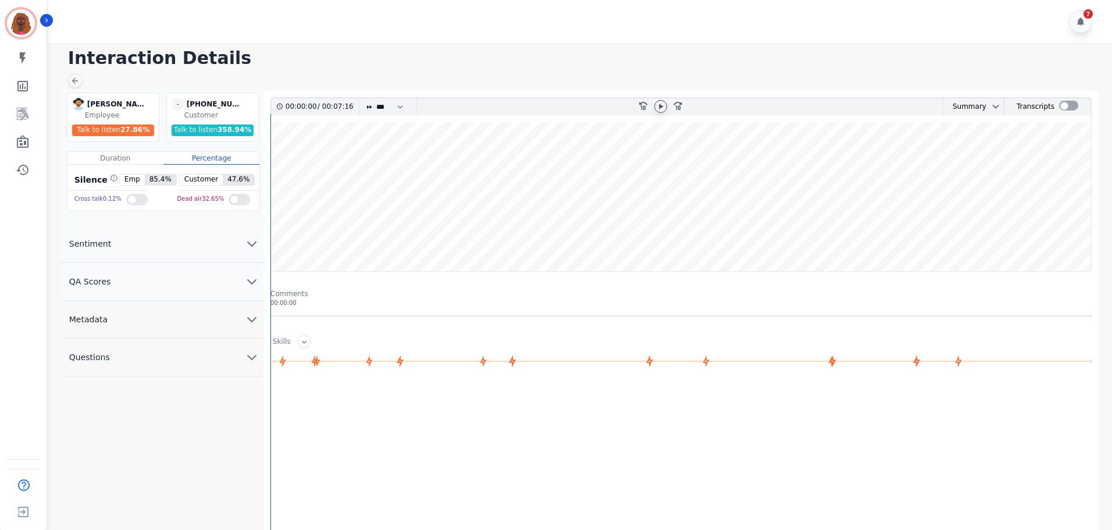
click at [658, 106] on icon at bounding box center [660, 106] width 9 height 9
click at [192, 283] on button "QA Scores" at bounding box center [161, 282] width 203 height 38
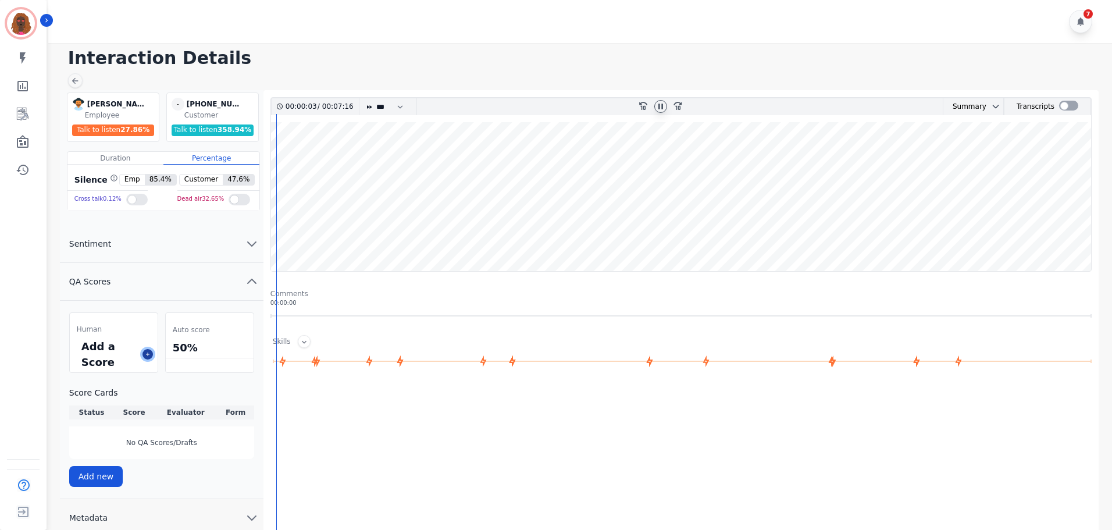
click at [145, 354] on icon at bounding box center [148, 354] width 6 height 6
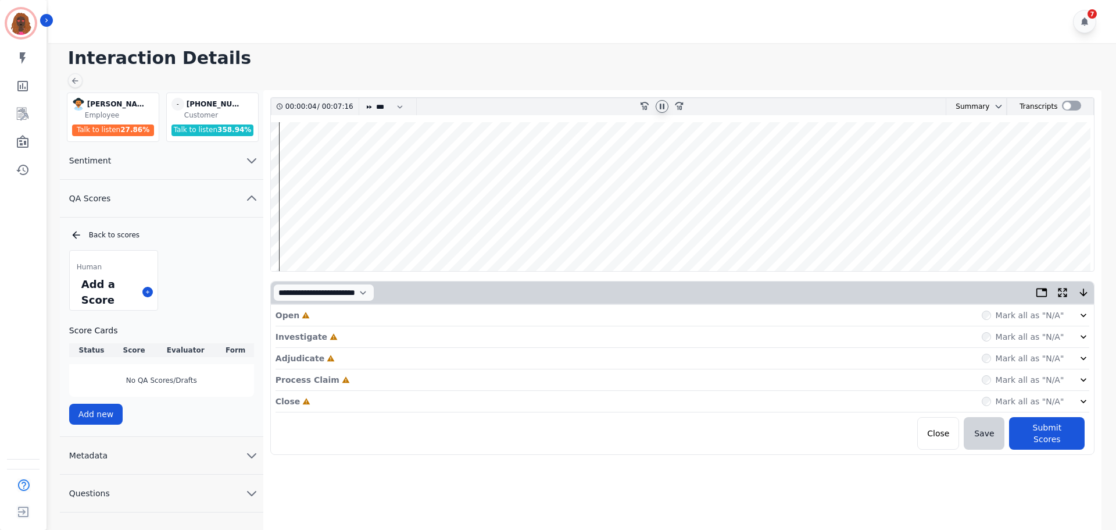
click at [333, 318] on div "Open Incomplete Mark all as "N/A"" at bounding box center [683, 316] width 815 height 22
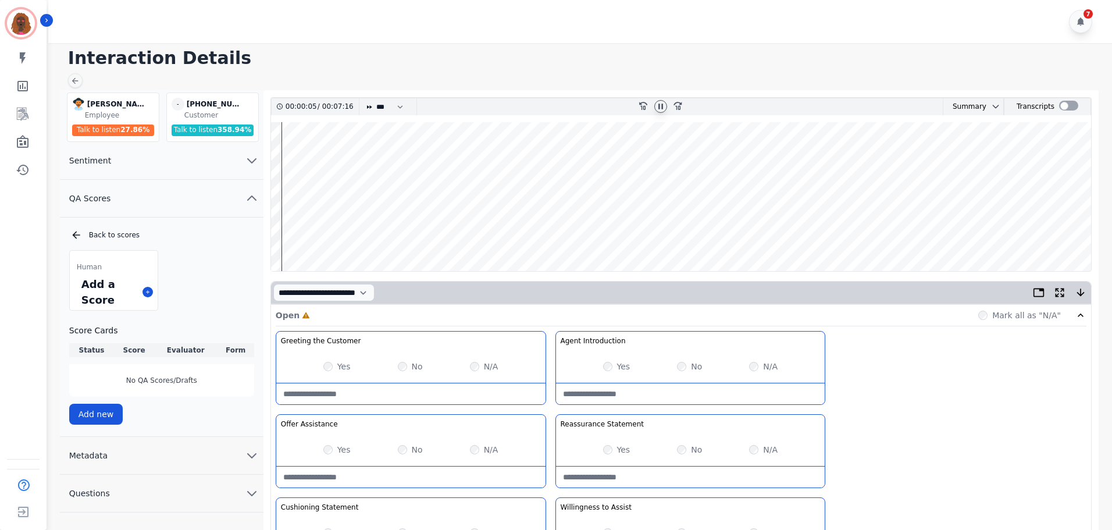
click at [605, 361] on div "Yes" at bounding box center [616, 366] width 27 height 12
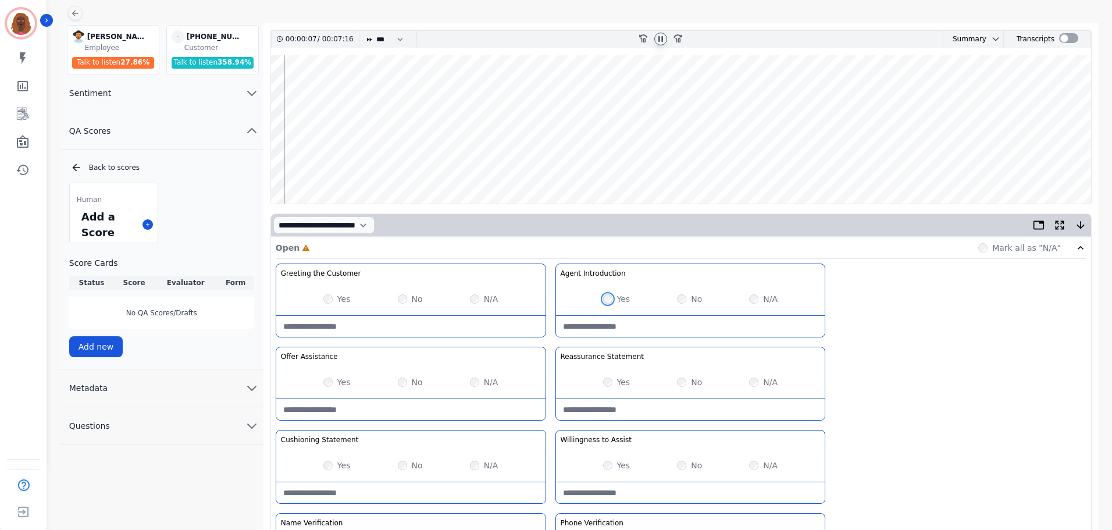
scroll to position [338, 0]
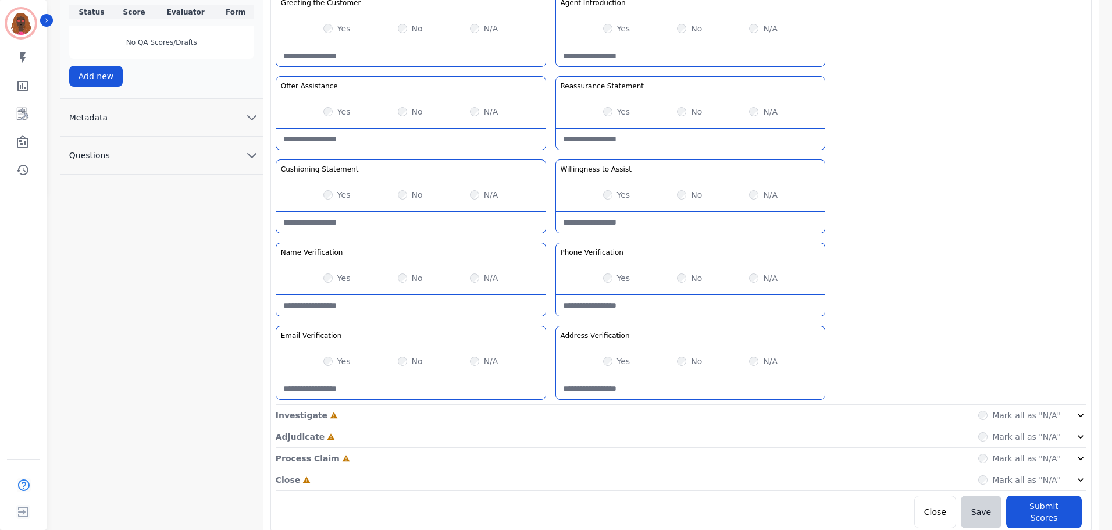
click at [545, 426] on div "Investigate Incomplete Mark all as "N/A"" at bounding box center [681, 437] width 810 height 22
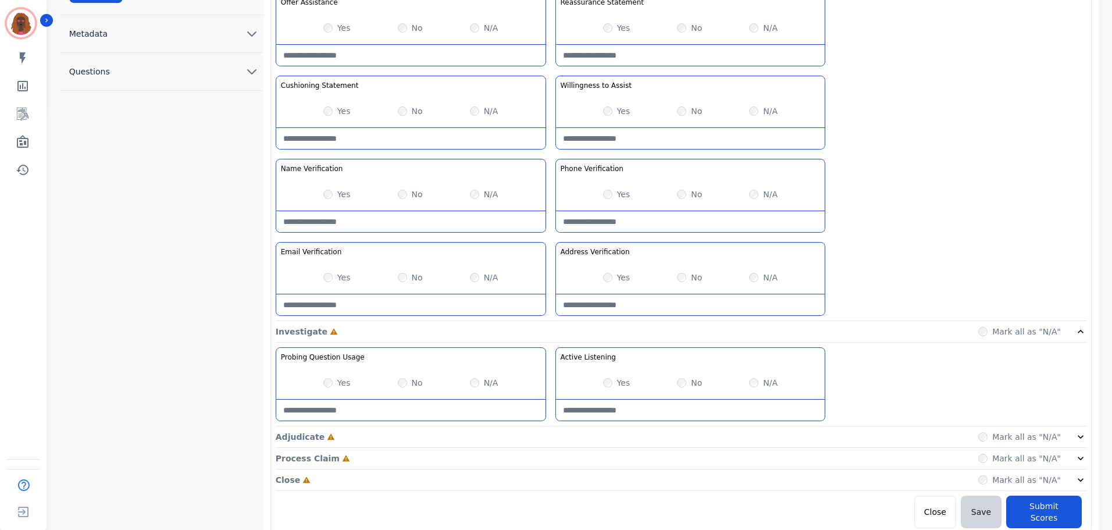
click at [556, 469] on div "Adjudicate Incomplete Mark all as "N/A"" at bounding box center [681, 480] width 810 height 22
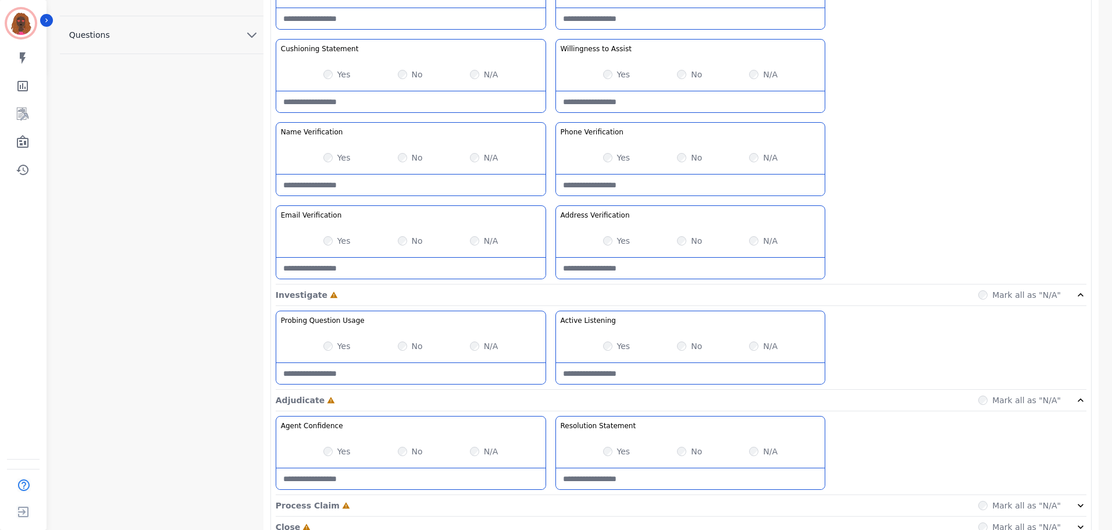
scroll to position [505, 0]
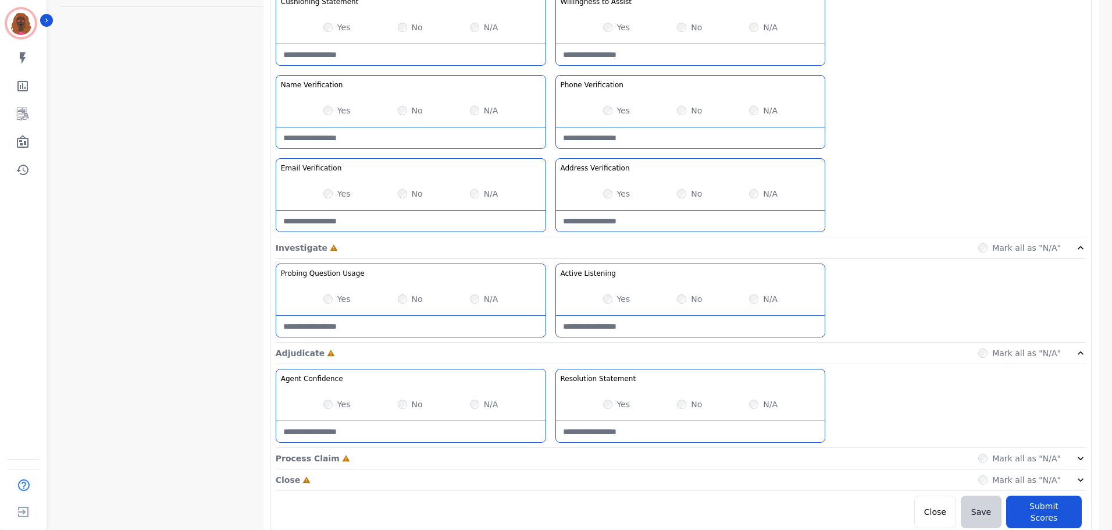
click at [548, 462] on div "Process Claim Incomplete Mark all as "N/A"" at bounding box center [681, 459] width 810 height 22
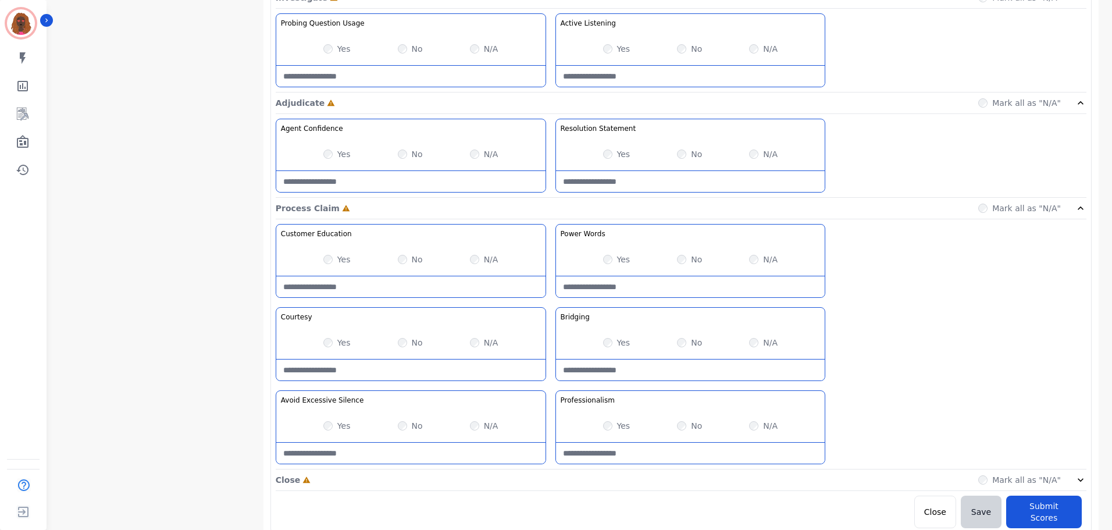
click at [548, 476] on div "Close Incomplete Mark all as "N/A"" at bounding box center [681, 480] width 810 height 22
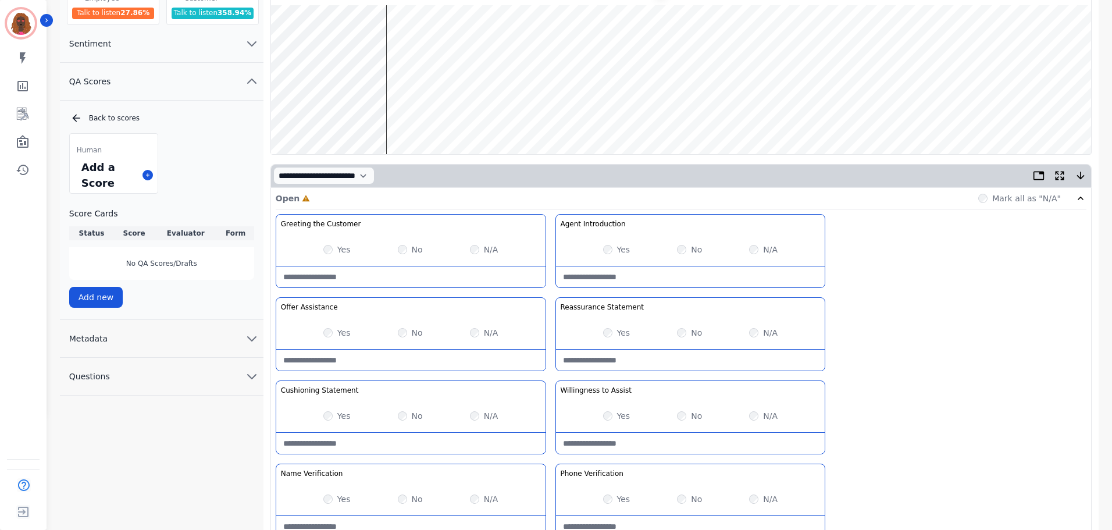
scroll to position [116, 0]
click at [395, 118] on wave at bounding box center [681, 80] width 820 height 149
click at [402, 120] on wave at bounding box center [681, 80] width 820 height 149
click at [399, 114] on wave at bounding box center [681, 80] width 820 height 149
click at [395, 120] on wave at bounding box center [681, 80] width 820 height 149
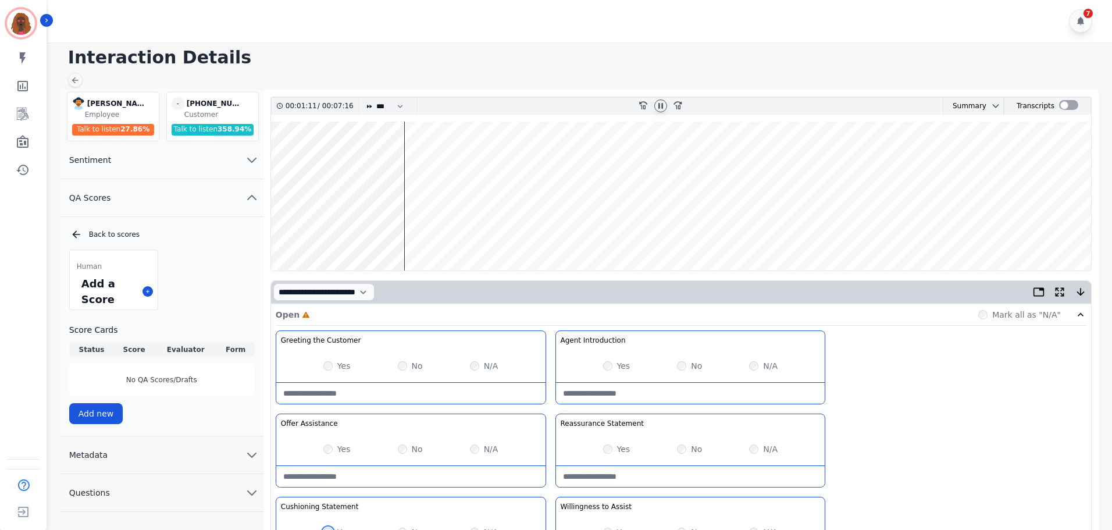
scroll to position [0, 0]
click at [423, 237] on wave at bounding box center [681, 196] width 820 height 149
click at [457, 230] on wave at bounding box center [681, 196] width 820 height 149
click at [477, 233] on wave at bounding box center [681, 196] width 820 height 149
click at [486, 235] on wave at bounding box center [681, 196] width 820 height 149
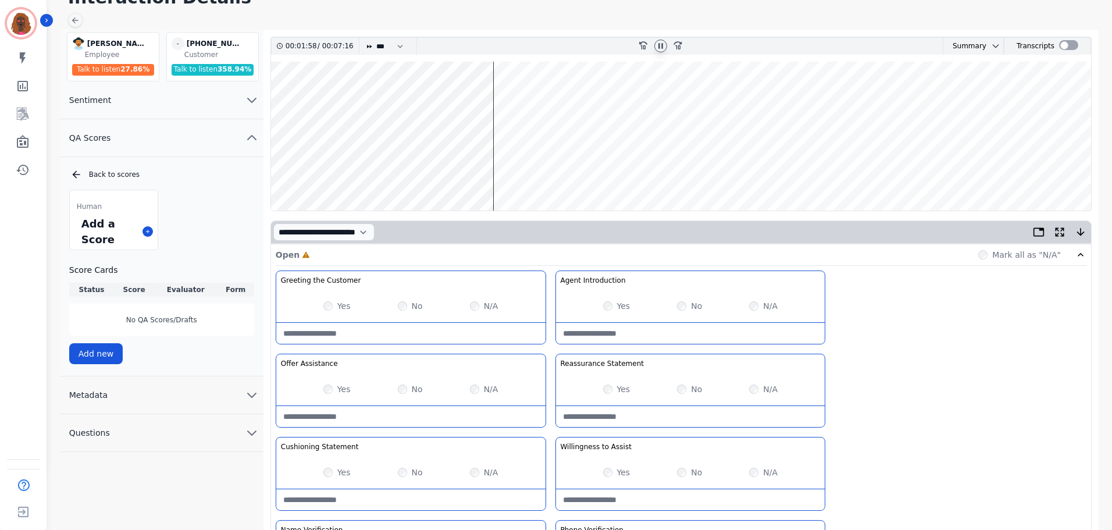
scroll to position [58, 0]
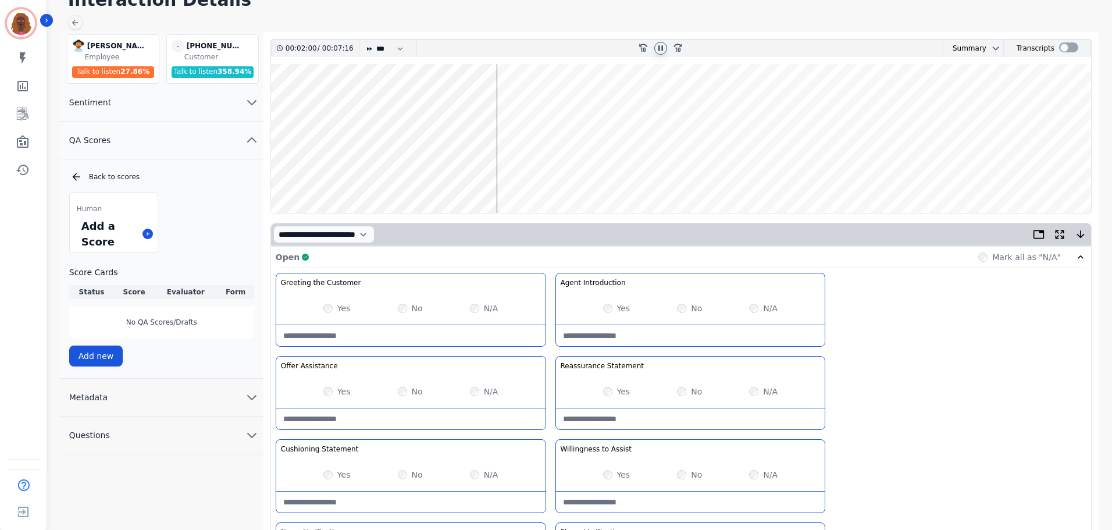
click at [504, 175] on wave at bounding box center [681, 138] width 820 height 149
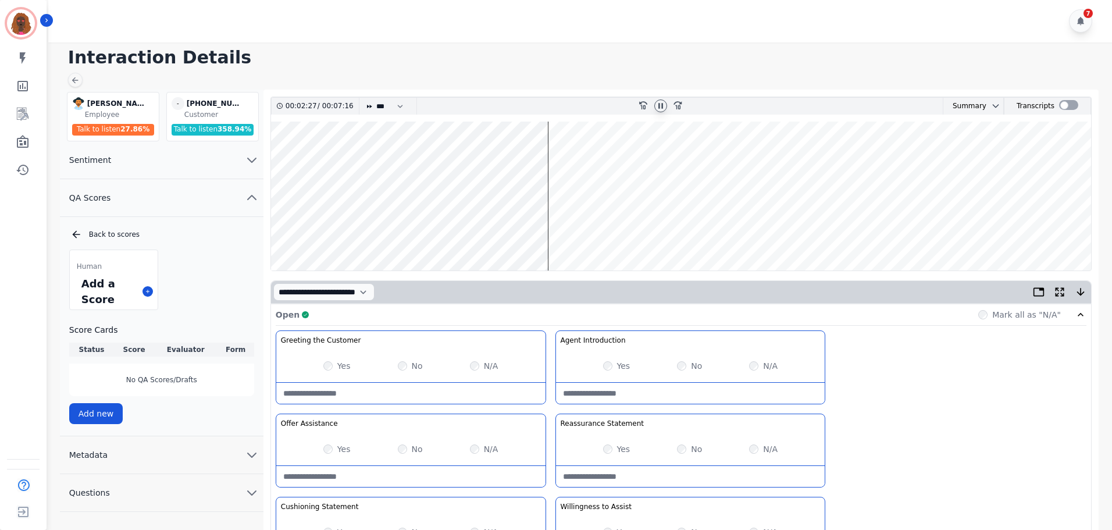
scroll to position [0, 0]
click at [567, 234] on wave at bounding box center [681, 196] width 820 height 149
click at [717, 231] on wave at bounding box center [681, 196] width 820 height 149
click at [794, 237] on wave at bounding box center [681, 196] width 820 height 149
click at [810, 226] on wave at bounding box center [681, 196] width 820 height 149
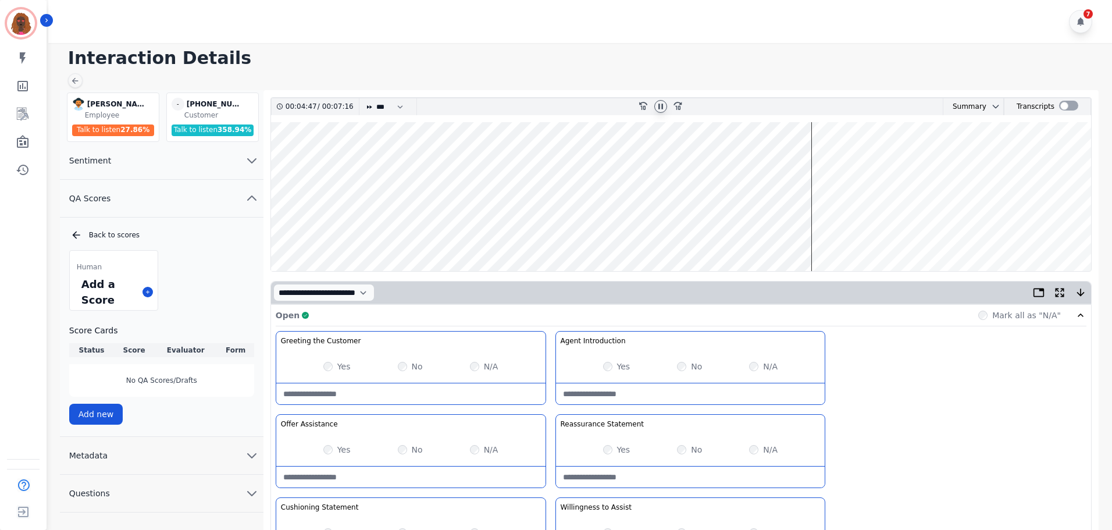
click at [823, 230] on wave at bounding box center [681, 196] width 820 height 149
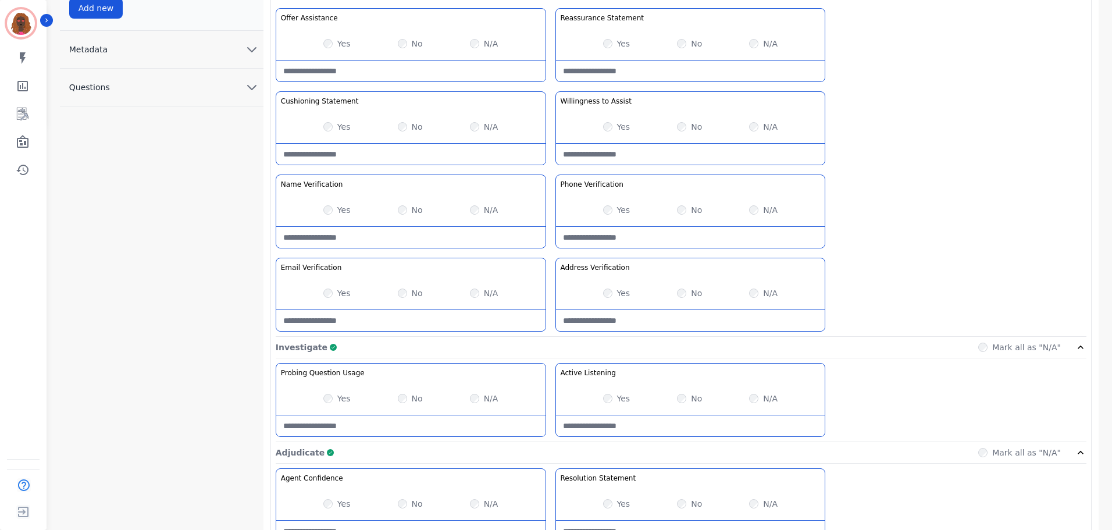
scroll to position [406, 0]
click at [668, 421] on Listening-note at bounding box center [690, 425] width 269 height 21
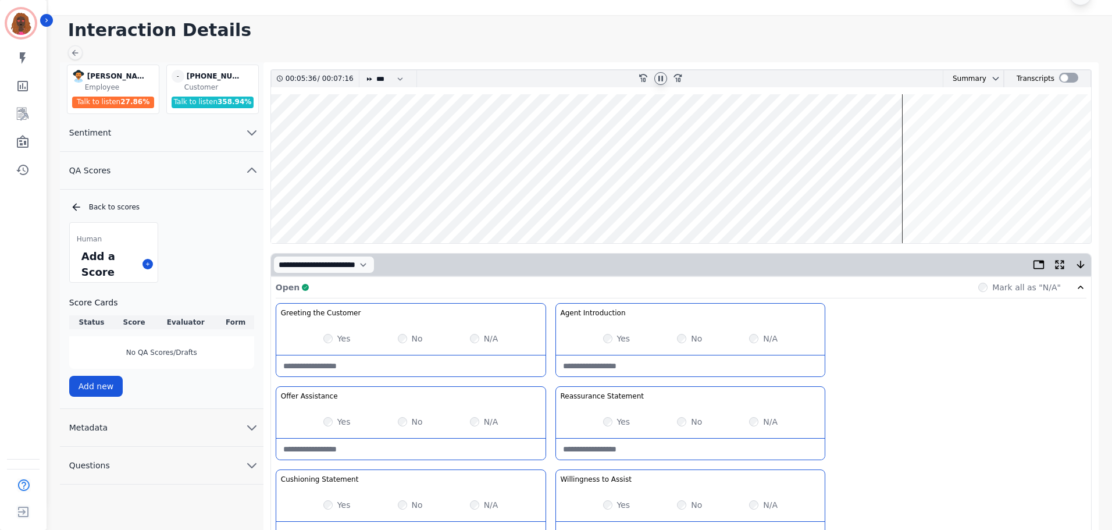
scroll to position [0, 0]
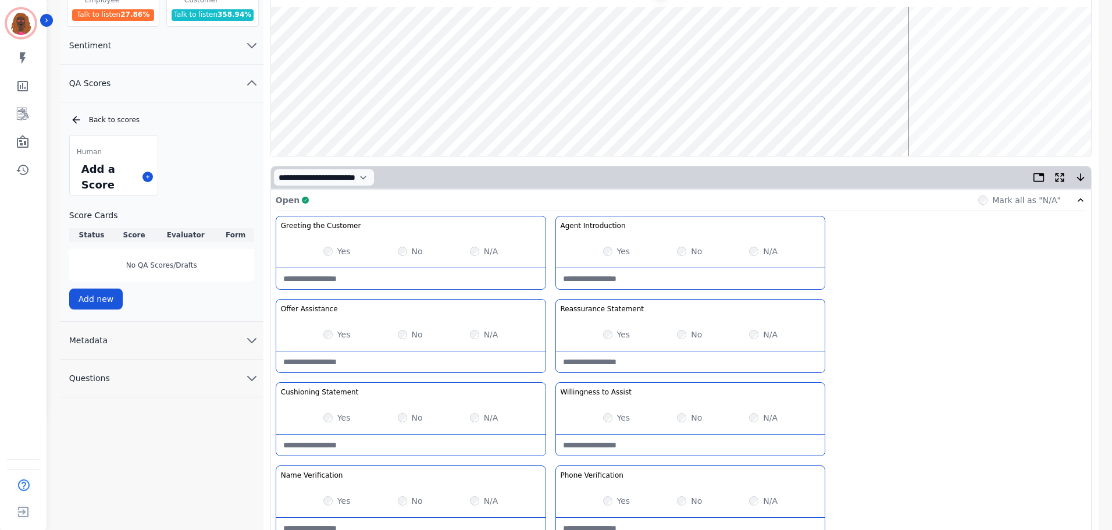
type Listening-note "**********"
click at [913, 117] on wave at bounding box center [681, 80] width 820 height 149
click at [917, 118] on wave at bounding box center [681, 80] width 820 height 149
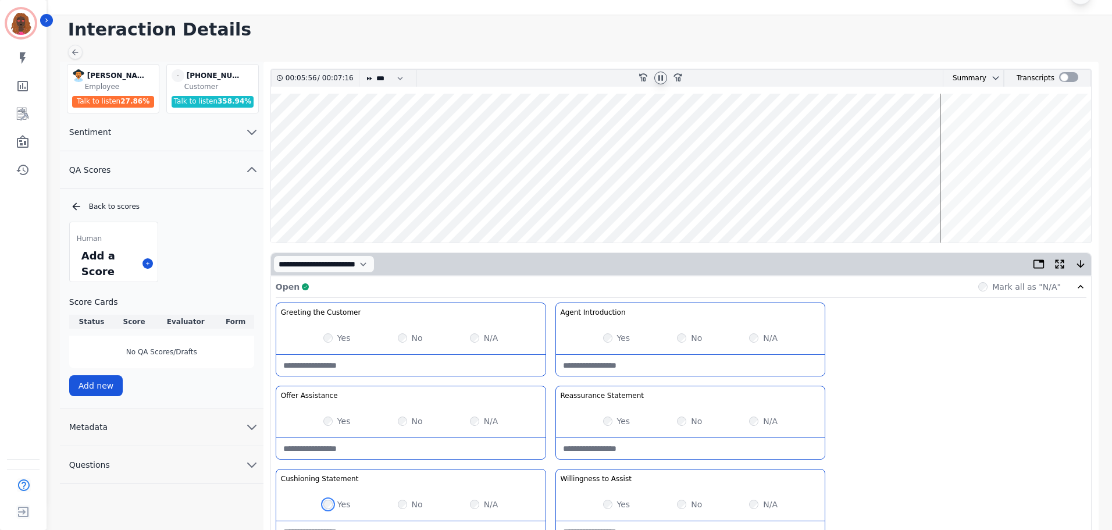
scroll to position [0, 0]
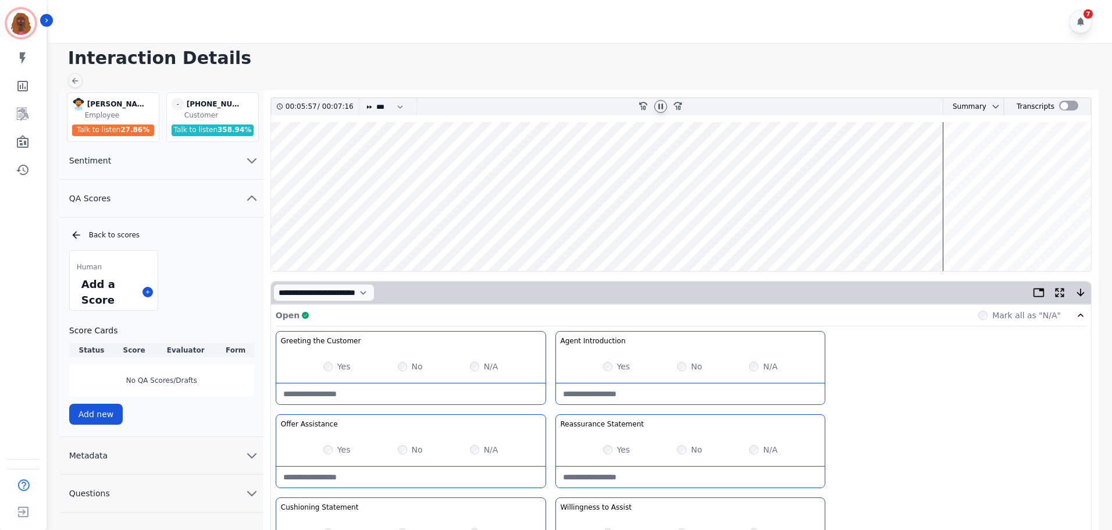
click at [1047, 231] on wave at bounding box center [681, 196] width 820 height 149
click at [661, 107] on icon at bounding box center [661, 105] width 4 height 5
click at [848, 230] on wave at bounding box center [681, 196] width 820 height 149
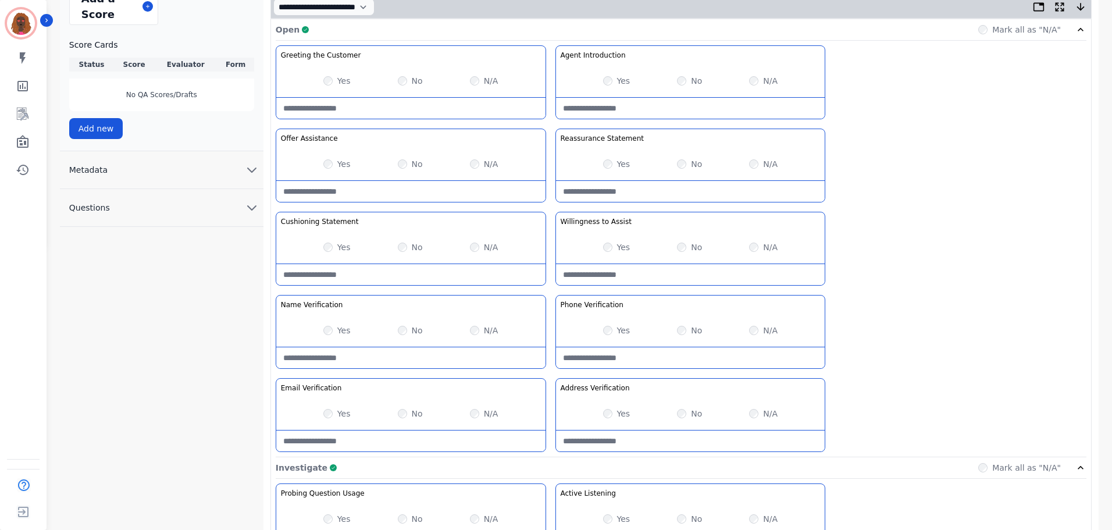
scroll to position [284, 0]
click at [399, 274] on Statement-note at bounding box center [410, 276] width 269 height 21
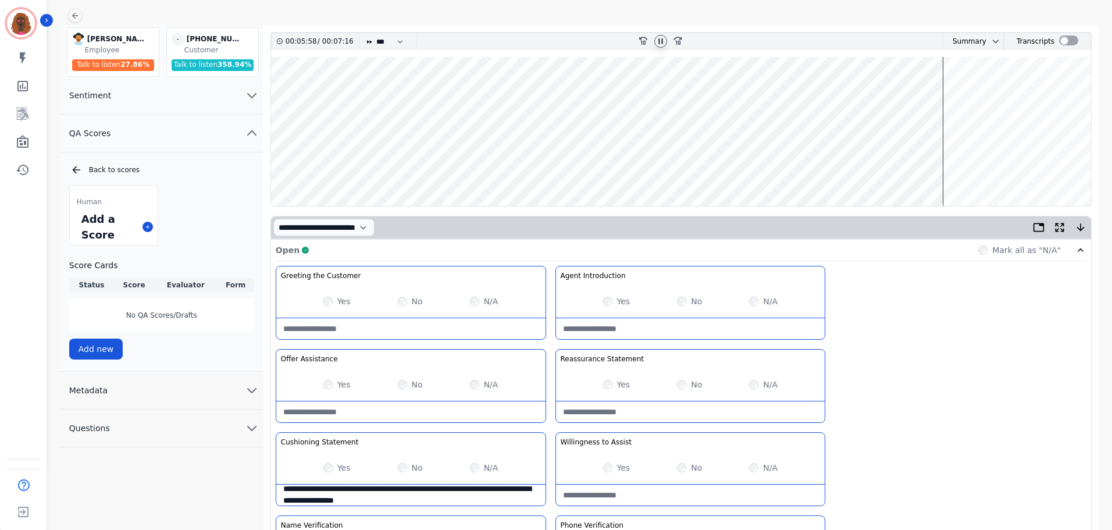
scroll to position [0, 0]
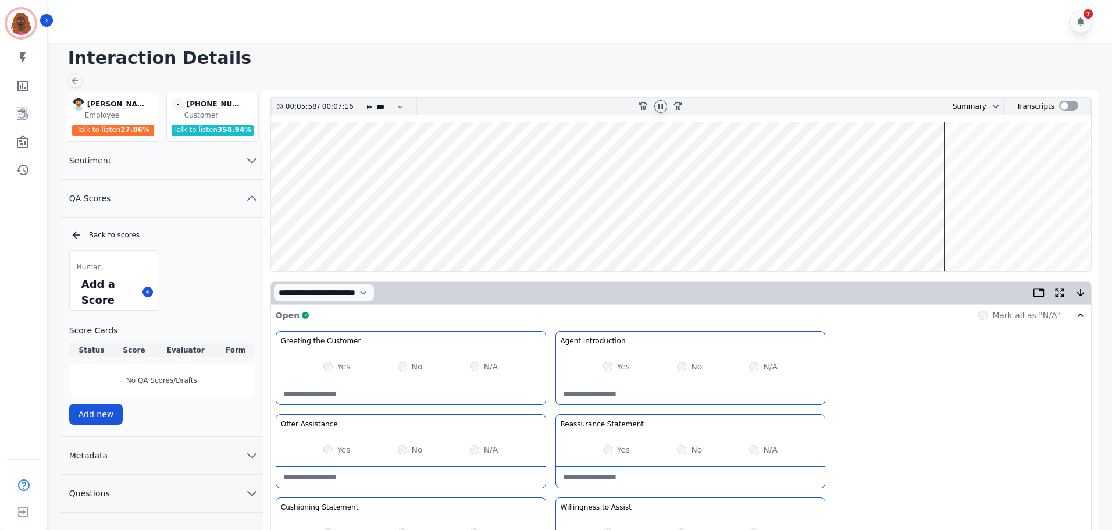
click at [869, 231] on wave at bounding box center [681, 196] width 820 height 149
click at [865, 234] on wave at bounding box center [681, 196] width 820 height 149
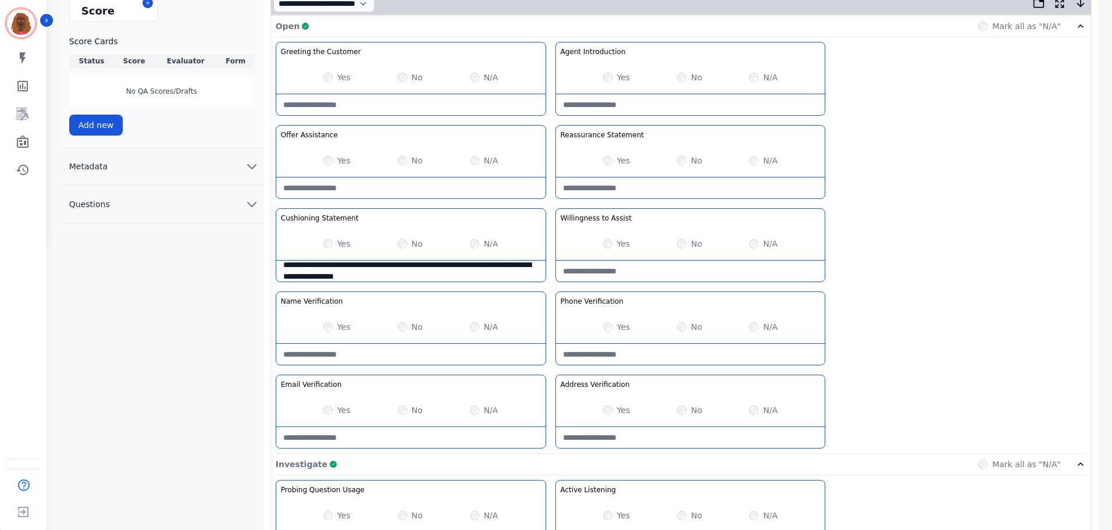
scroll to position [290, 0]
click at [431, 279] on Statement-note "**********" at bounding box center [410, 270] width 269 height 21
click at [456, 266] on Statement-note "**********" at bounding box center [410, 270] width 269 height 21
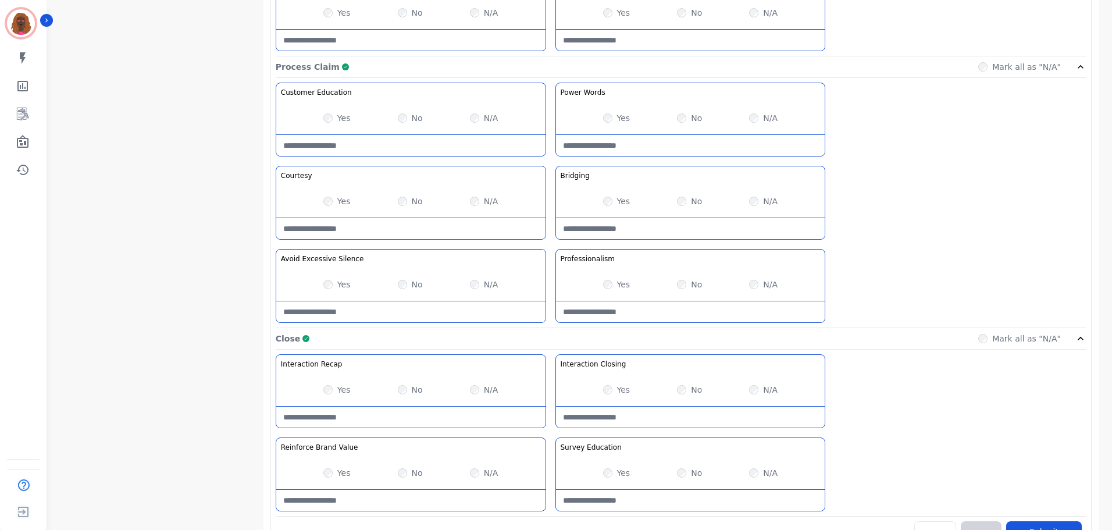
scroll to position [913, 0]
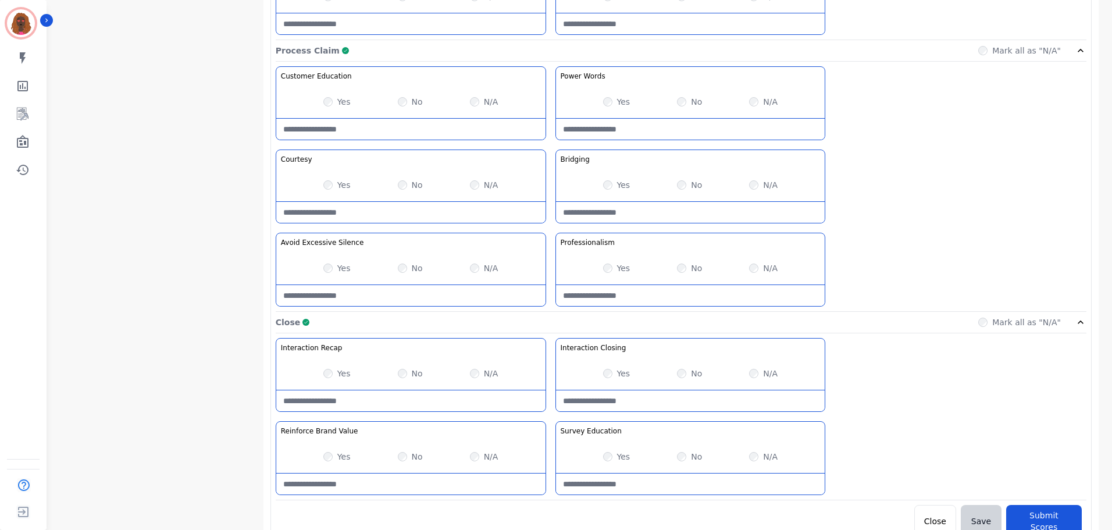
type Statement-note "**********"
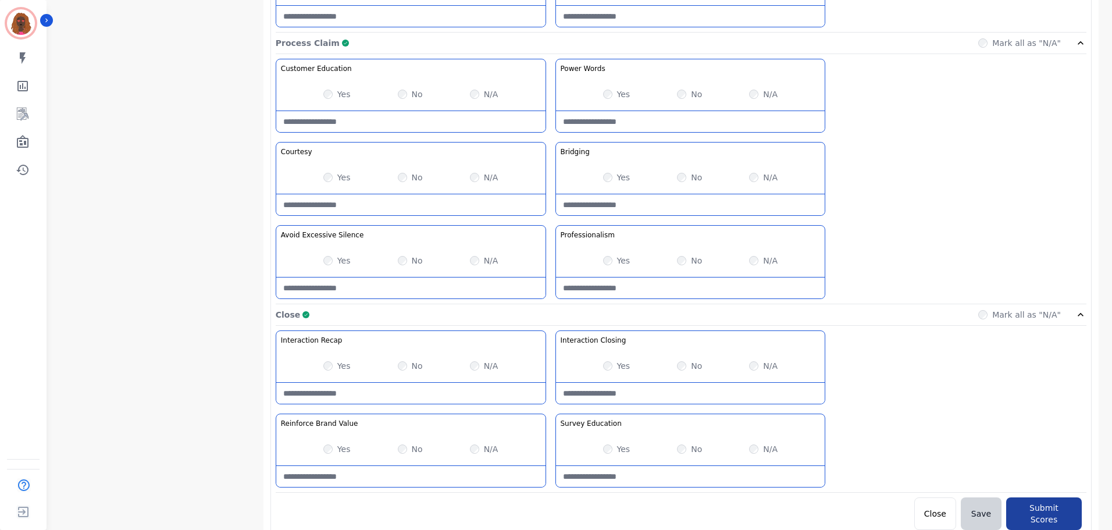
scroll to position [922, 0]
click at [1021, 510] on button "Submit Scores" at bounding box center [1044, 511] width 76 height 33
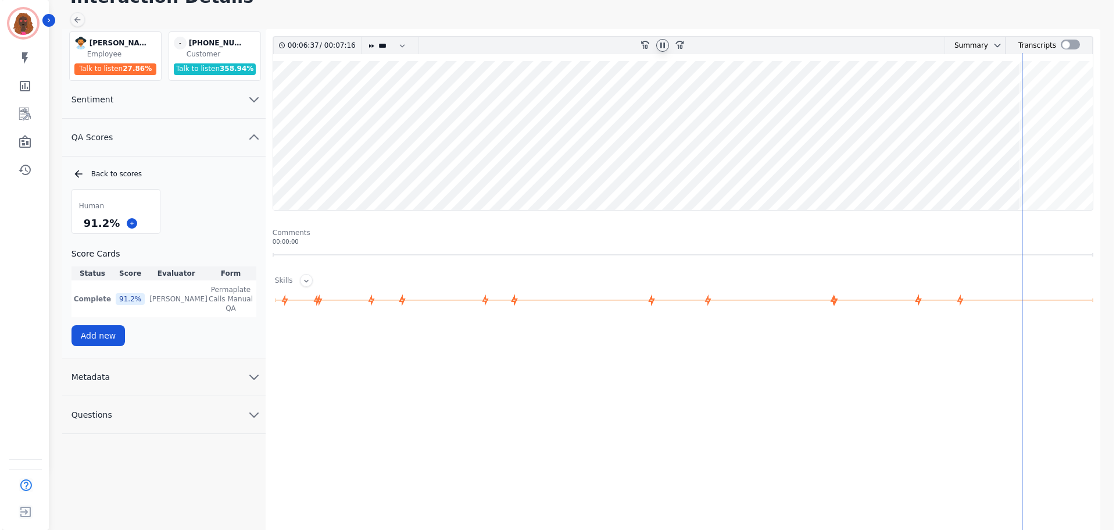
scroll to position [0, 0]
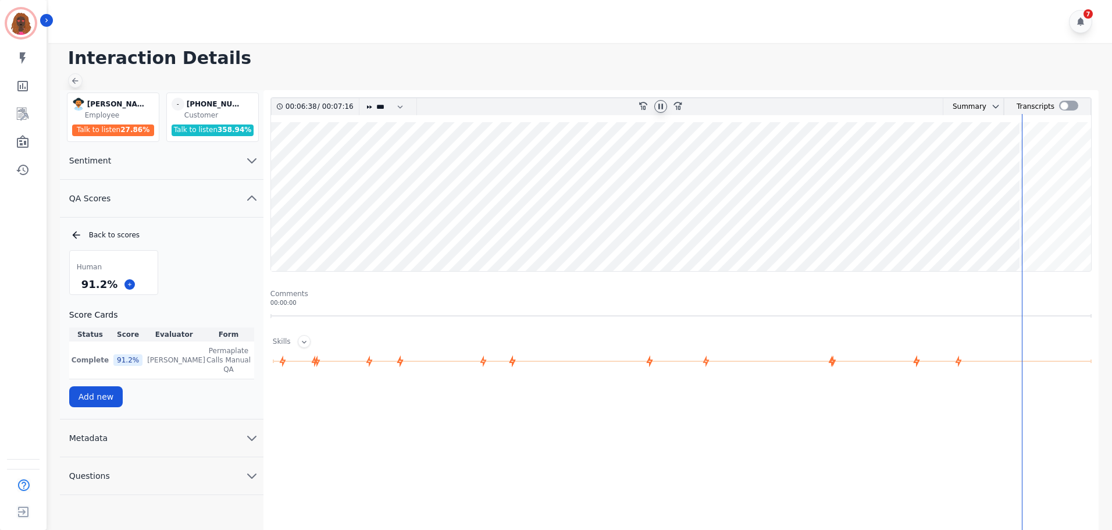
click at [76, 81] on icon at bounding box center [74, 80] width 9 height 9
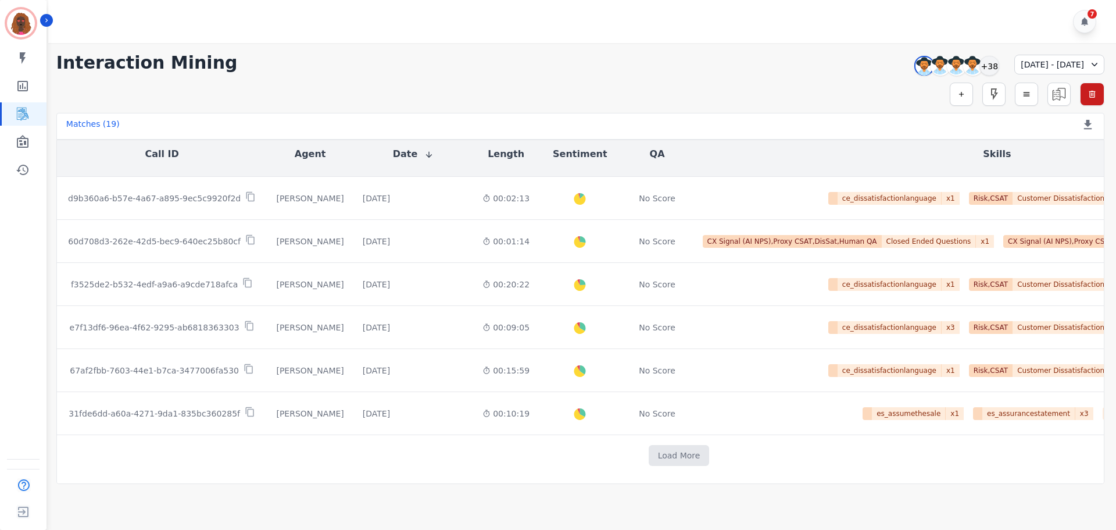
scroll to position [555, 0]
click at [649, 453] on button "Load More" at bounding box center [679, 455] width 61 height 21
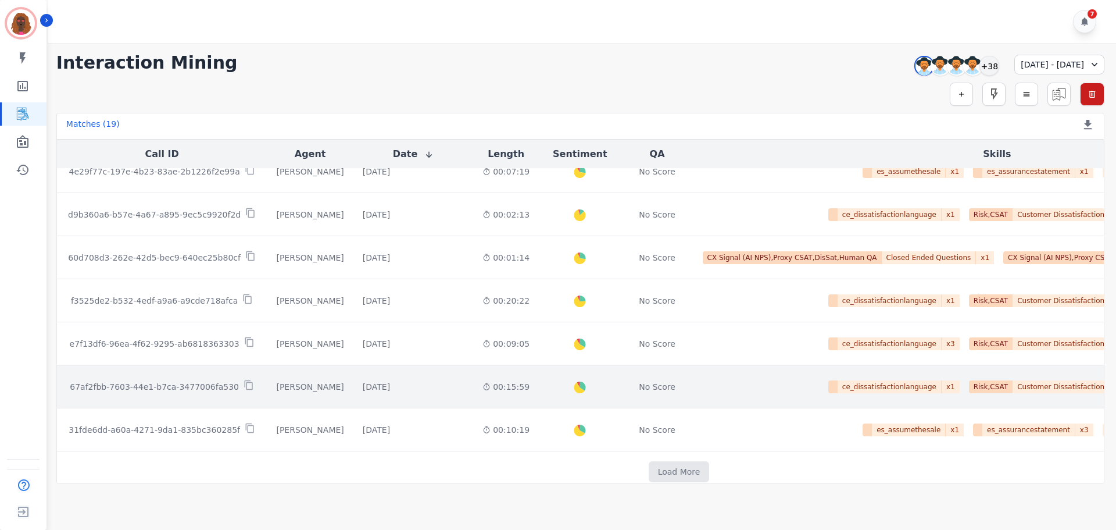
scroll to position [548, 0]
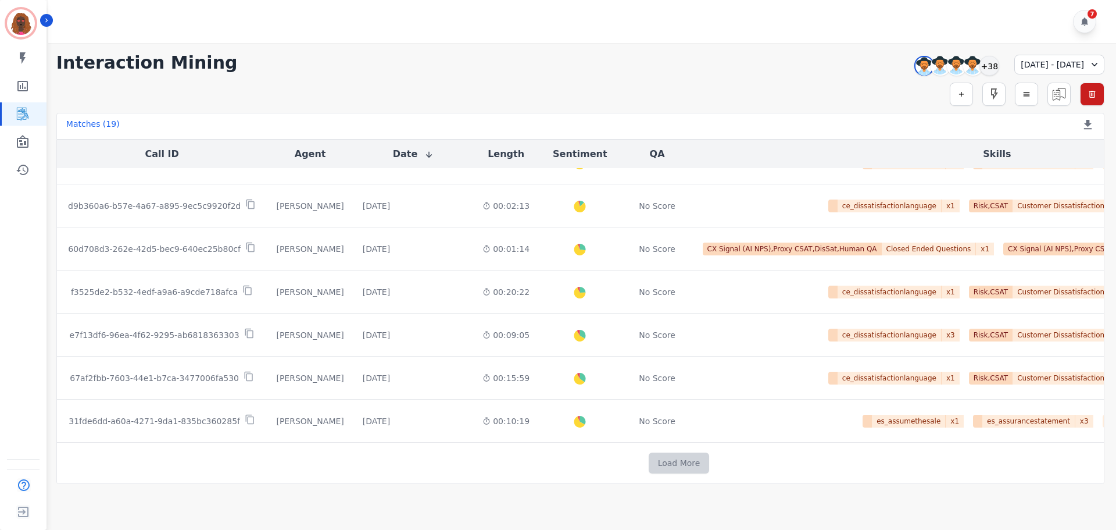
click at [649, 464] on button "Load More" at bounding box center [679, 462] width 61 height 21
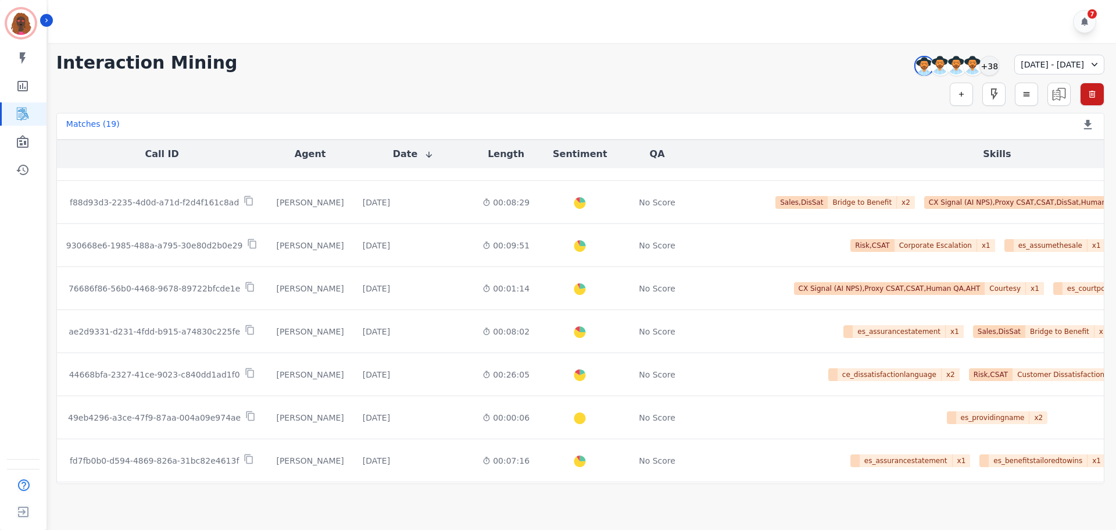
scroll to position [0, 0]
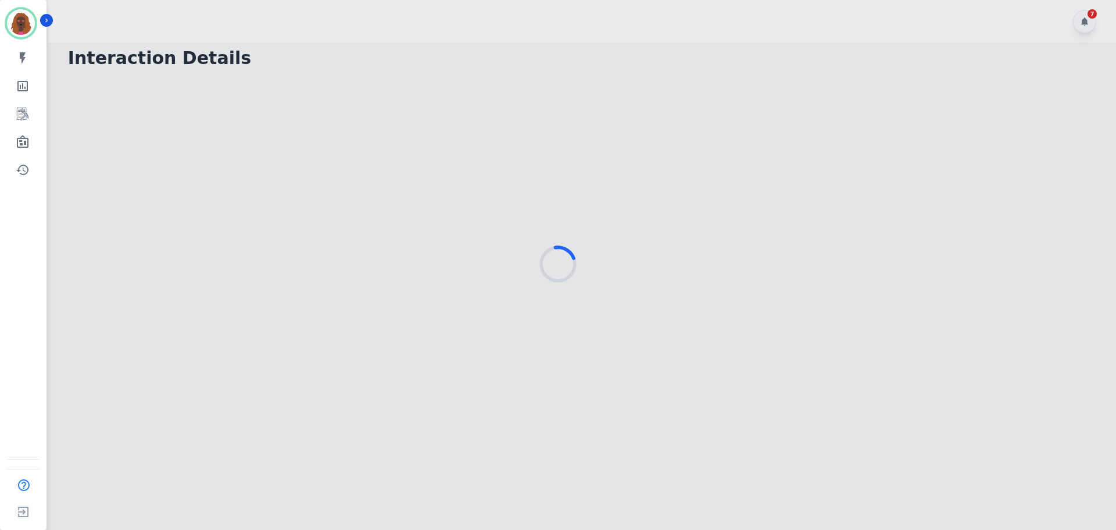
click at [505, 116] on div at bounding box center [558, 265] width 1116 height 530
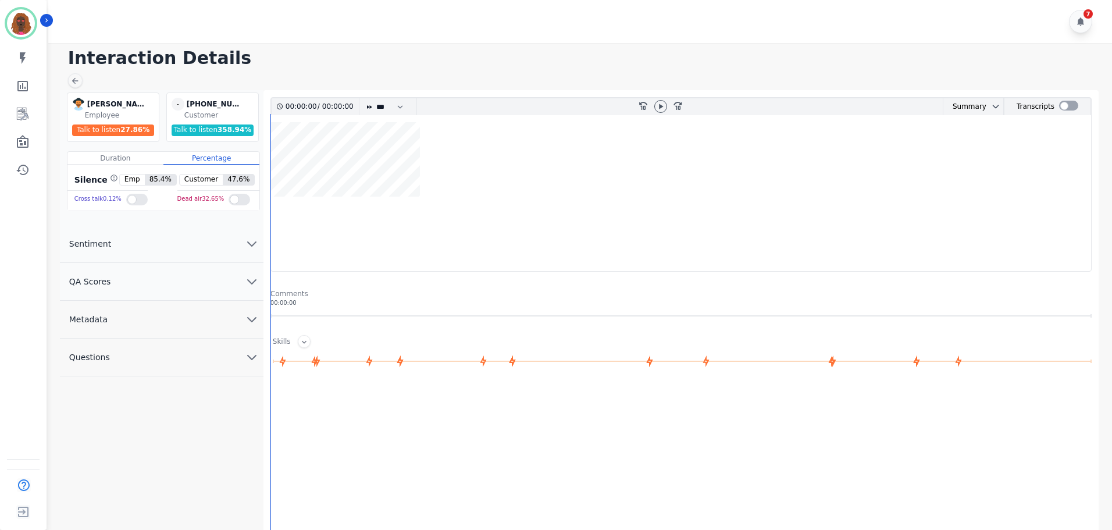
click at [240, 278] on button "QA Scores" at bounding box center [161, 282] width 203 height 38
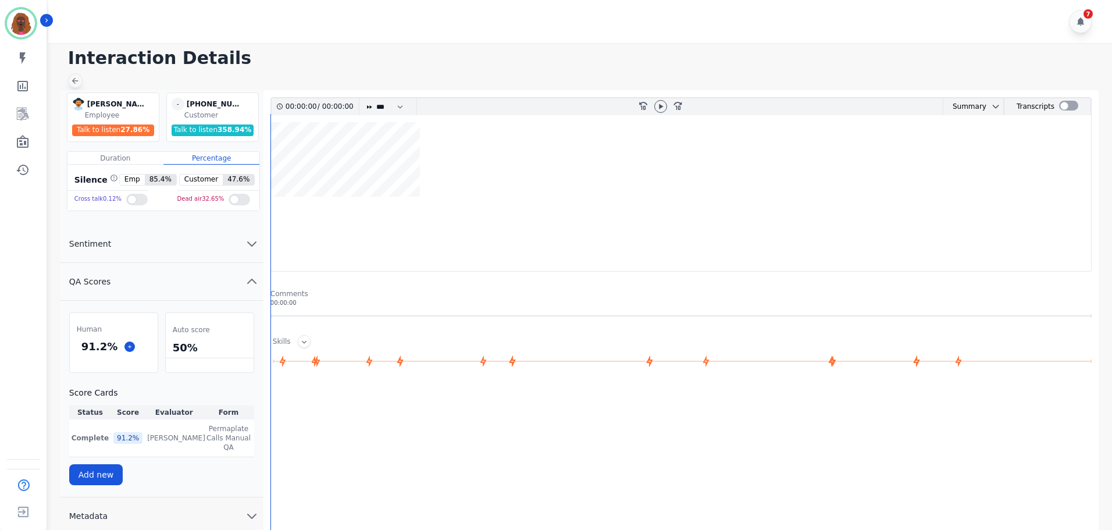
click at [75, 80] on icon at bounding box center [74, 80] width 9 height 9
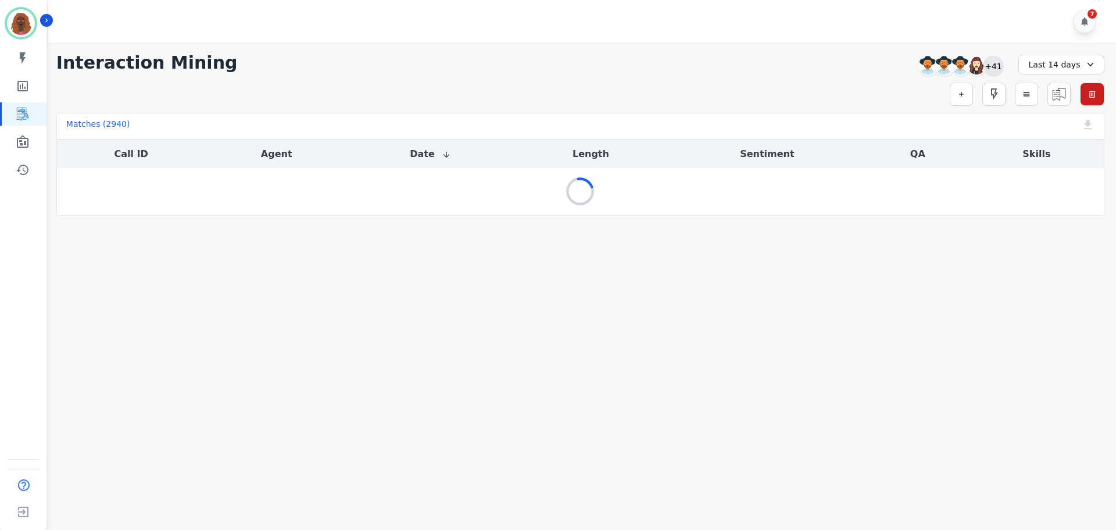
click at [992, 63] on div "+41" at bounding box center [994, 66] width 20 height 20
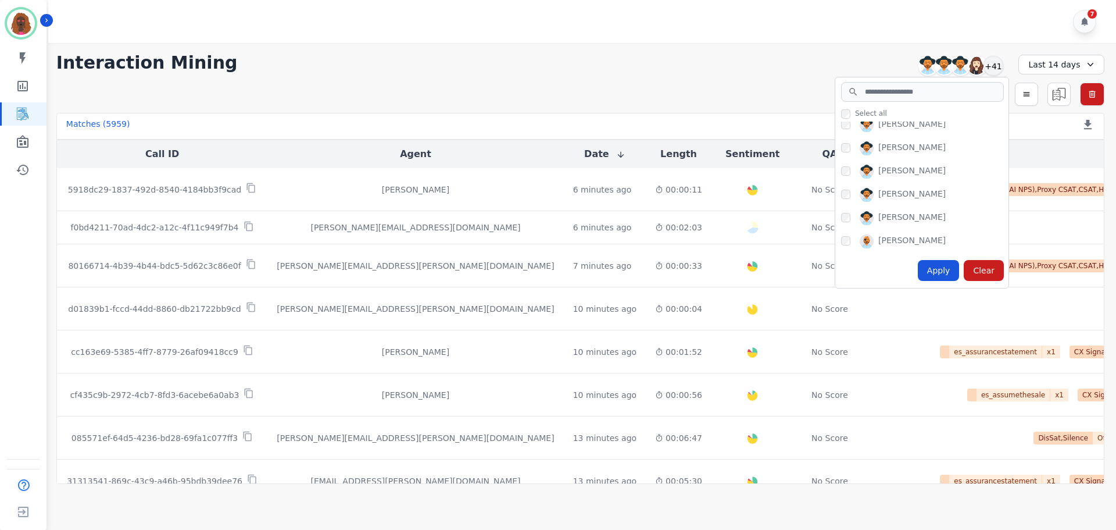
click at [851, 149] on div "[PERSON_NAME]" at bounding box center [924, 150] width 167 height 19
click at [943, 276] on div "Apply" at bounding box center [939, 270] width 42 height 21
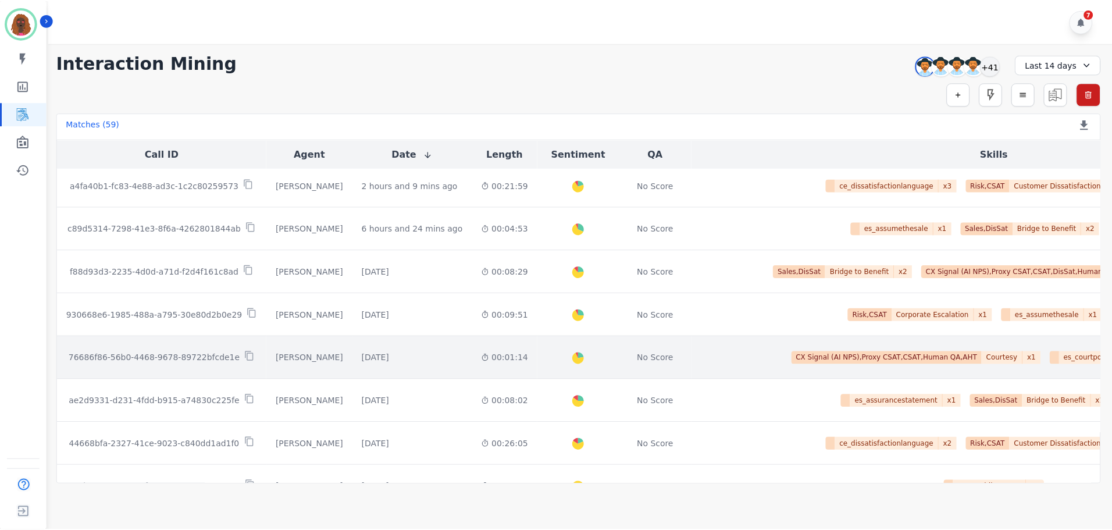
scroll to position [0, 0]
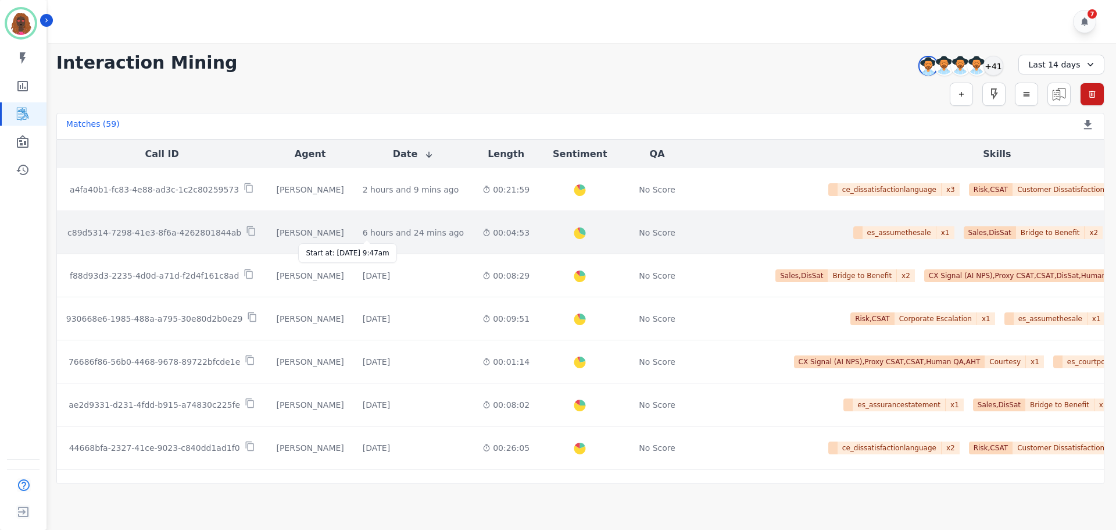
click at [367, 230] on div "6 hours and 24 mins ago" at bounding box center [413, 233] width 101 height 12
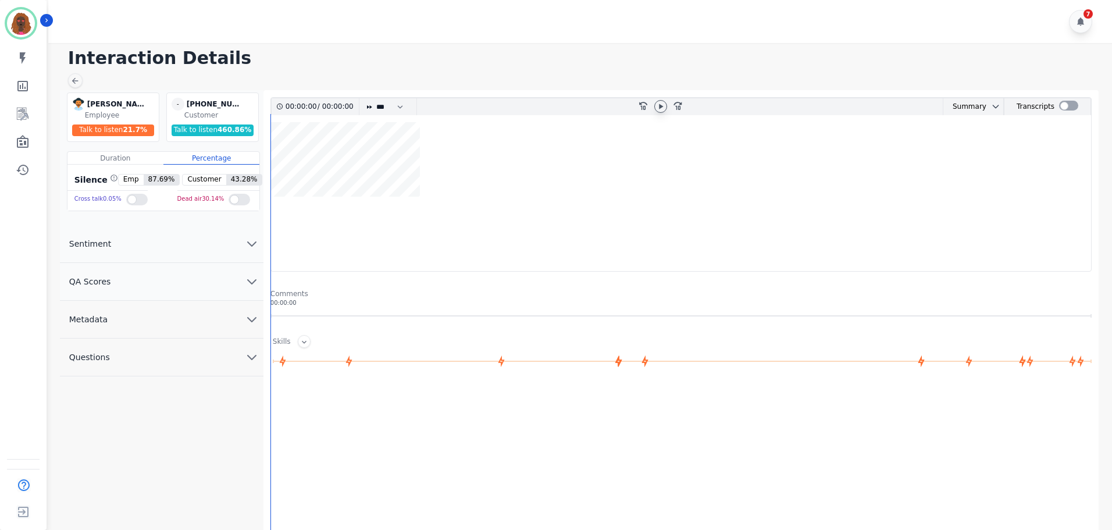
click at [661, 111] on div at bounding box center [660, 106] width 13 height 13
click at [252, 276] on icon "chevron down" at bounding box center [252, 281] width 14 height 14
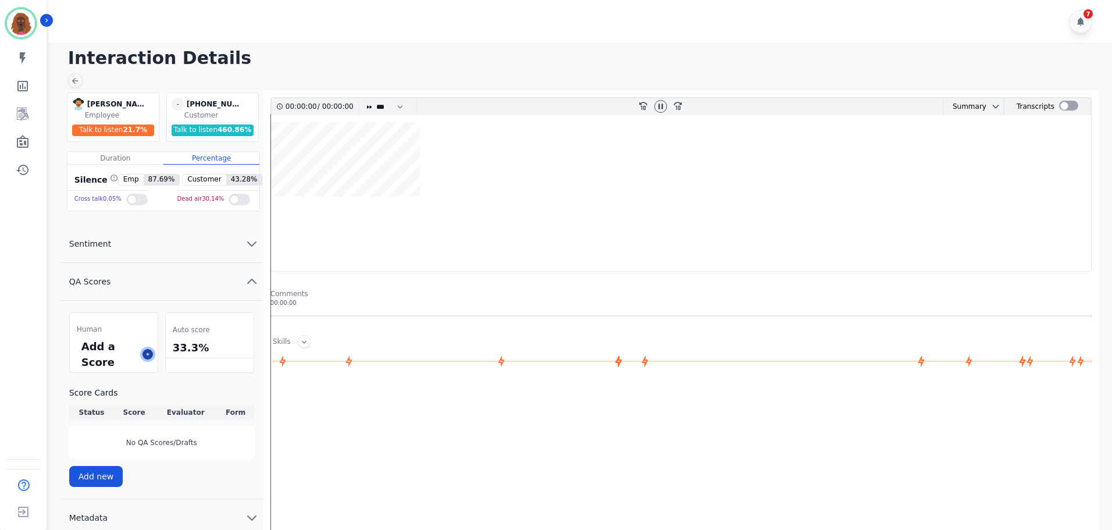
click at [145, 353] on icon at bounding box center [148, 354] width 6 height 6
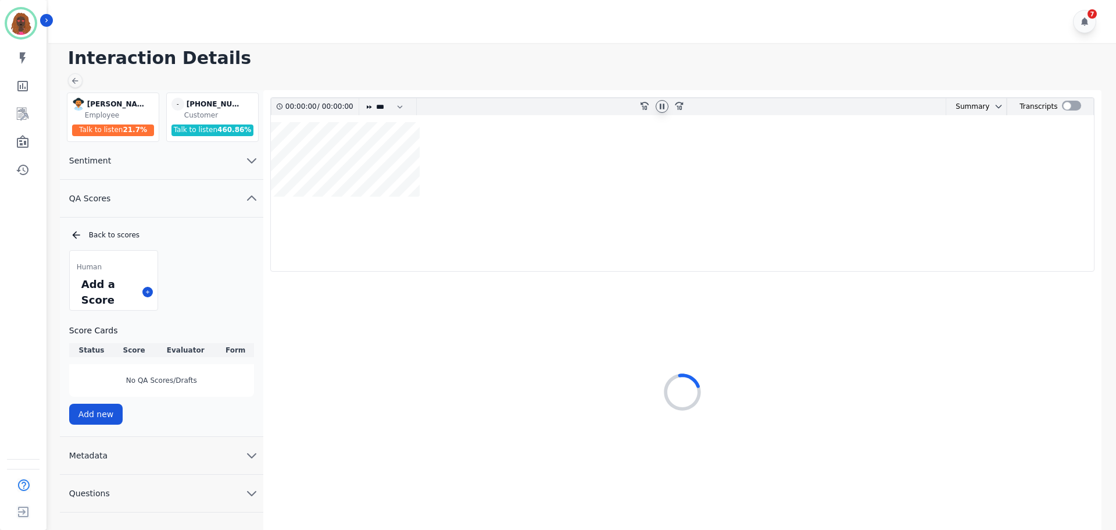
click at [664, 110] on icon at bounding box center [662, 106] width 9 height 9
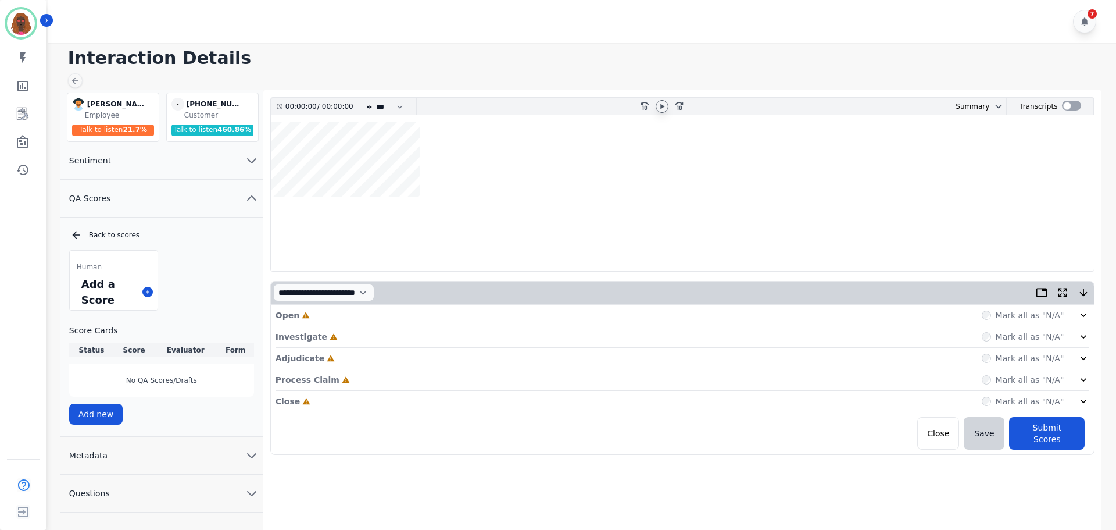
click at [664, 110] on icon at bounding box center [662, 106] width 9 height 9
click at [677, 322] on div "Open Incomplete Mark all as "N/A"" at bounding box center [683, 316] width 815 height 22
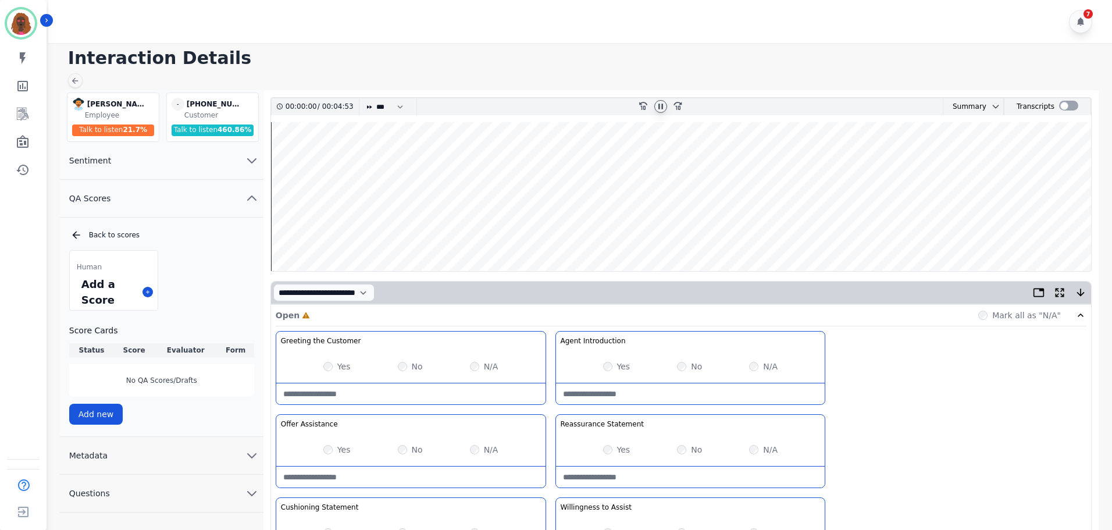
click at [665, 110] on icon at bounding box center [660, 106] width 9 height 9
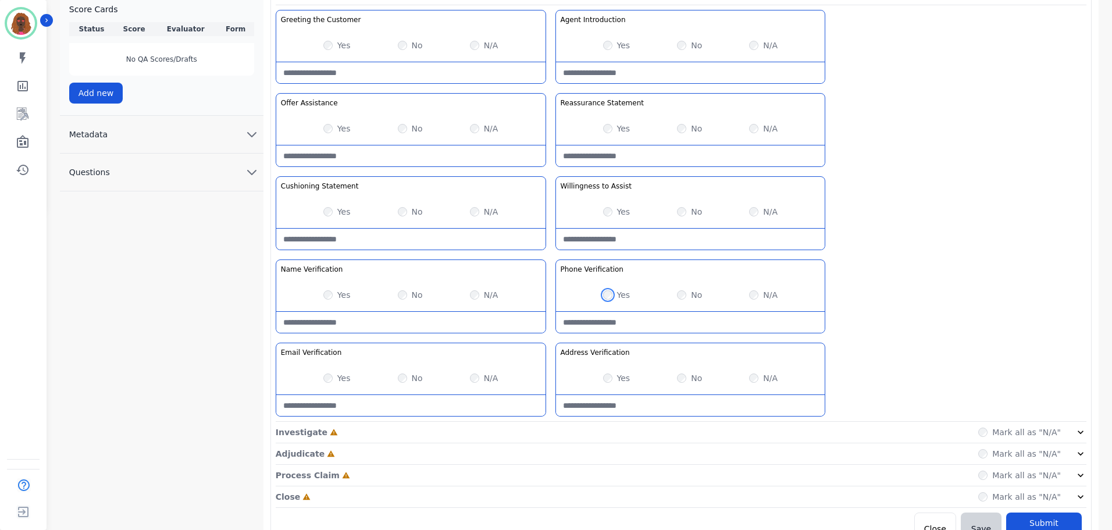
scroll to position [338, 0]
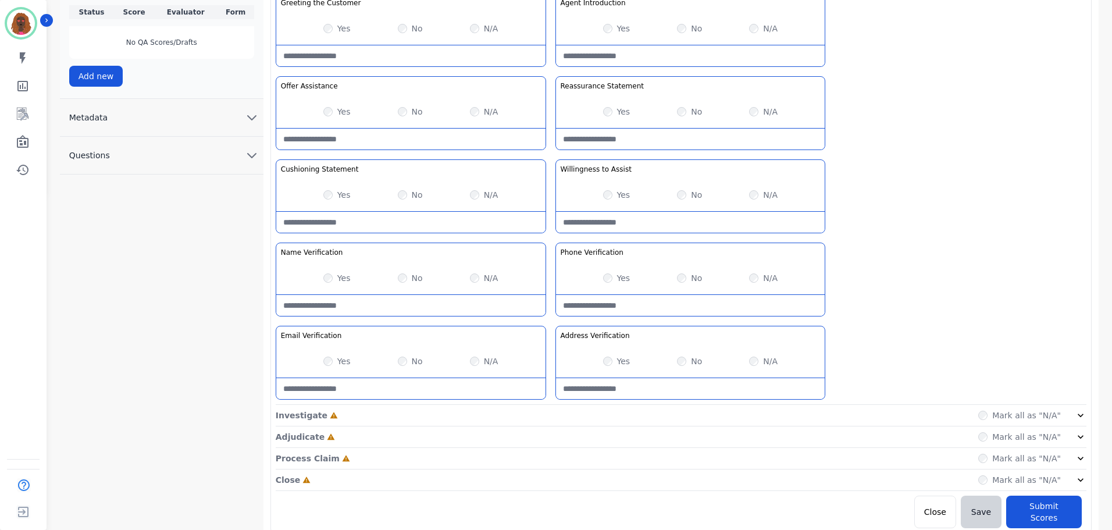
click at [539, 426] on div "Investigate Incomplete Mark all as "N/A"" at bounding box center [681, 437] width 810 height 22
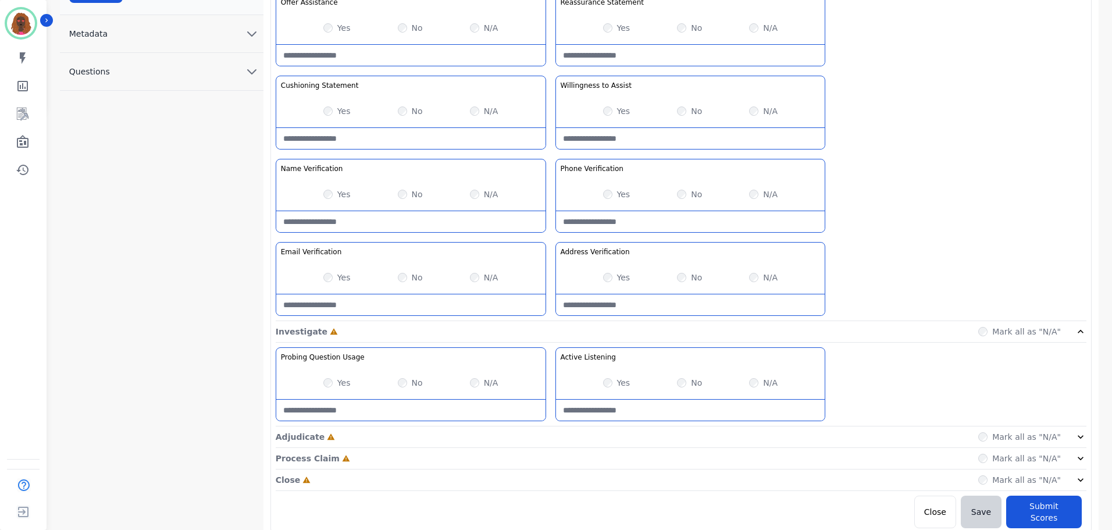
drag, startPoint x: 552, startPoint y: 435, endPoint x: 549, endPoint y: 424, distance: 11.0
click at [552, 469] on div "Adjudicate Incomplete Mark all as "N/A"" at bounding box center [681, 480] width 810 height 22
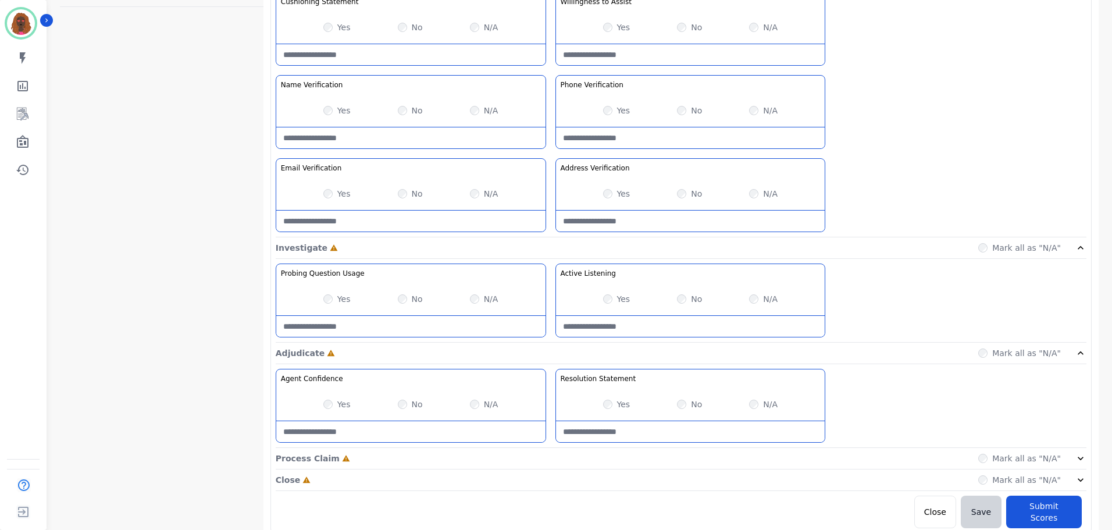
click at [549, 461] on div "Process Claim Incomplete Mark all as "N/A"" at bounding box center [681, 459] width 810 height 22
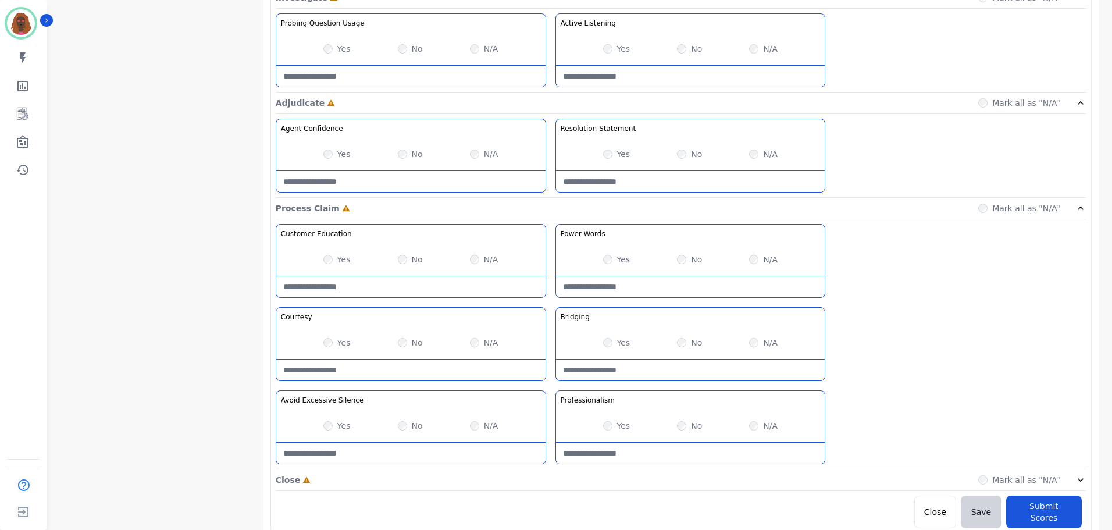
click at [552, 472] on div "Close Incomplete Mark all as "N/A"" at bounding box center [681, 480] width 810 height 22
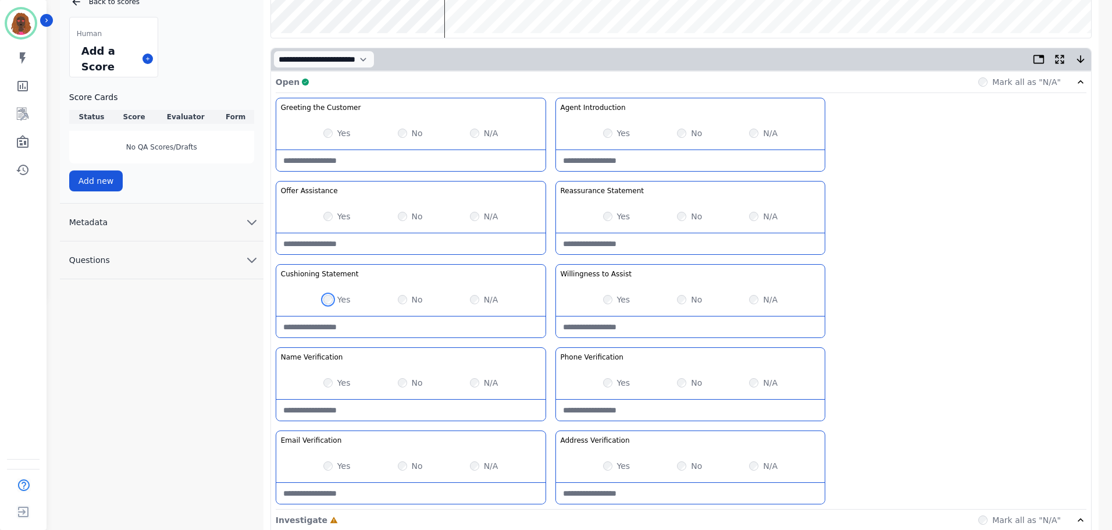
scroll to position [0, 0]
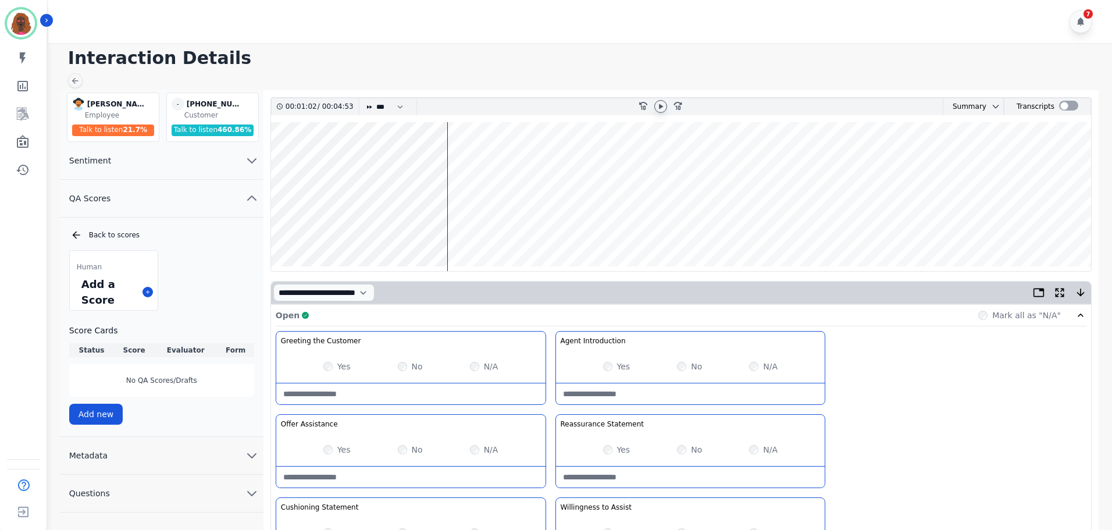
click at [479, 228] on wave at bounding box center [681, 196] width 820 height 149
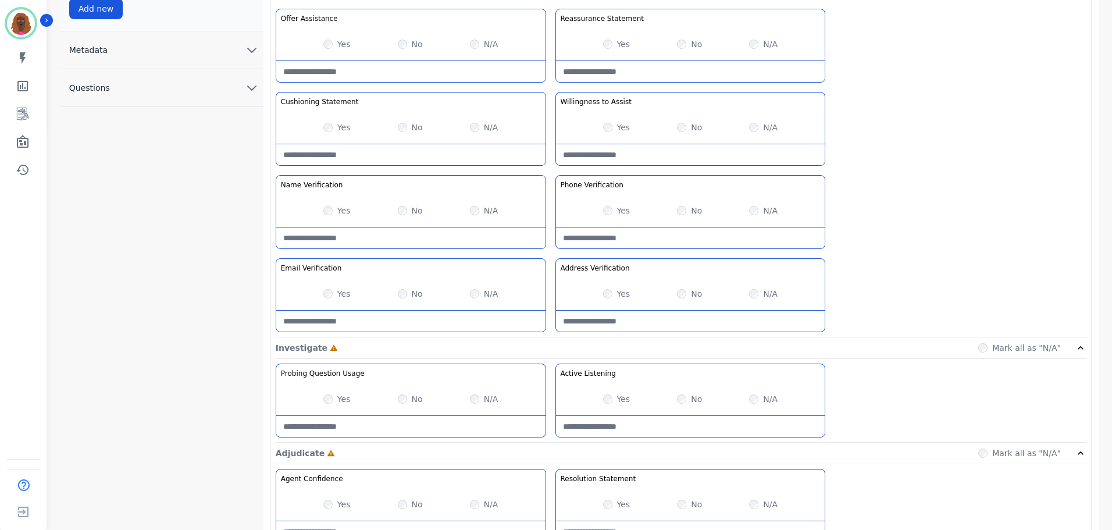
scroll to position [406, 0]
click at [677, 423] on Listening-note at bounding box center [690, 425] width 269 height 21
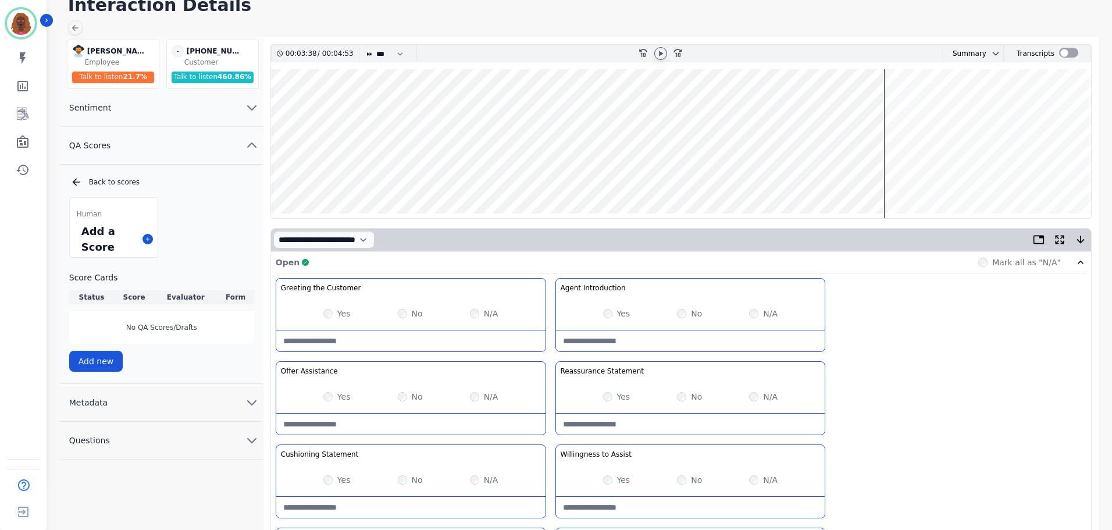
scroll to position [0, 0]
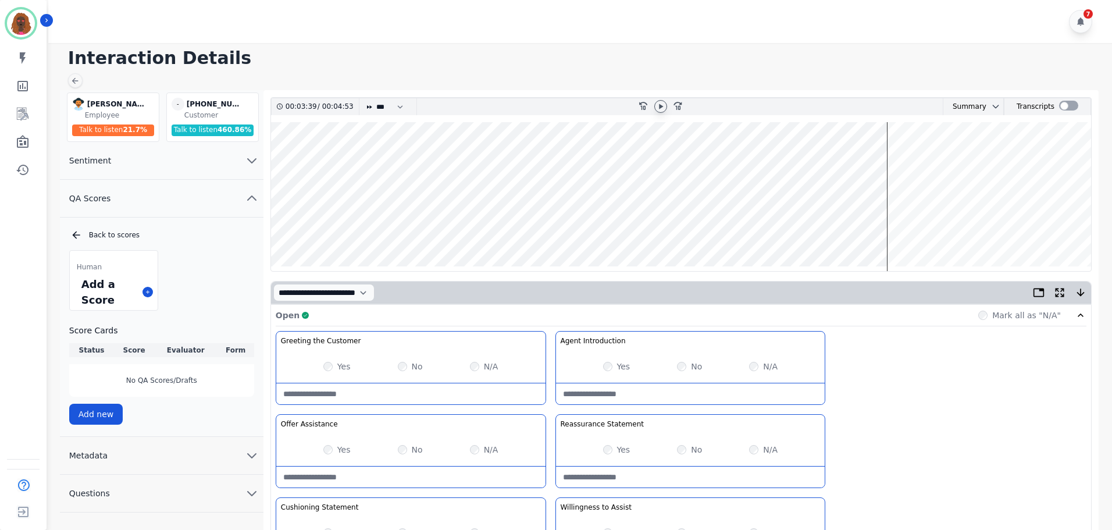
type Listening-note "**********"
click at [747, 228] on wave at bounding box center [681, 196] width 820 height 149
click at [726, 234] on wave at bounding box center [681, 196] width 820 height 149
click at [611, 226] on wave at bounding box center [681, 196] width 820 height 149
click at [835, 228] on wave at bounding box center [681, 196] width 820 height 149
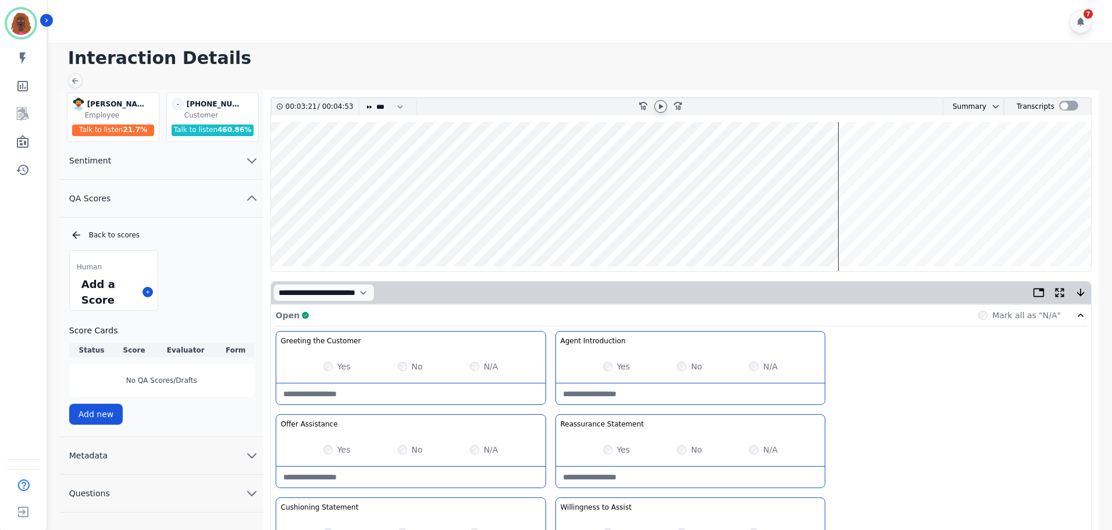
click at [895, 226] on wave at bounding box center [681, 196] width 820 height 149
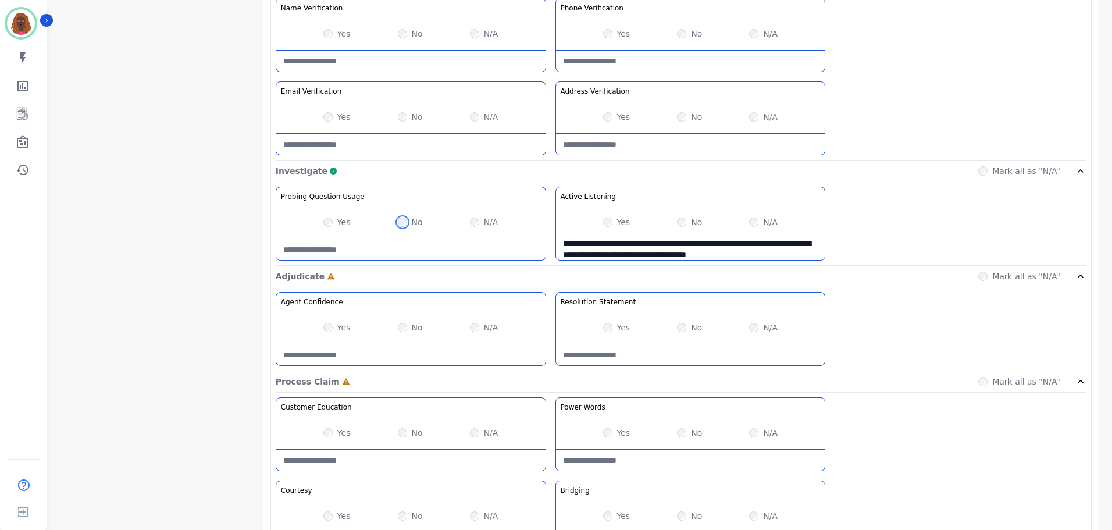
scroll to position [581, 0]
click at [327, 322] on div "Yes" at bounding box center [336, 328] width 27 height 12
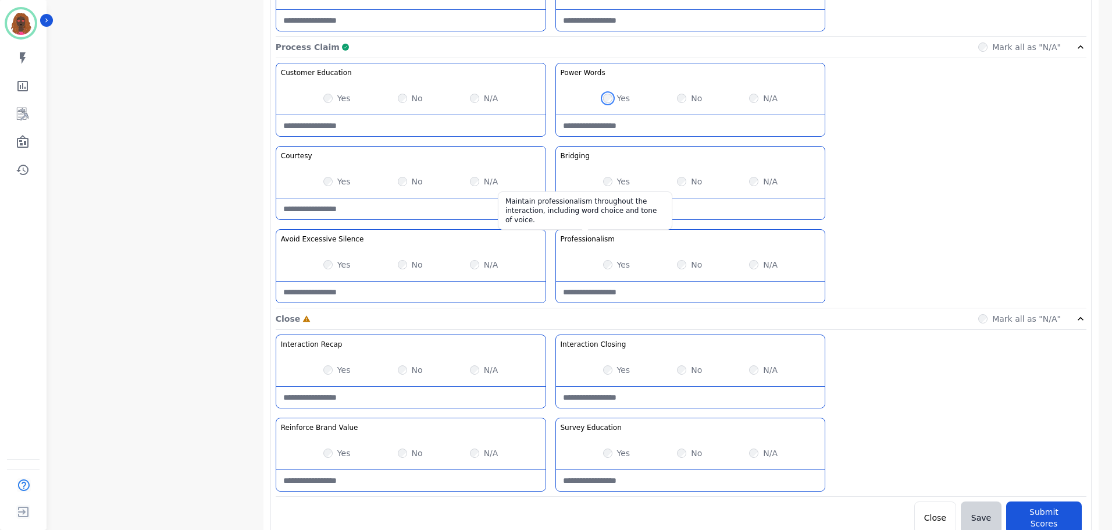
scroll to position [922, 0]
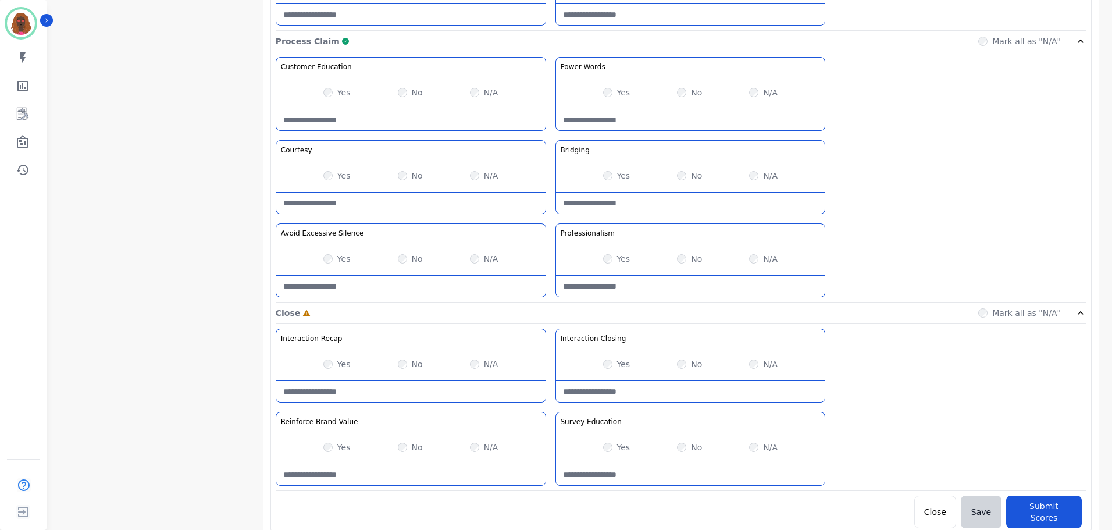
click at [338, 449] on label "Yes" at bounding box center [343, 447] width 13 height 12
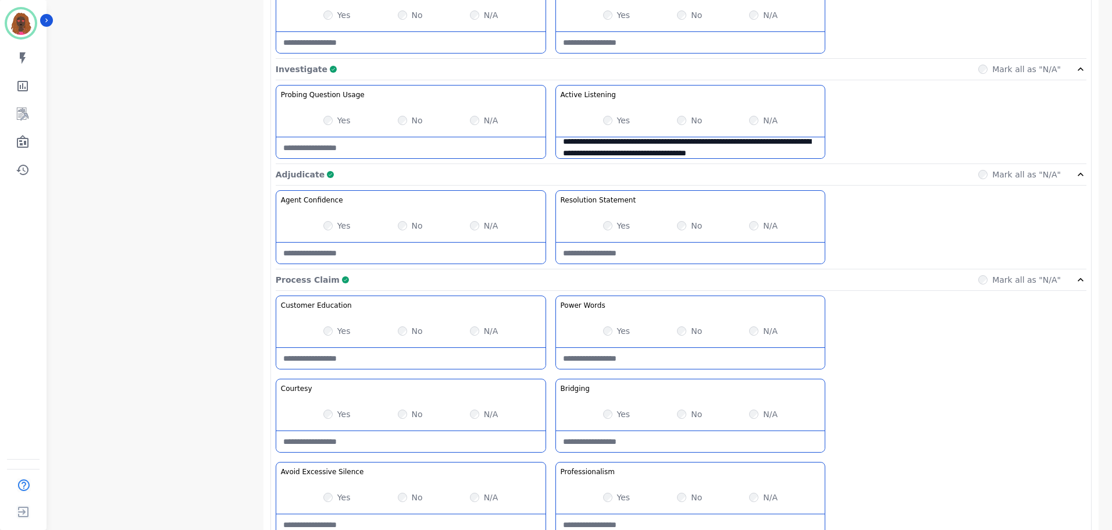
click at [944, 269] on div "Process Claim Complete Mark all as "N/A"" at bounding box center [681, 280] width 810 height 22
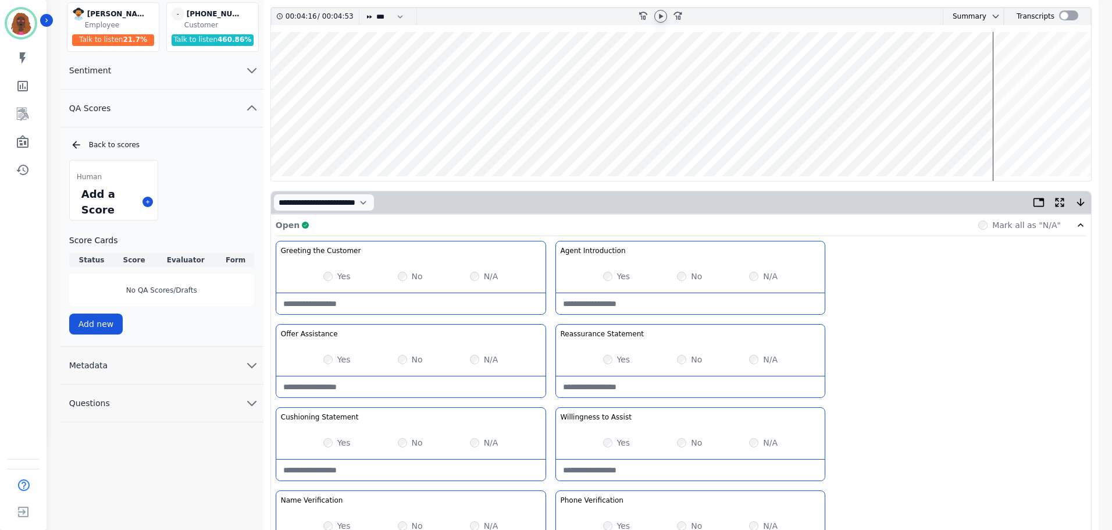
scroll to position [89, 0]
click at [528, 141] on wave at bounding box center [681, 107] width 820 height 149
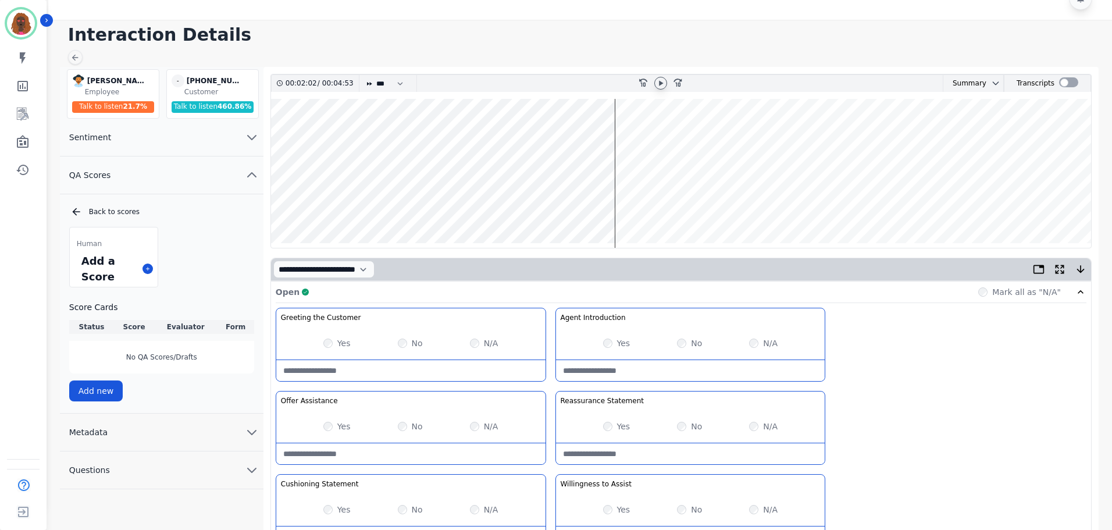
scroll to position [0, 0]
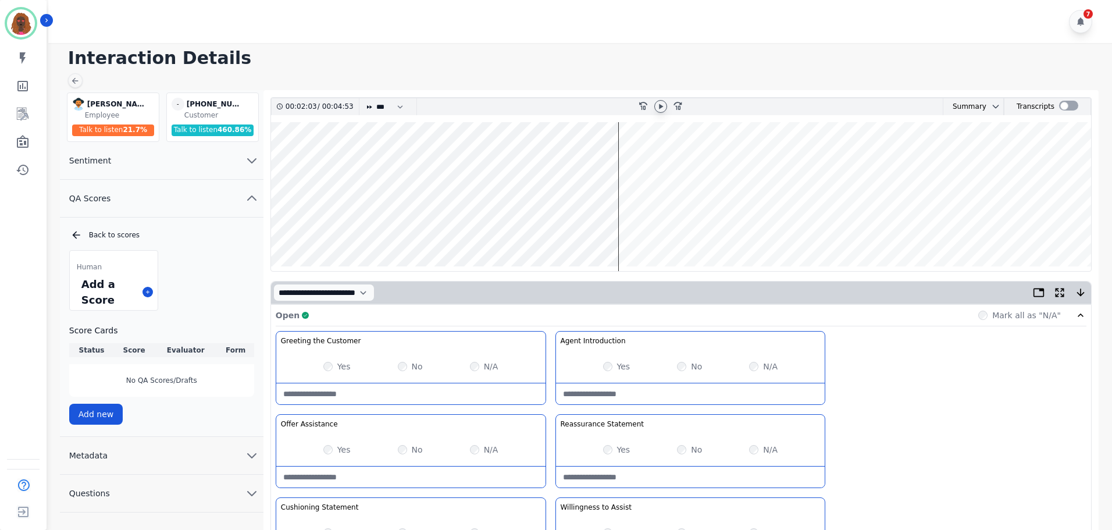
click at [836, 216] on wave at bounding box center [681, 196] width 820 height 149
click at [999, 233] on wave at bounding box center [681, 196] width 820 height 149
click at [1027, 231] on wave at bounding box center [681, 196] width 820 height 149
click at [1059, 230] on wave at bounding box center [681, 196] width 820 height 149
click at [1035, 230] on wave at bounding box center [681, 196] width 820 height 149
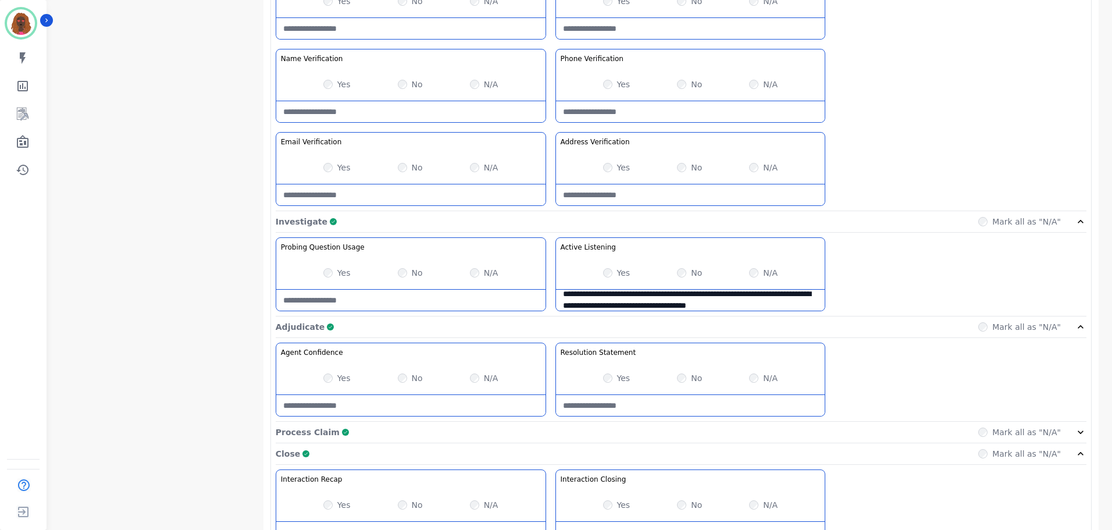
scroll to position [672, 0]
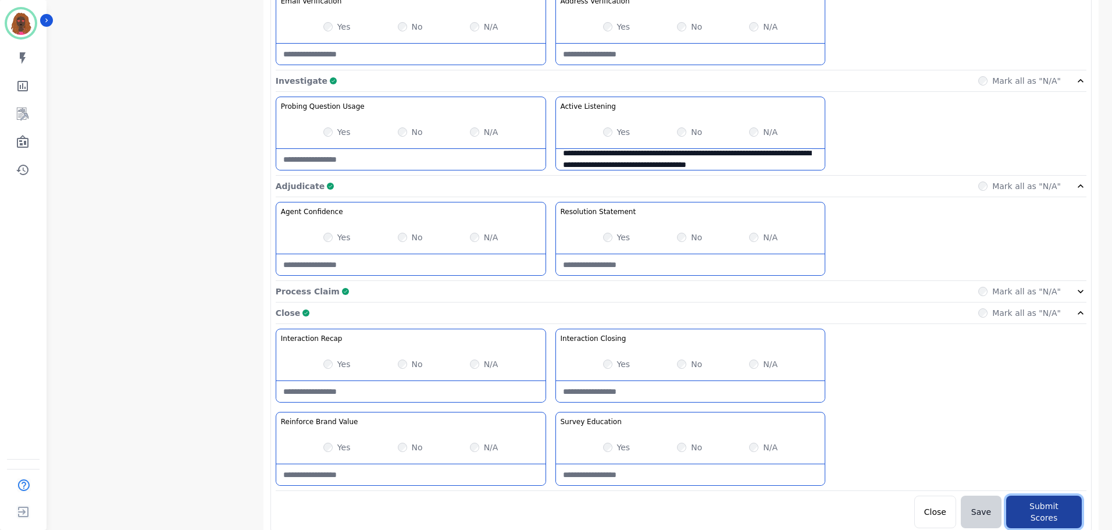
click at [1022, 508] on button "Submit Scores" at bounding box center [1044, 511] width 76 height 33
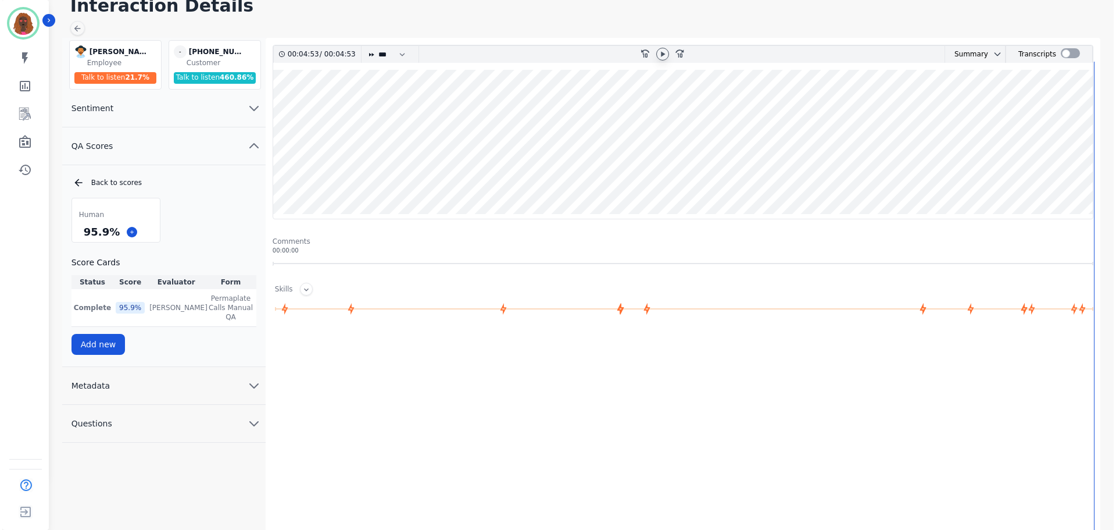
scroll to position [0, 0]
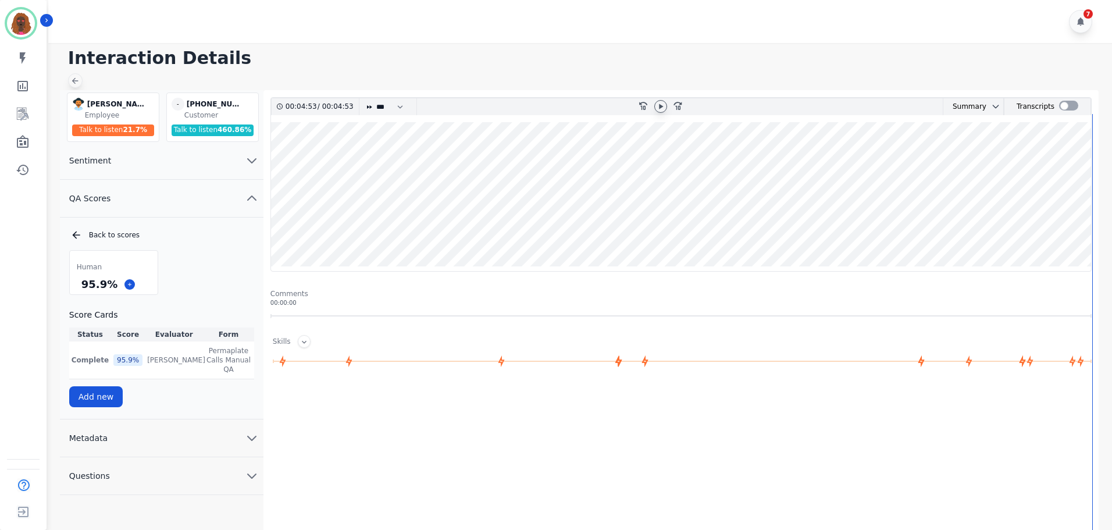
click at [71, 77] on icon at bounding box center [74, 80] width 9 height 9
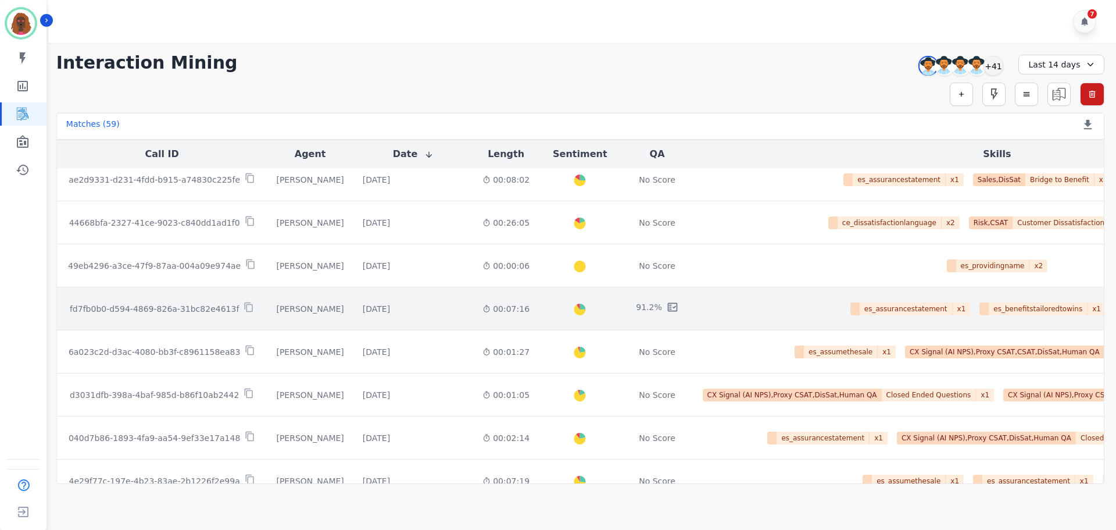
scroll to position [230, 0]
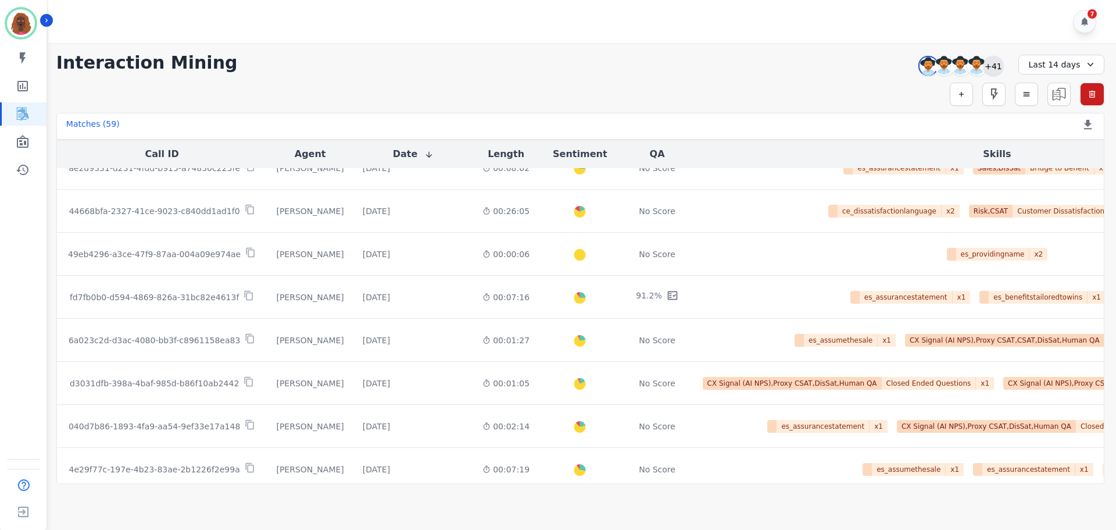
click at [997, 67] on div "+41" at bounding box center [994, 66] width 20 height 20
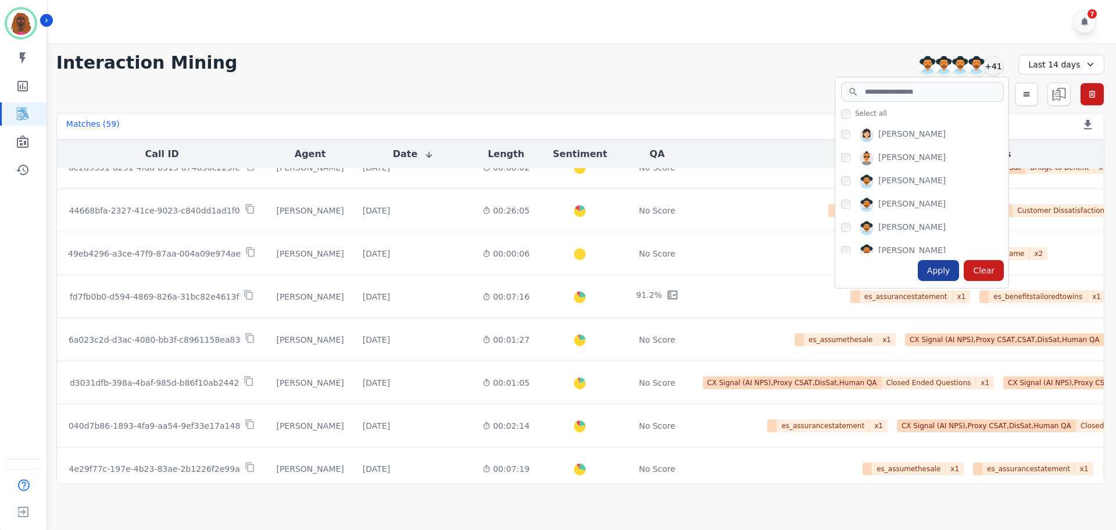
scroll to position [464, 0]
click at [944, 272] on div "Apply" at bounding box center [939, 270] width 42 height 21
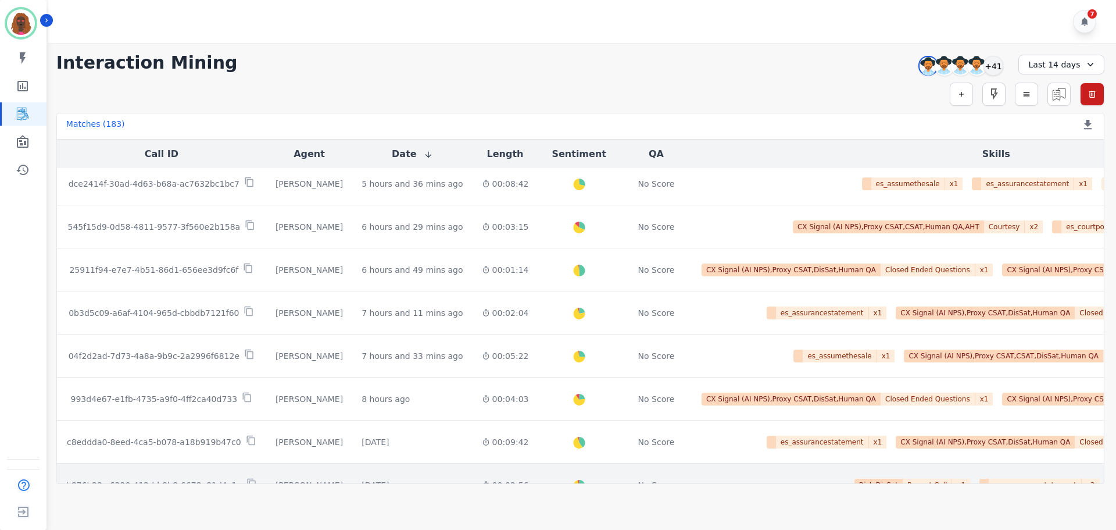
scroll to position [588, 0]
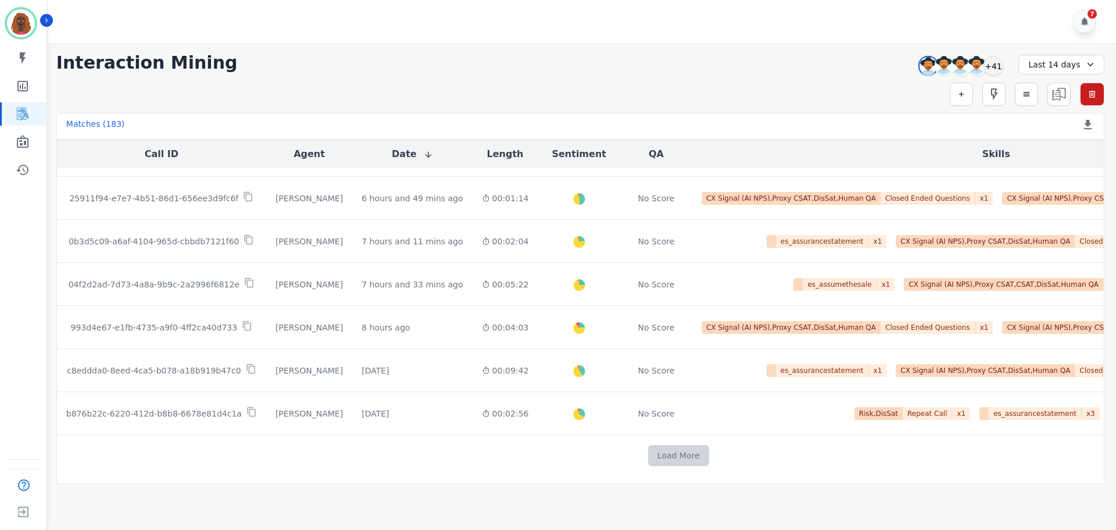
click at [648, 448] on button "Load More" at bounding box center [678, 455] width 61 height 21
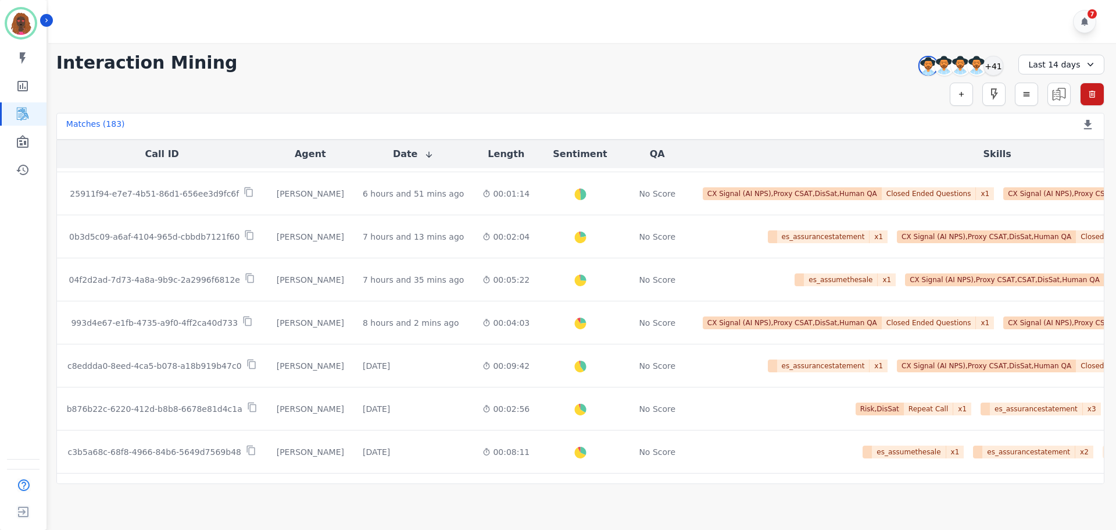
click at [1035, 58] on div "Last 14 days" at bounding box center [1062, 65] width 86 height 20
click at [1077, 97] on ul "Custom Today Yesterday Last 7 days Last 14 days Last 30 days Last 90 days Last …" at bounding box center [1069, 146] width 70 height 133
click at [1077, 92] on li "Custom" at bounding box center [1069, 91] width 58 height 12
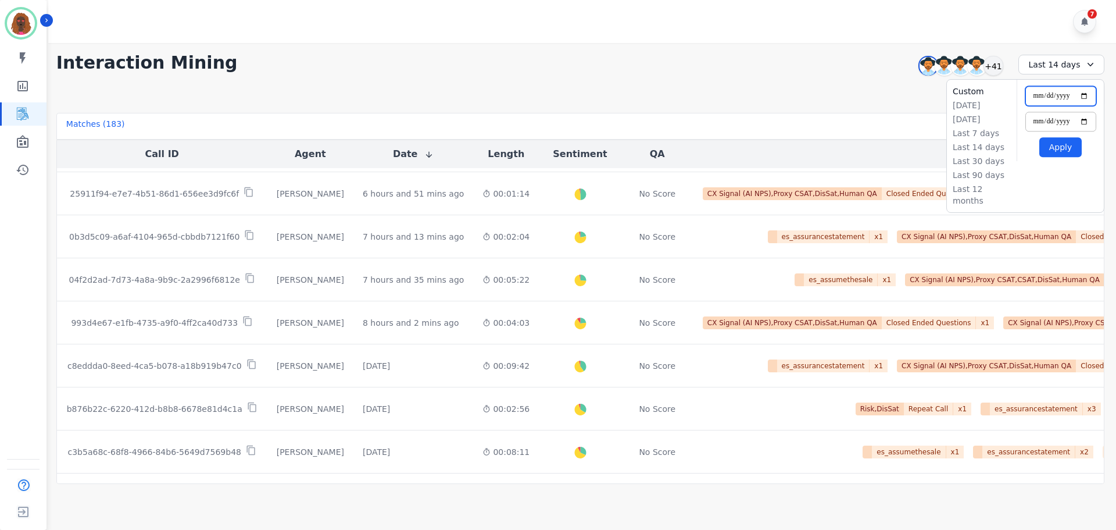
click at [1090, 94] on input "**********" at bounding box center [1061, 96] width 71 height 20
click at [1088, 95] on input "**********" at bounding box center [1061, 96] width 71 height 20
click at [1085, 94] on input "**********" at bounding box center [1061, 96] width 71 height 20
type input "**********"
click at [1063, 154] on button "Apply" at bounding box center [1061, 147] width 42 height 20
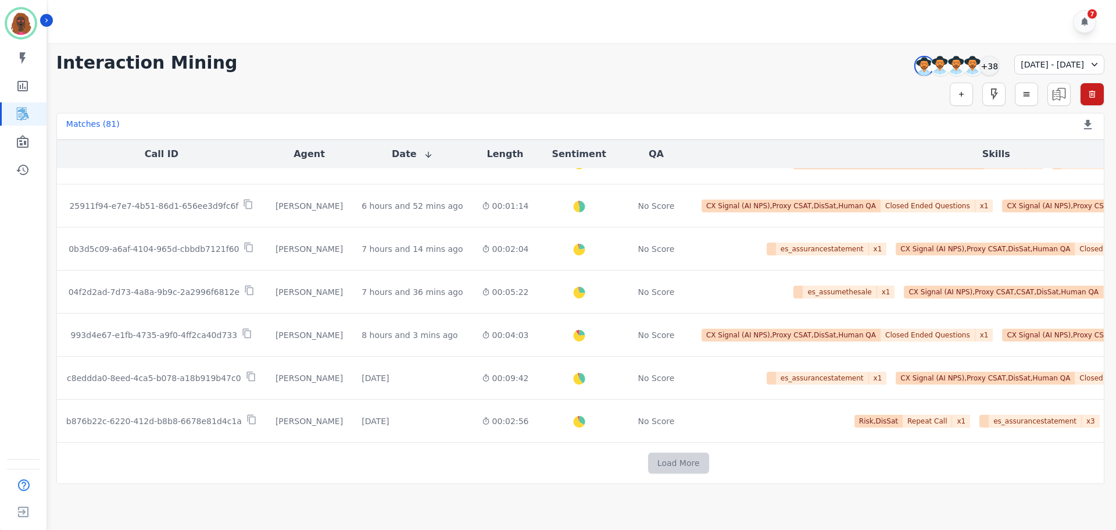
scroll to position [581, 0]
click at [648, 453] on button "Load More" at bounding box center [678, 462] width 61 height 21
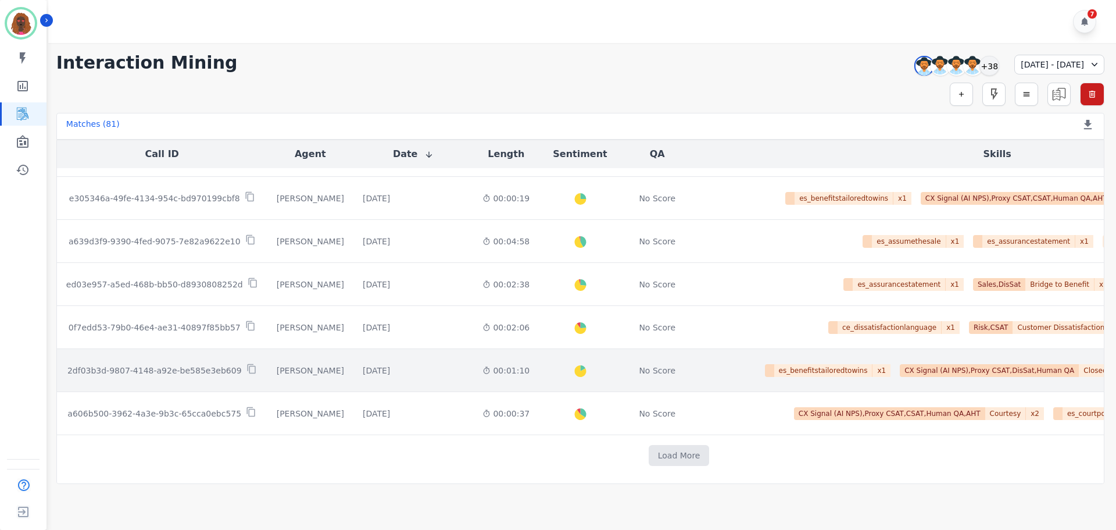
scroll to position [1449, 0]
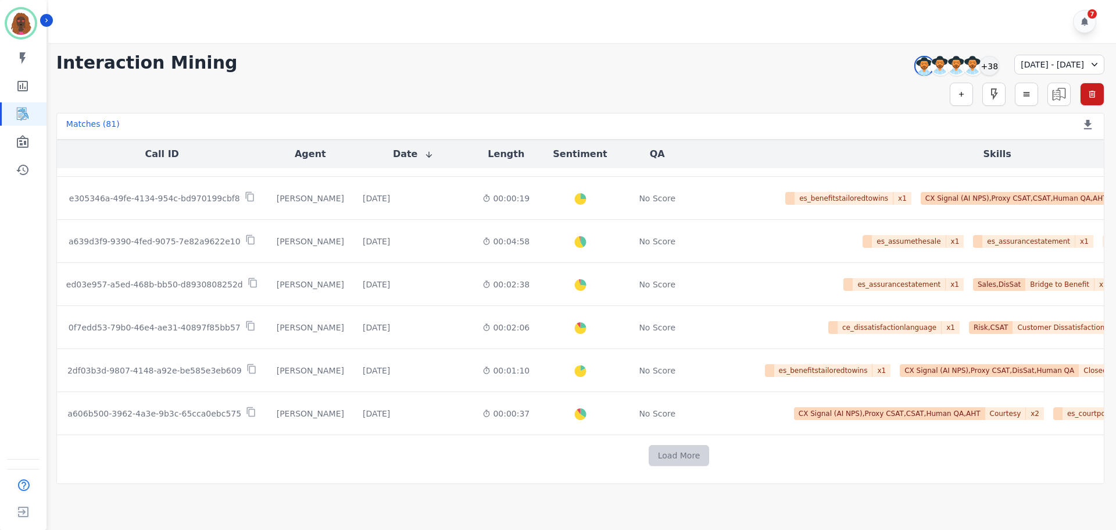
click at [649, 454] on button "Load More" at bounding box center [679, 455] width 61 height 21
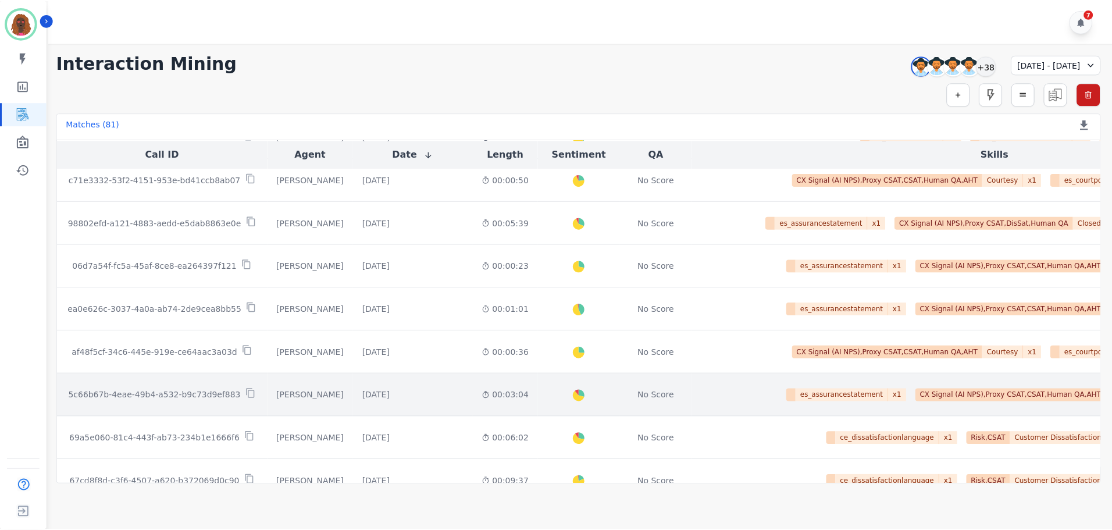
scroll to position [2194, 0]
click at [363, 392] on div "[DATE]" at bounding box center [376, 396] width 27 height 12
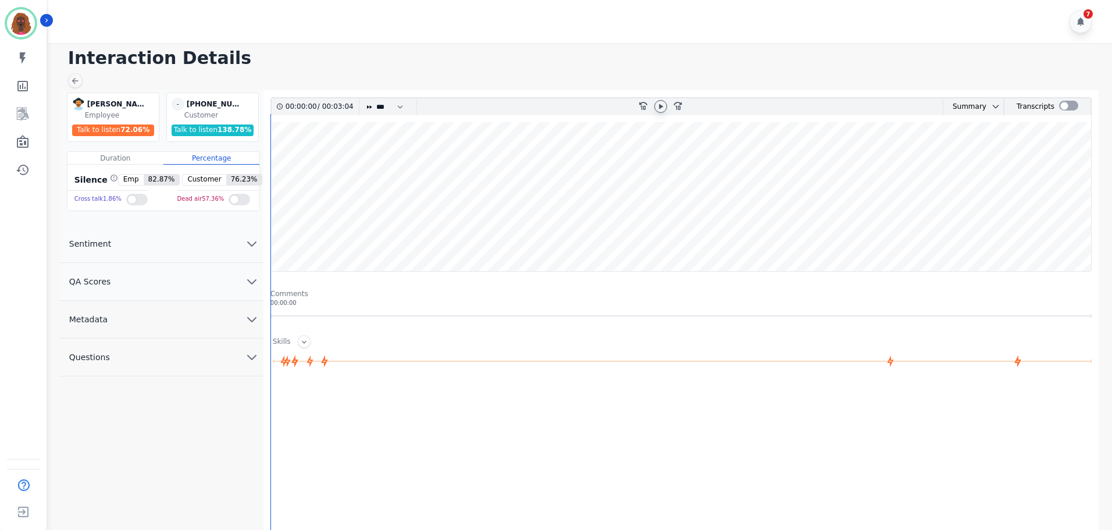
click at [659, 109] on icon at bounding box center [660, 106] width 9 height 9
click at [251, 276] on icon "chevron down" at bounding box center [252, 281] width 14 height 14
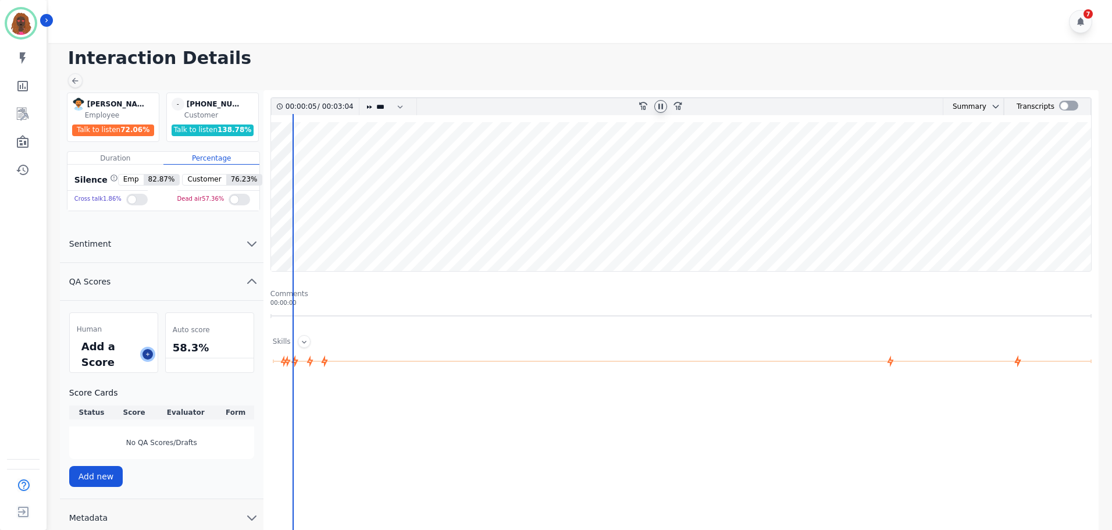
click at [148, 353] on icon at bounding box center [148, 354] width 6 height 6
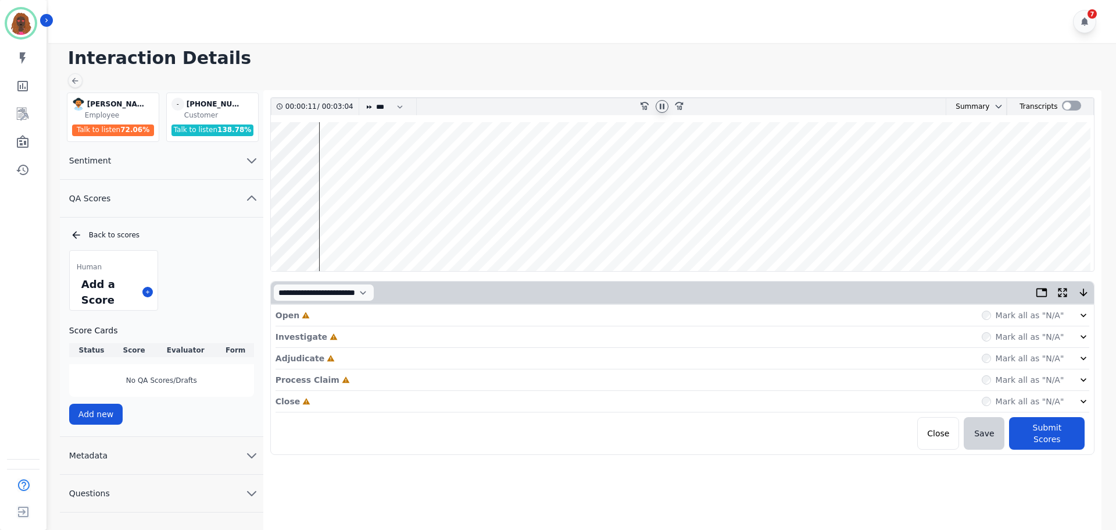
click at [362, 314] on div "Open Incomplete Mark all as "N/A"" at bounding box center [683, 316] width 815 height 22
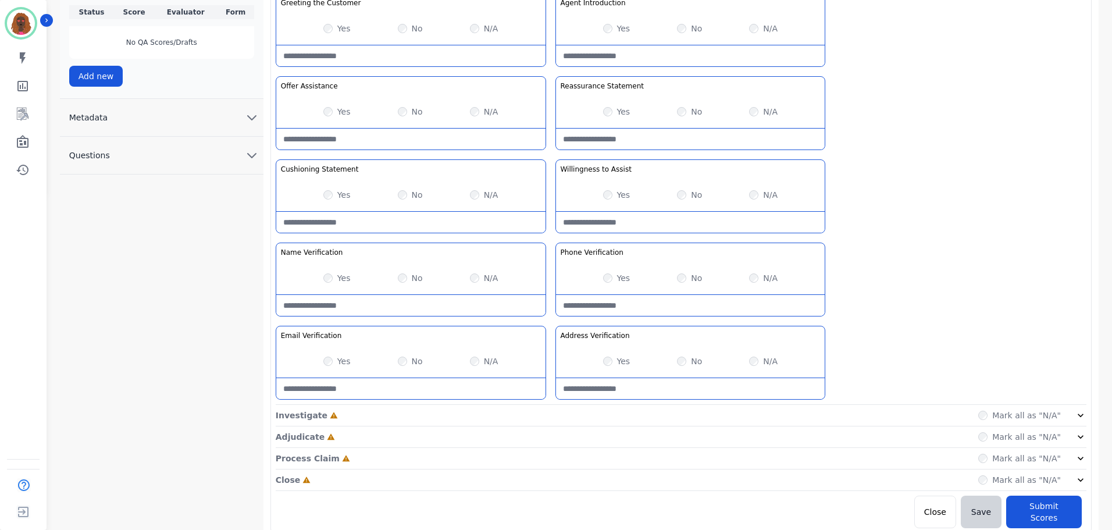
click at [551, 426] on div "Investigate Incomplete Mark all as "N/A"" at bounding box center [681, 437] width 810 height 22
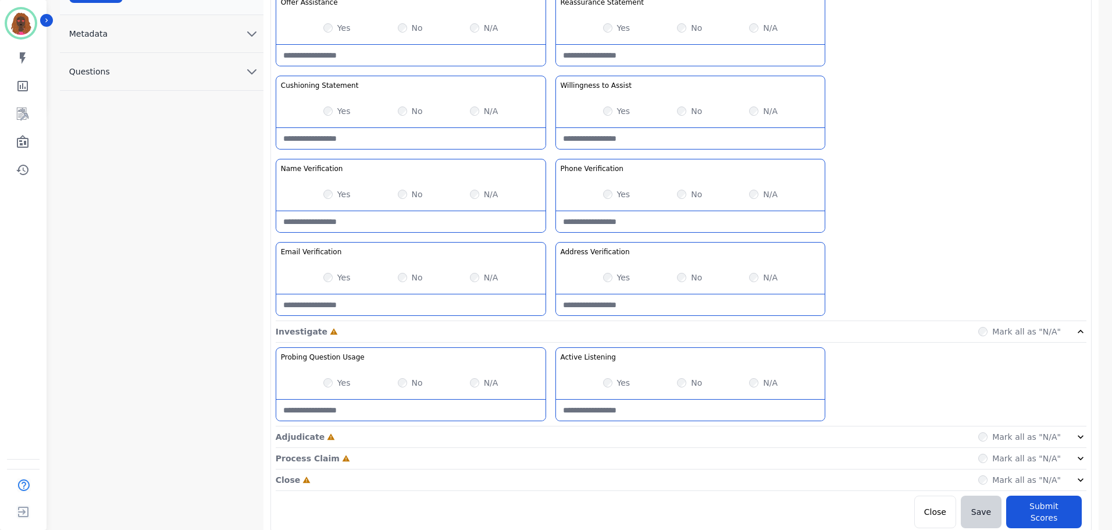
click at [549, 469] on div "Adjudicate Incomplete Mark all as "N/A"" at bounding box center [681, 480] width 810 height 22
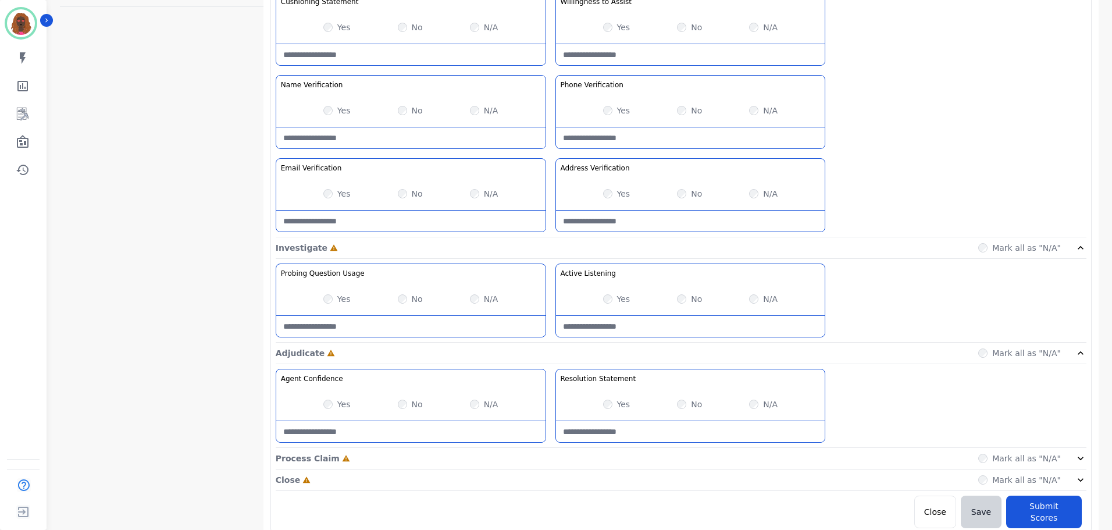
click at [552, 453] on div "Process Claim Incomplete Mark all as "N/A"" at bounding box center [681, 459] width 810 height 22
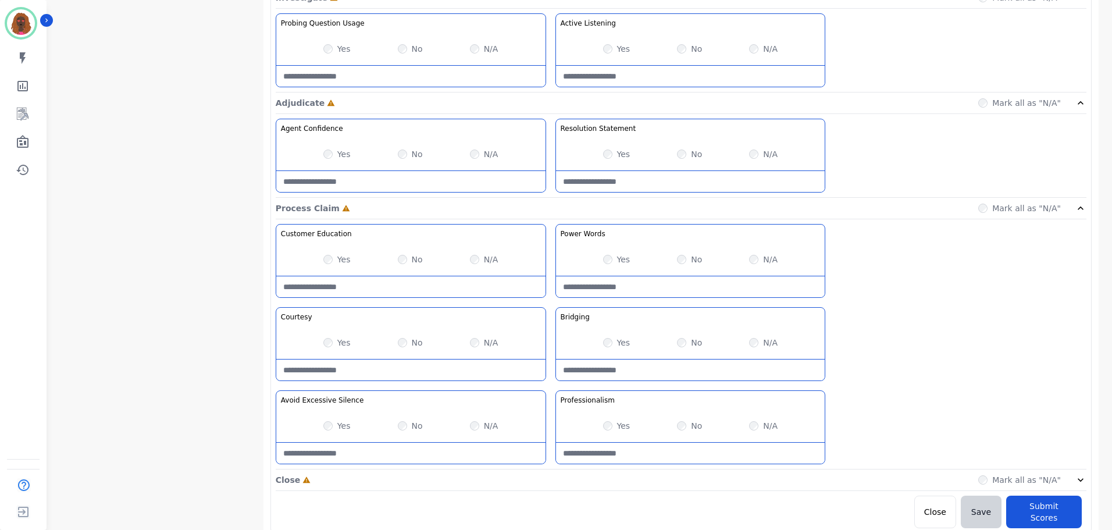
click at [550, 477] on div "Close Incomplete Mark all as "N/A"" at bounding box center [681, 480] width 810 height 22
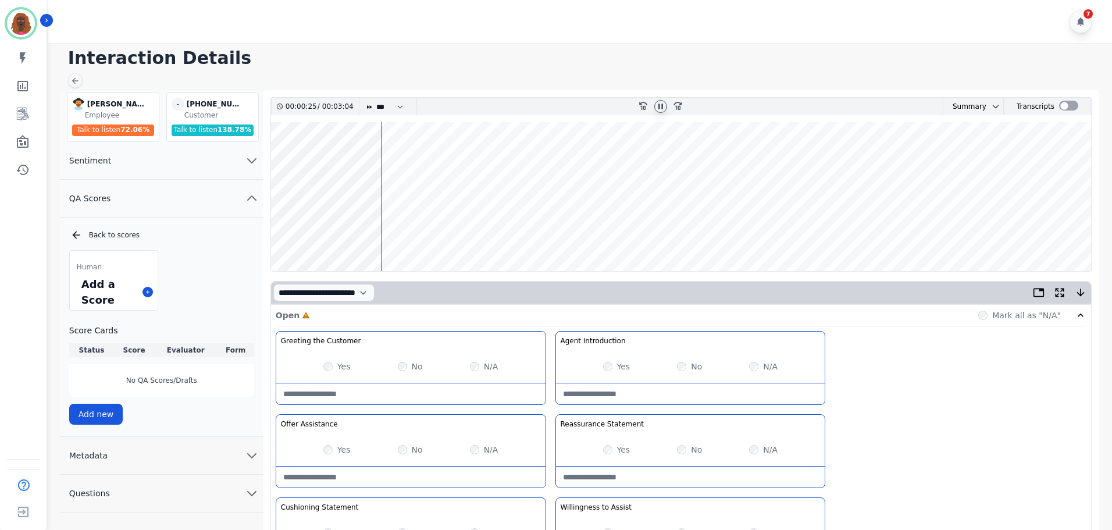
click at [390, 163] on wave at bounding box center [681, 196] width 820 height 149
click at [384, 163] on wave at bounding box center [681, 196] width 820 height 149
click at [381, 163] on wave at bounding box center [681, 196] width 820 height 149
click at [439, 234] on wave at bounding box center [681, 196] width 820 height 149
click at [459, 160] on wave at bounding box center [681, 196] width 820 height 149
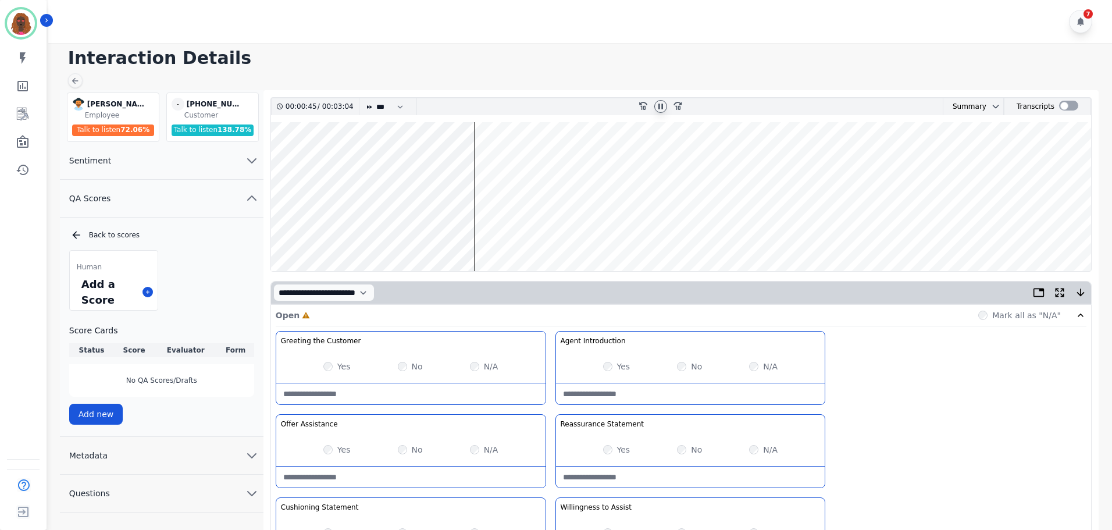
click at [614, 233] on wave at bounding box center [681, 196] width 820 height 149
click at [661, 233] on wave at bounding box center [681, 196] width 820 height 149
click at [680, 160] on wave at bounding box center [681, 196] width 820 height 149
click at [712, 161] on wave at bounding box center [681, 196] width 820 height 149
click at [685, 156] on wave at bounding box center [681, 196] width 820 height 149
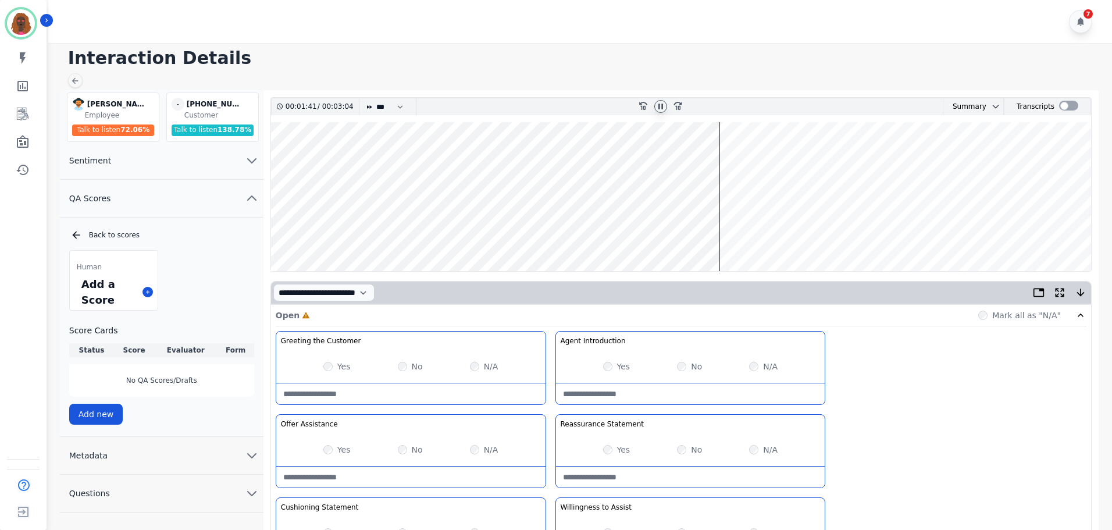
click at [440, 232] on wave at bounding box center [681, 196] width 820 height 149
click at [408, 234] on wave at bounding box center [681, 196] width 820 height 149
click at [615, 233] on wave at bounding box center [681, 196] width 820 height 149
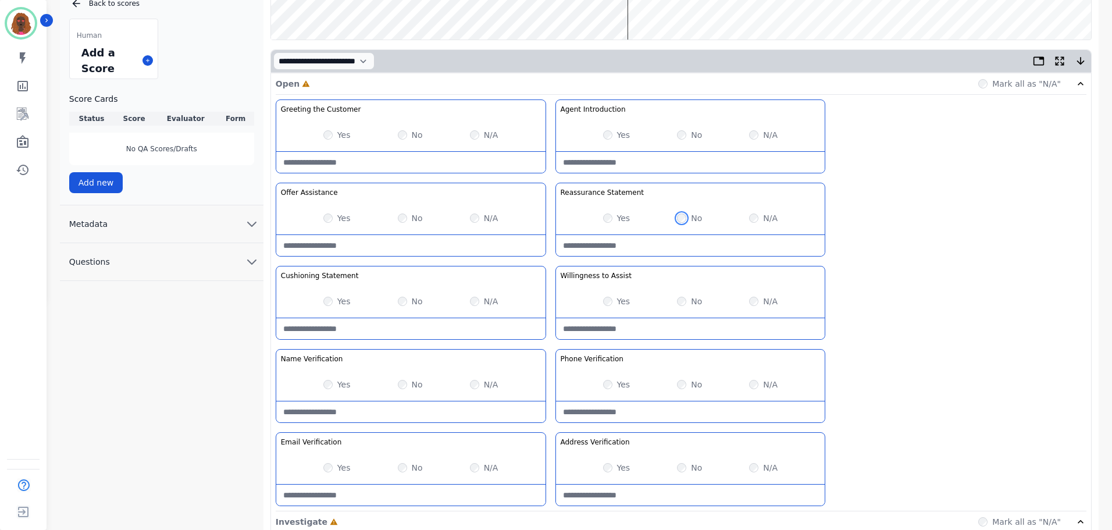
scroll to position [232, 0]
click at [637, 249] on Statement-note at bounding box center [690, 244] width 269 height 21
type Statement-note "**********"
click at [477, 296] on div "Yes No N/A" at bounding box center [410, 300] width 269 height 33
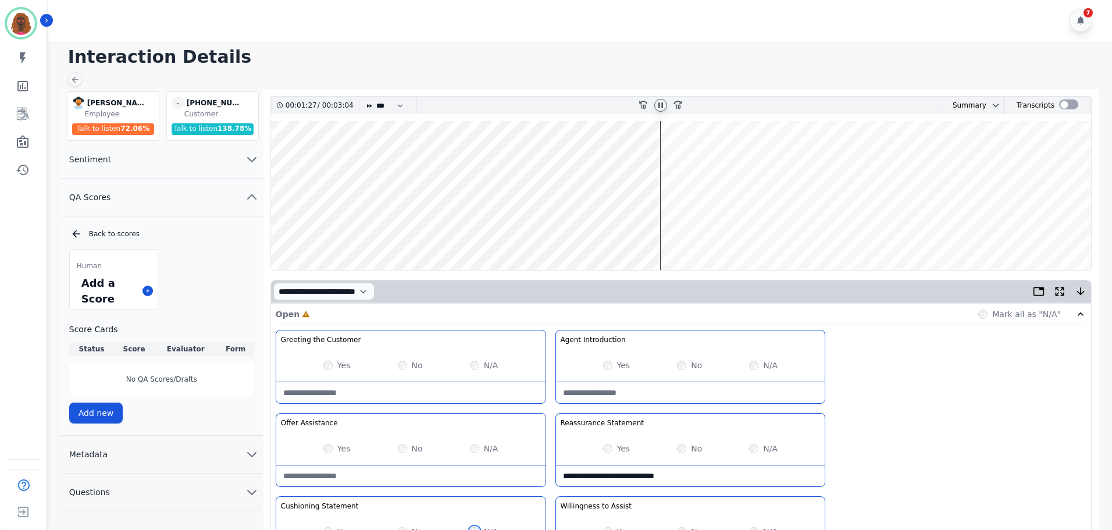
scroll to position [0, 0]
click at [574, 162] on wave at bounding box center [681, 196] width 820 height 149
click at [533, 160] on wave at bounding box center [681, 196] width 820 height 149
click at [662, 231] on wave at bounding box center [681, 196] width 820 height 149
click at [710, 157] on wave at bounding box center [681, 196] width 820 height 149
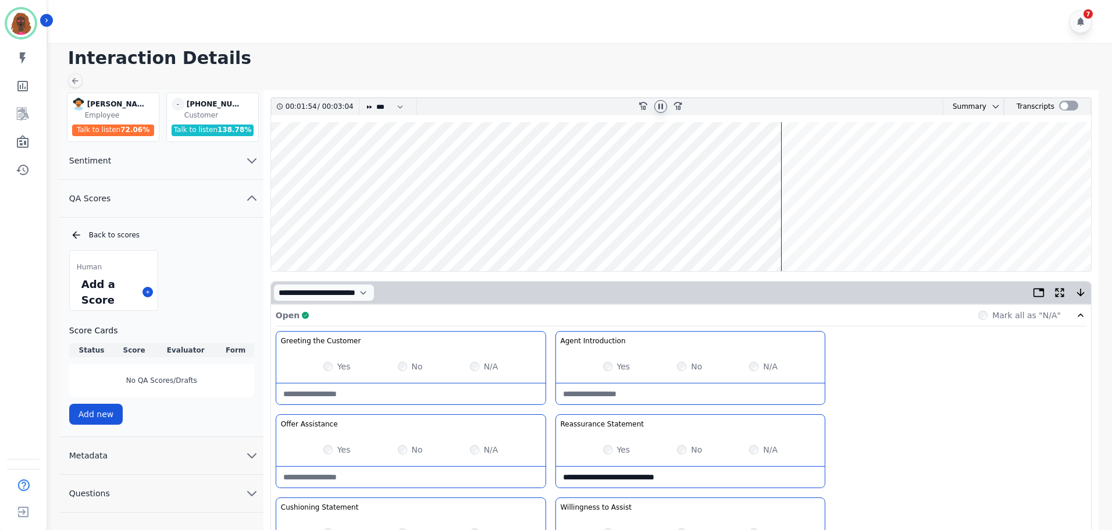
click at [789, 234] on wave at bounding box center [681, 196] width 820 height 149
click at [787, 234] on wave at bounding box center [681, 196] width 820 height 149
click at [830, 234] on wave at bounding box center [681, 196] width 820 height 149
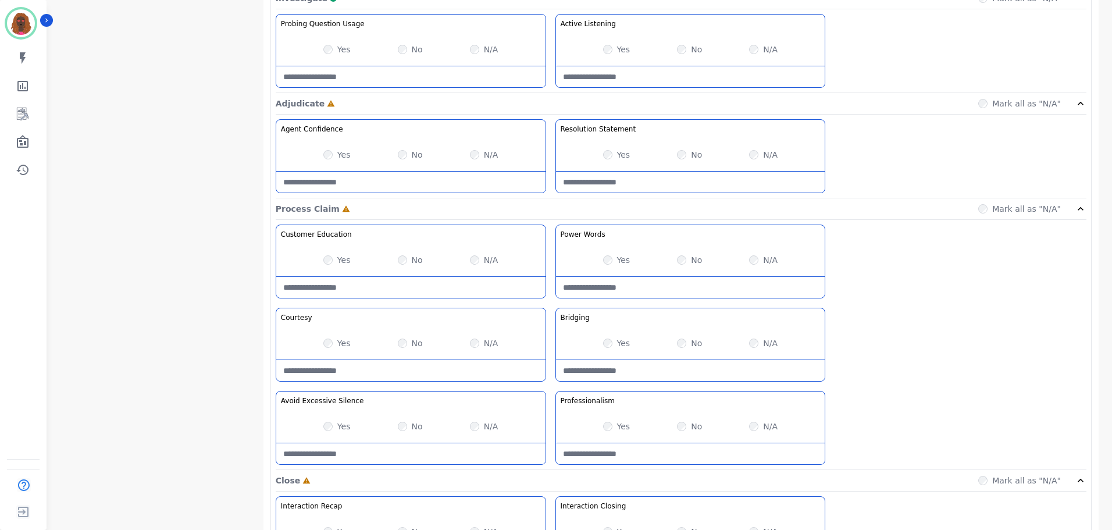
scroll to position [755, 0]
click at [394, 447] on Silence-note at bounding box center [410, 452] width 269 height 21
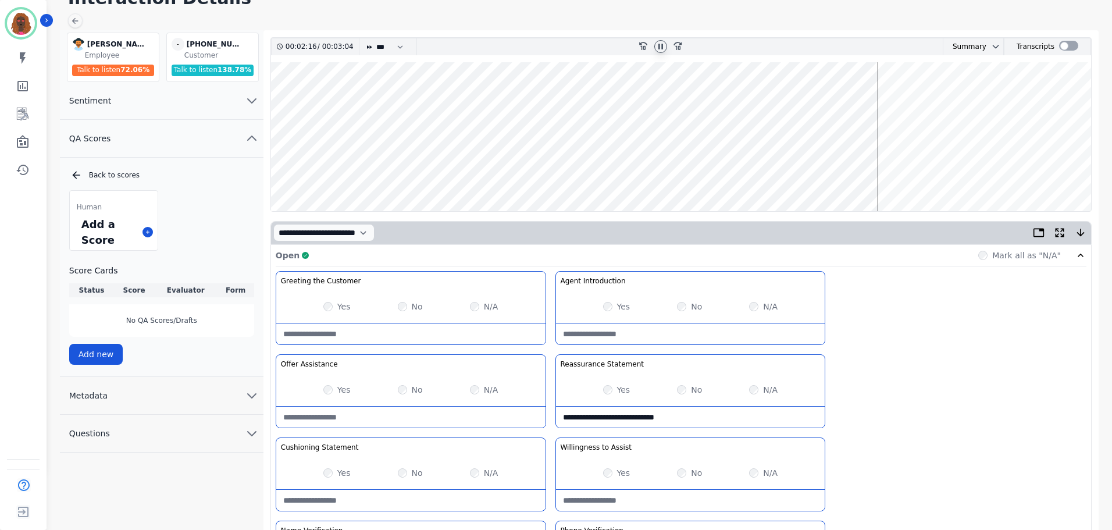
scroll to position [0, 0]
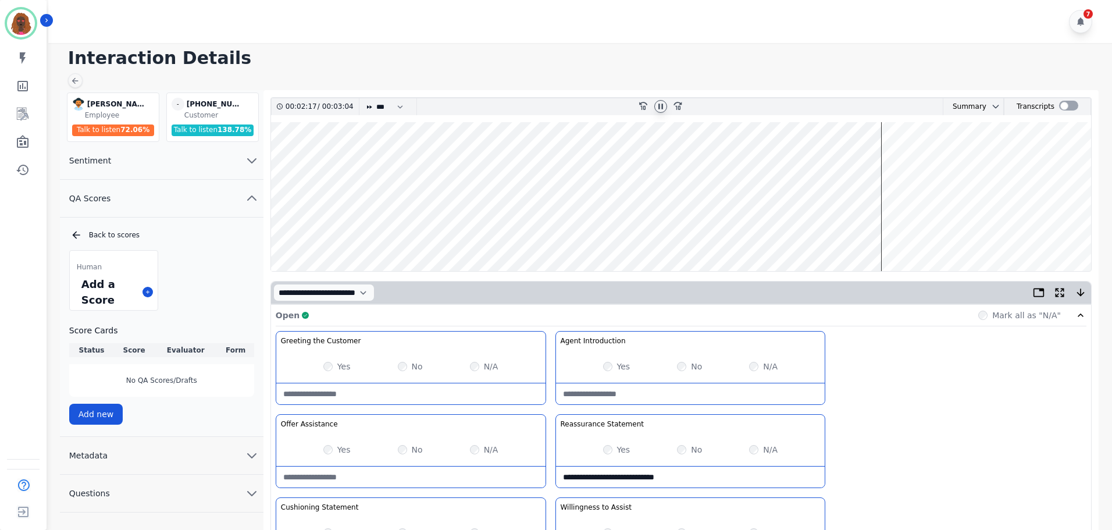
click at [773, 162] on wave at bounding box center [681, 196] width 820 height 149
click at [663, 108] on icon at bounding box center [660, 106] width 9 height 9
click at [657, 103] on icon at bounding box center [660, 106] width 9 height 9
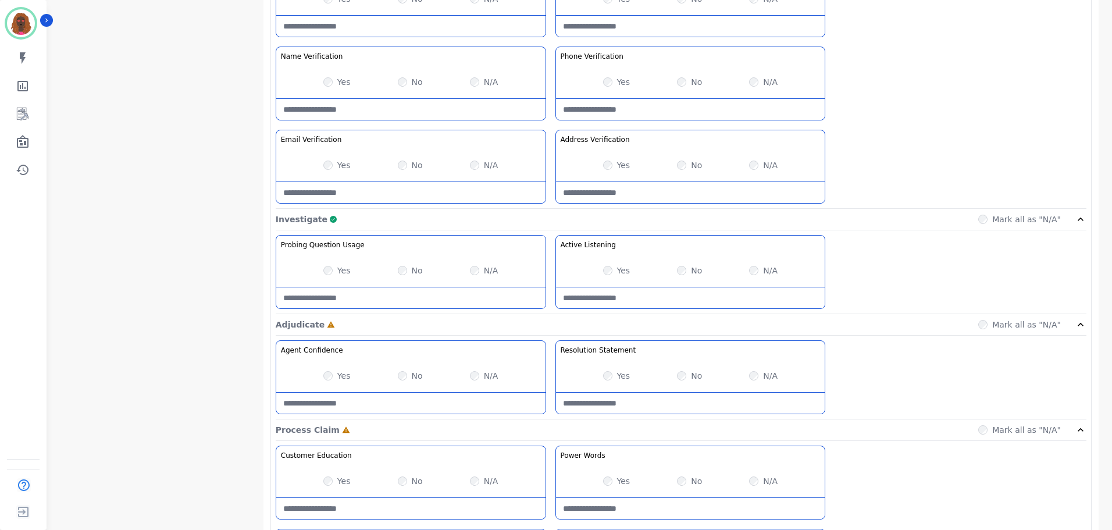
scroll to position [922, 0]
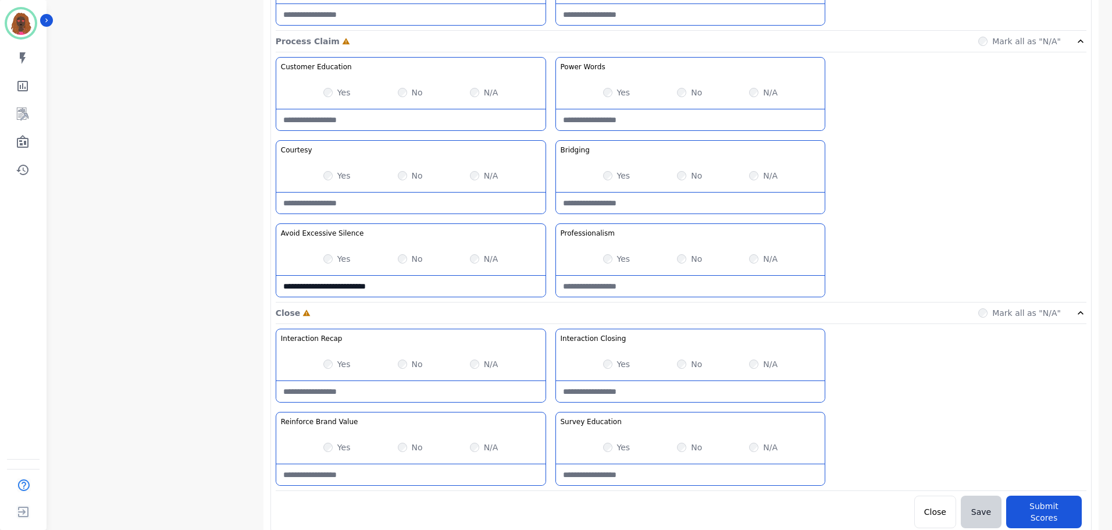
click at [400, 274] on div "Yes No N/A" at bounding box center [410, 258] width 269 height 33
click at [400, 285] on Silence-note "**********" at bounding box center [410, 286] width 269 height 21
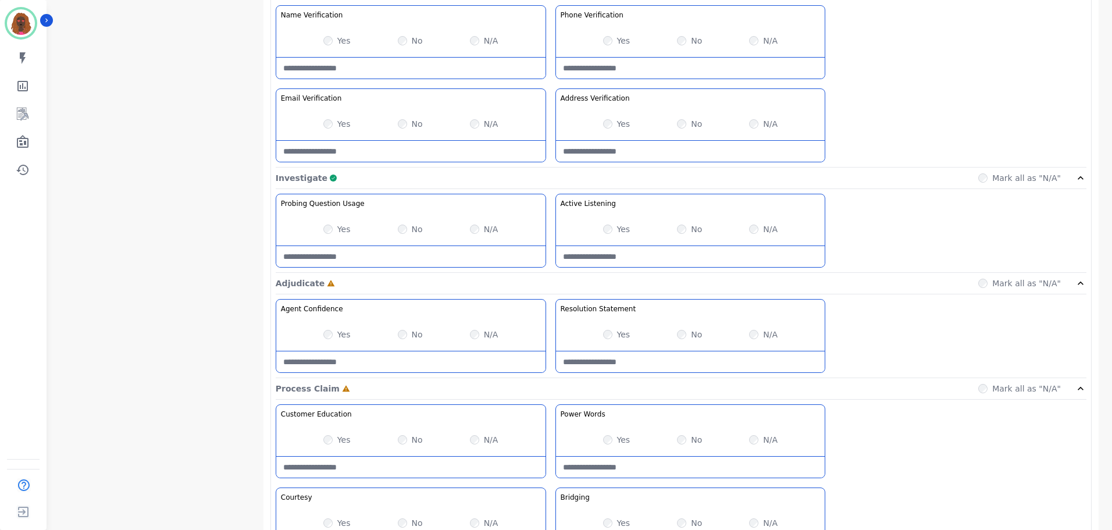
scroll to position [574, 0]
type Silence-note "**********"
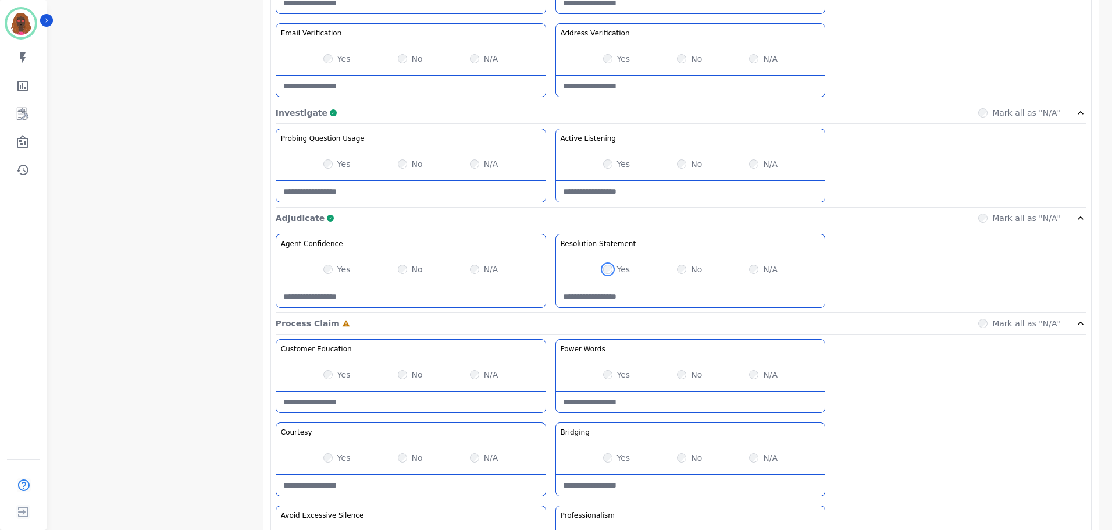
scroll to position [641, 0]
click at [323, 455] on div "Yes" at bounding box center [336, 457] width 27 height 12
click at [333, 455] on div "Yes" at bounding box center [336, 457] width 27 height 12
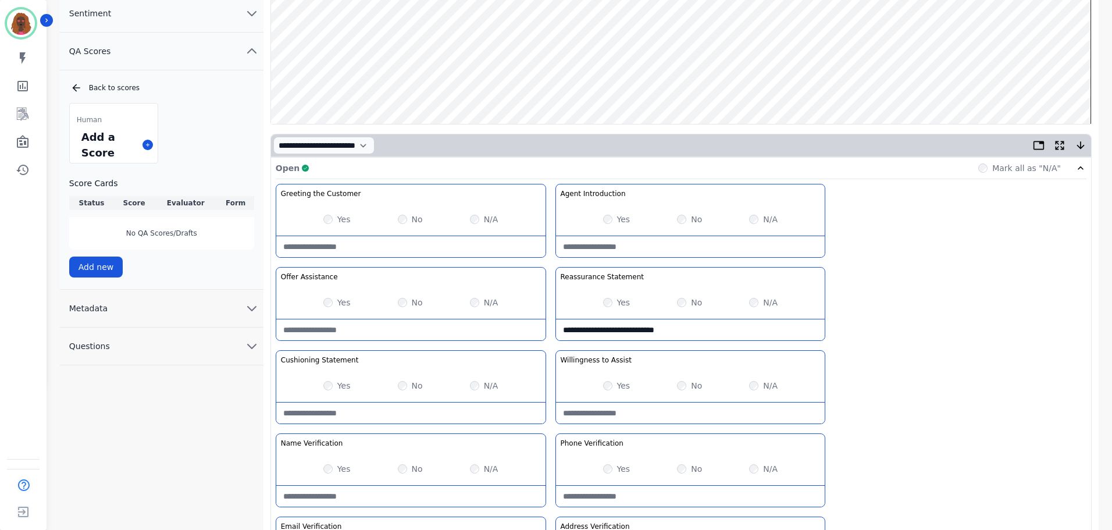
scroll to position [0, 0]
